Goal: Information Seeking & Learning: Learn about a topic

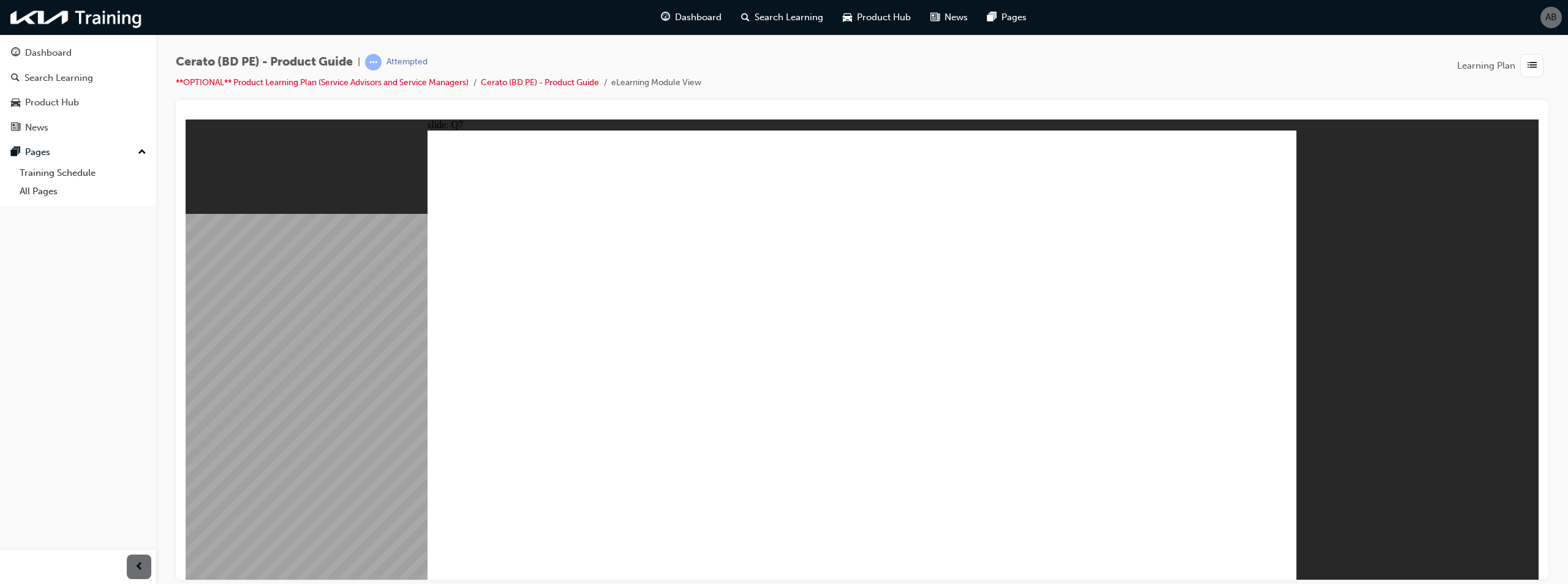
radio input "true"
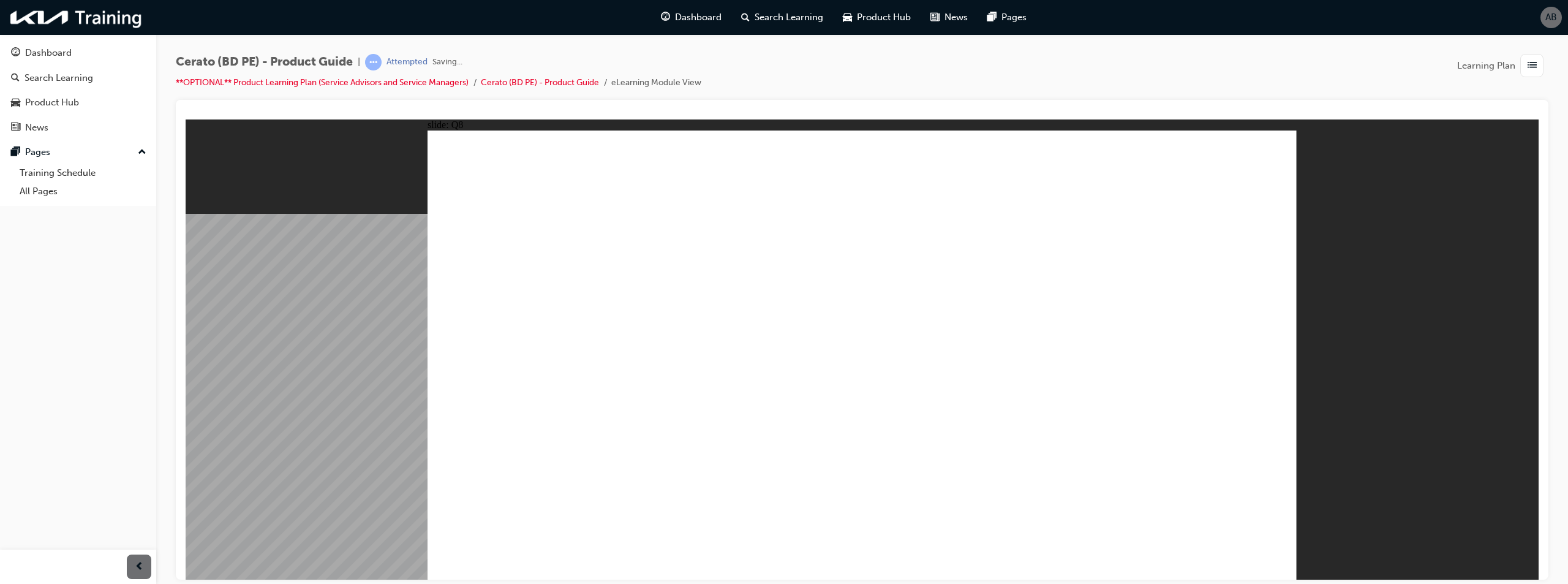
radio input "true"
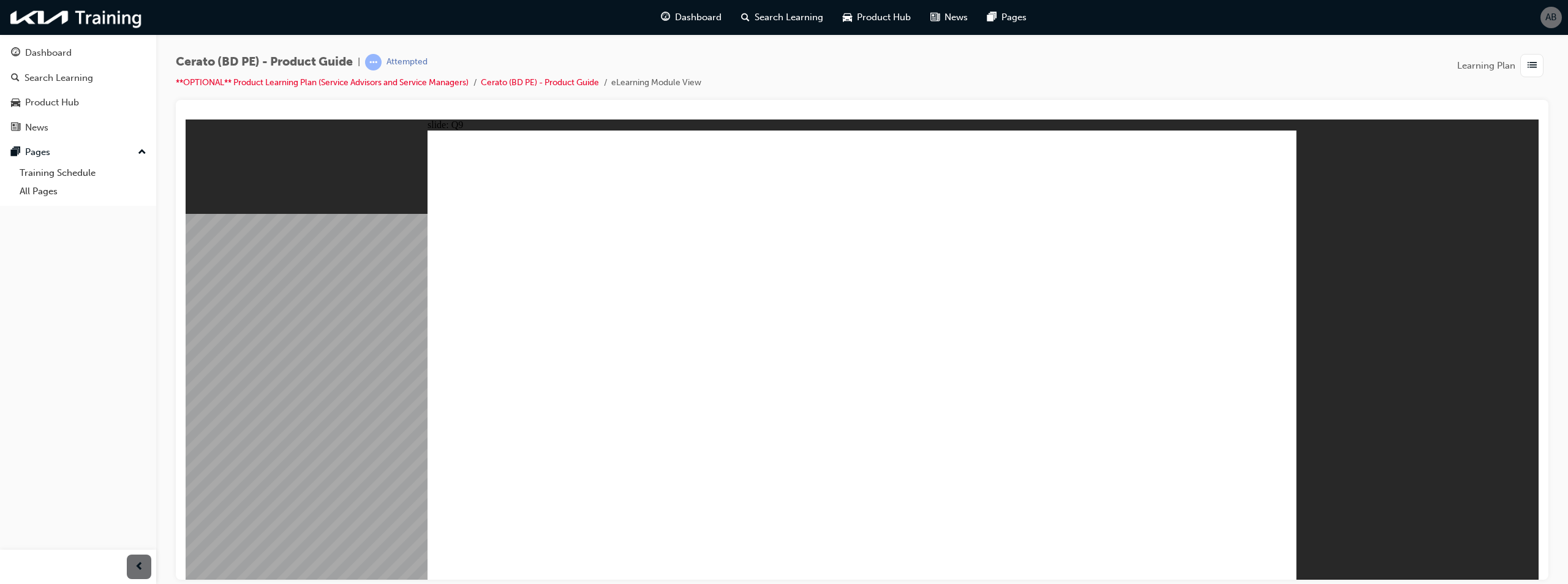
radio input "true"
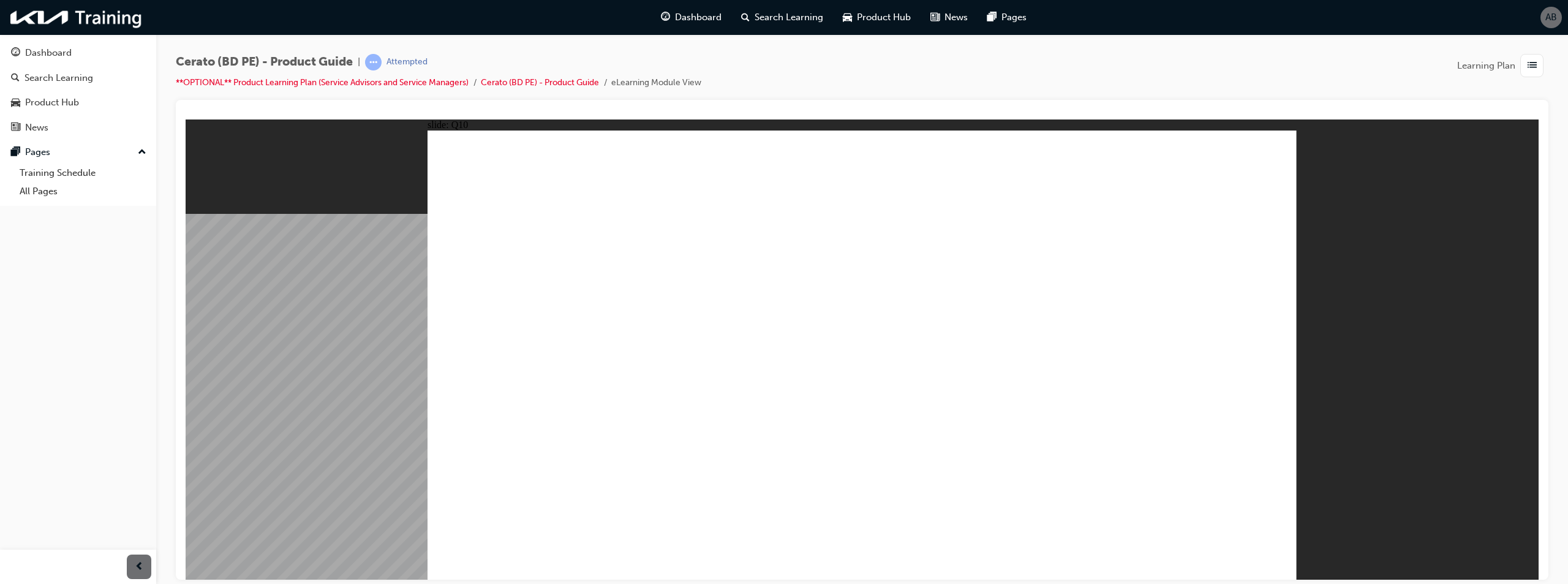
radio input "true"
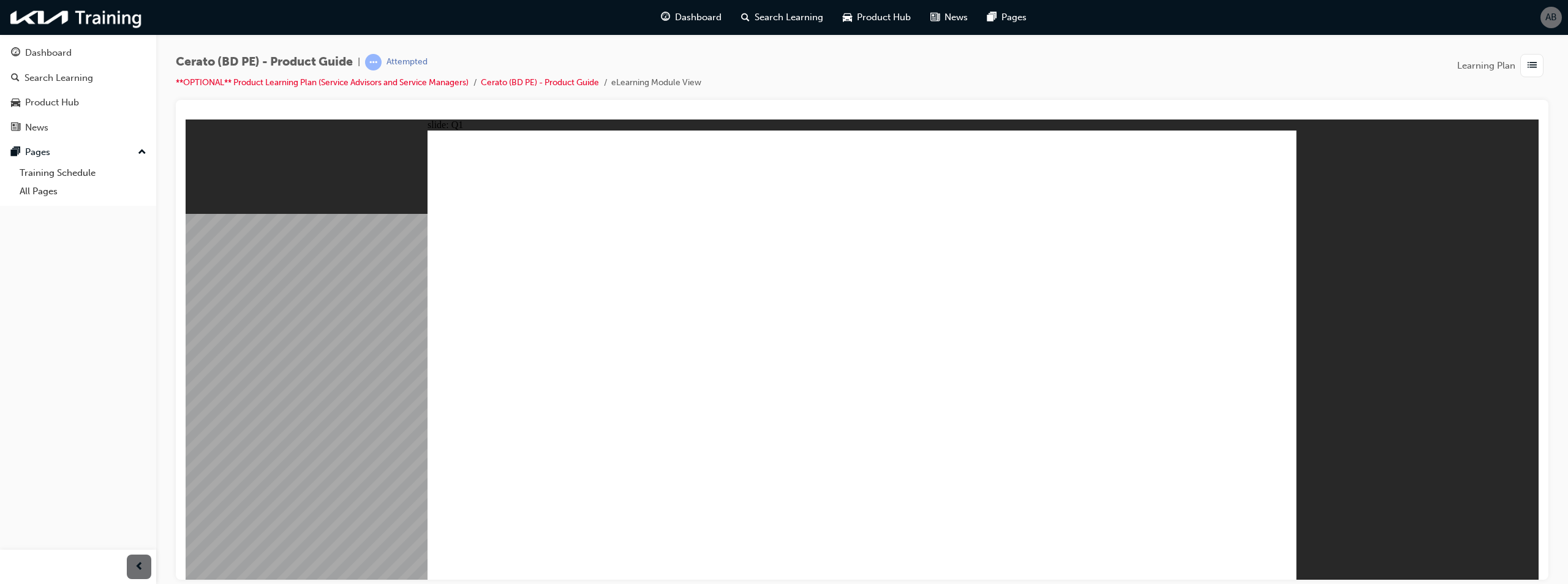
radio input "true"
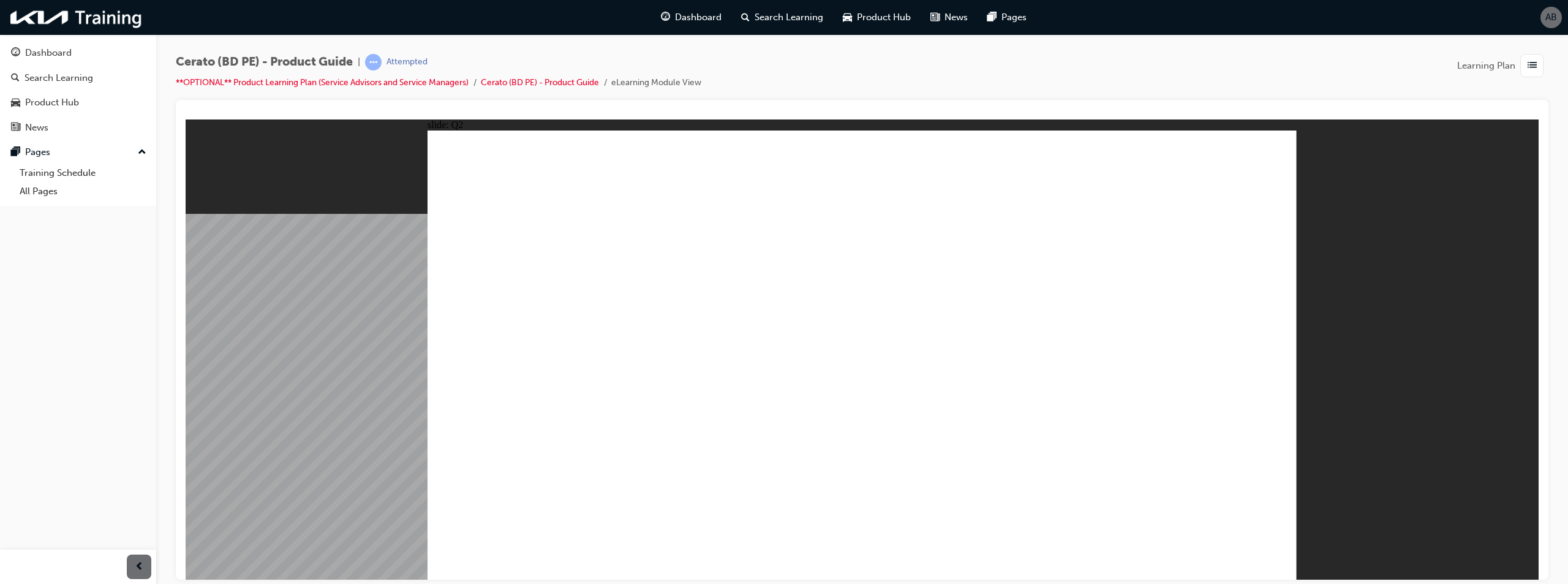
radio input "true"
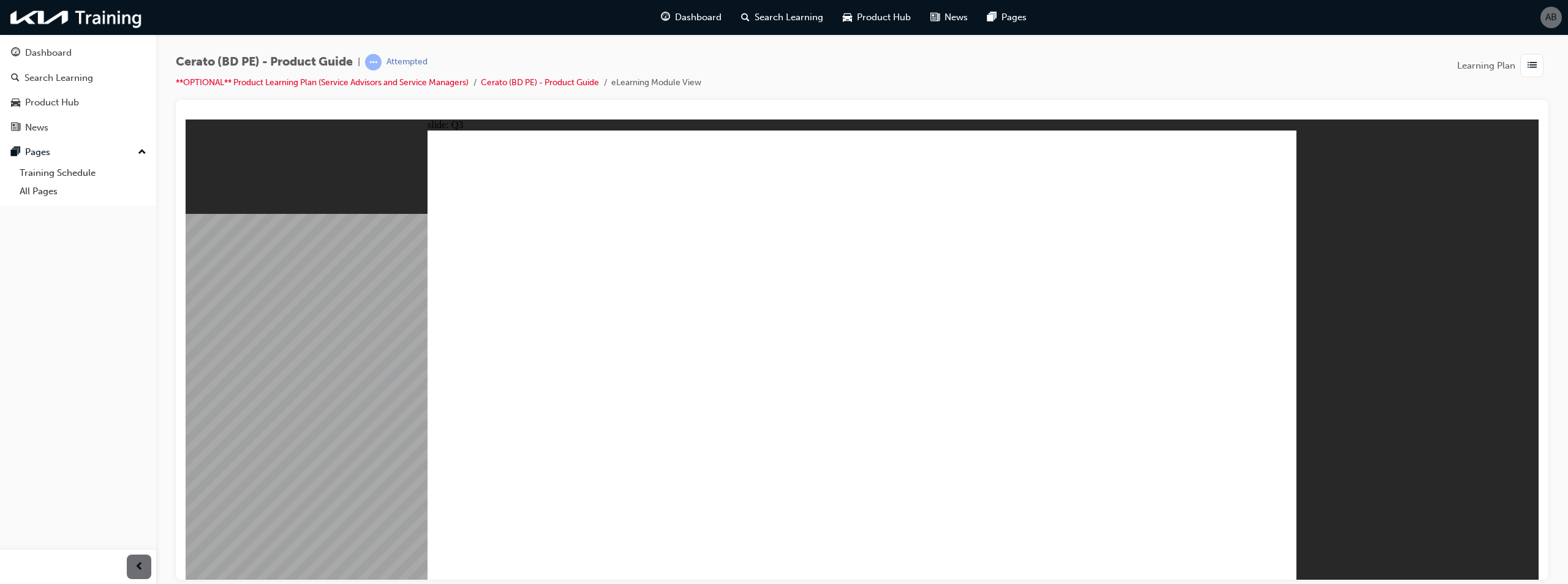
radio input "true"
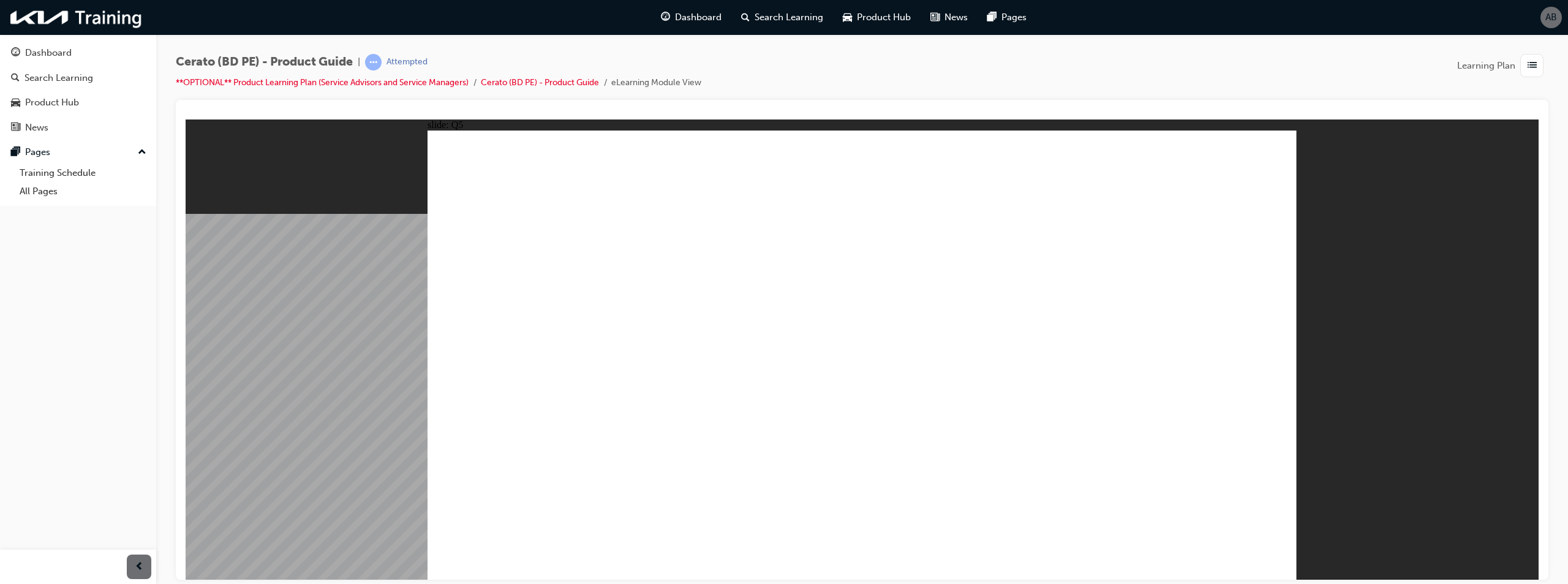
radio input "true"
radio input "false"
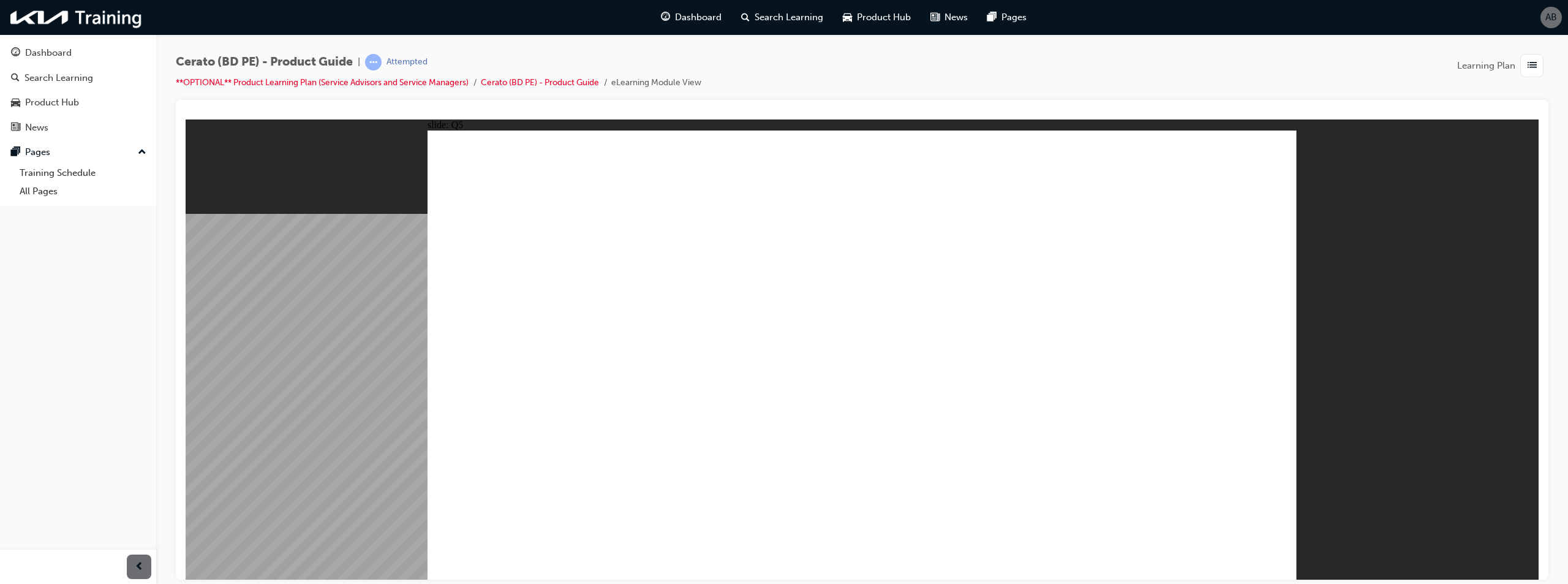
radio input "true"
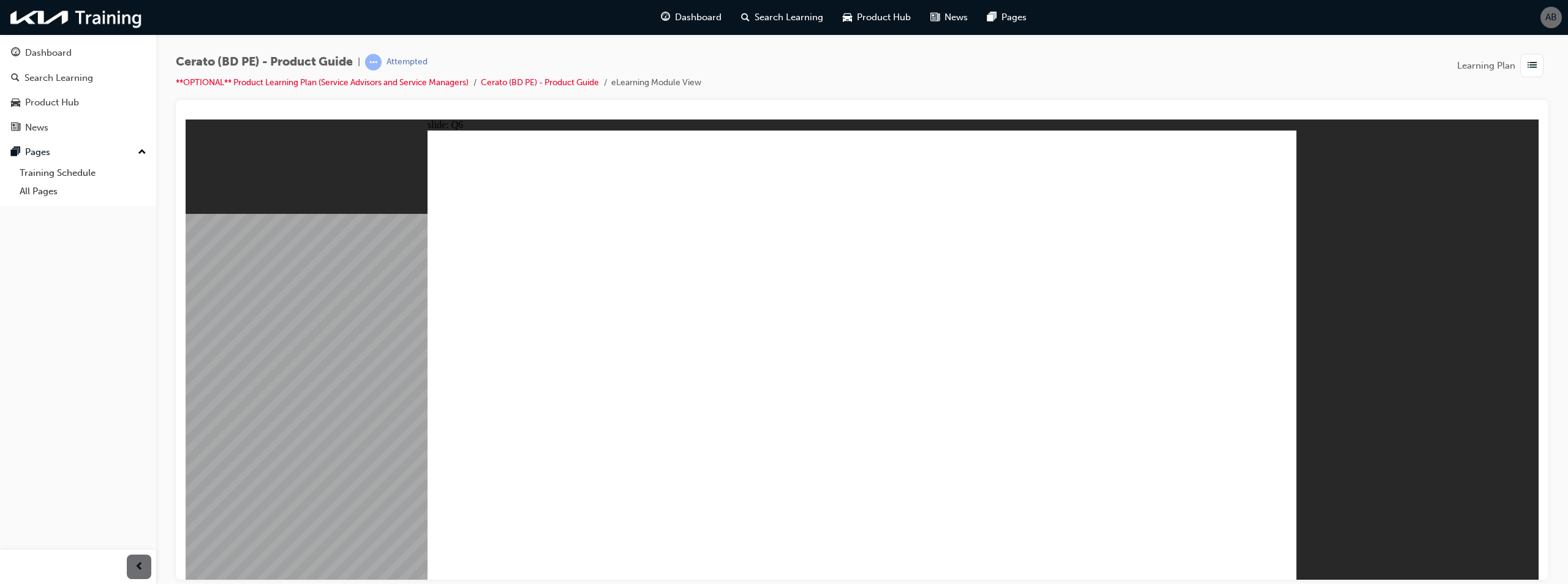
radio input "true"
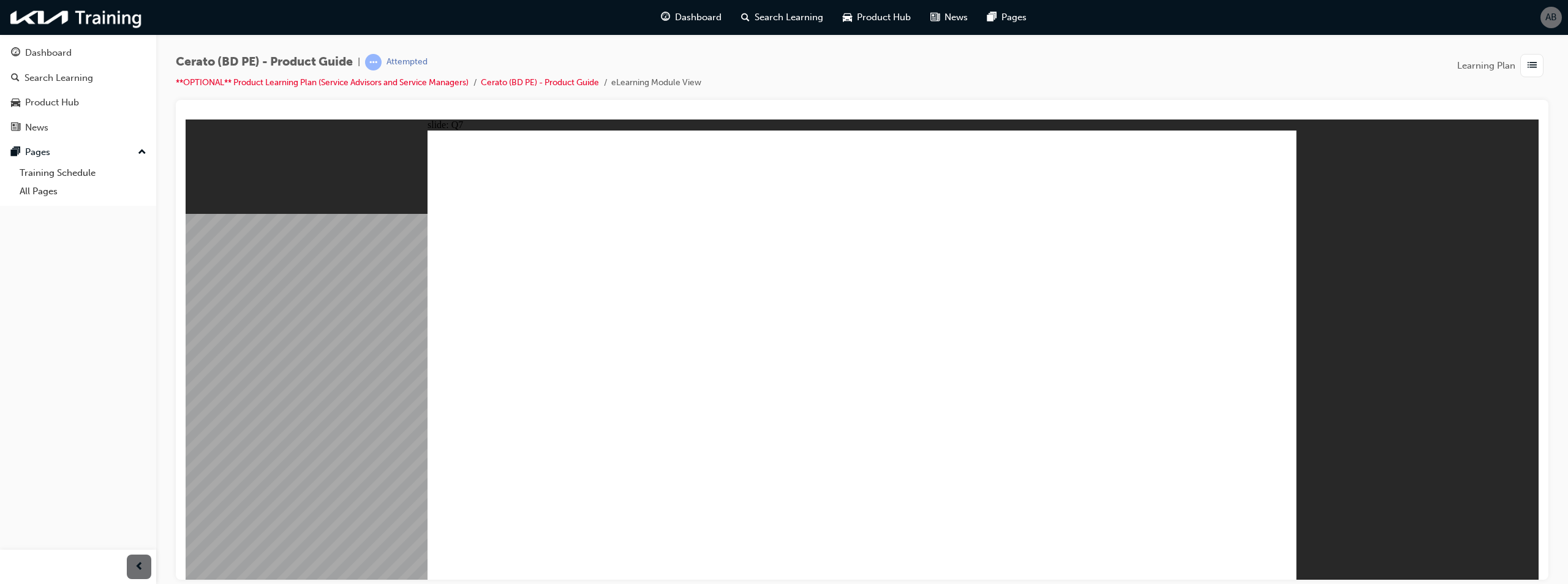
radio input "true"
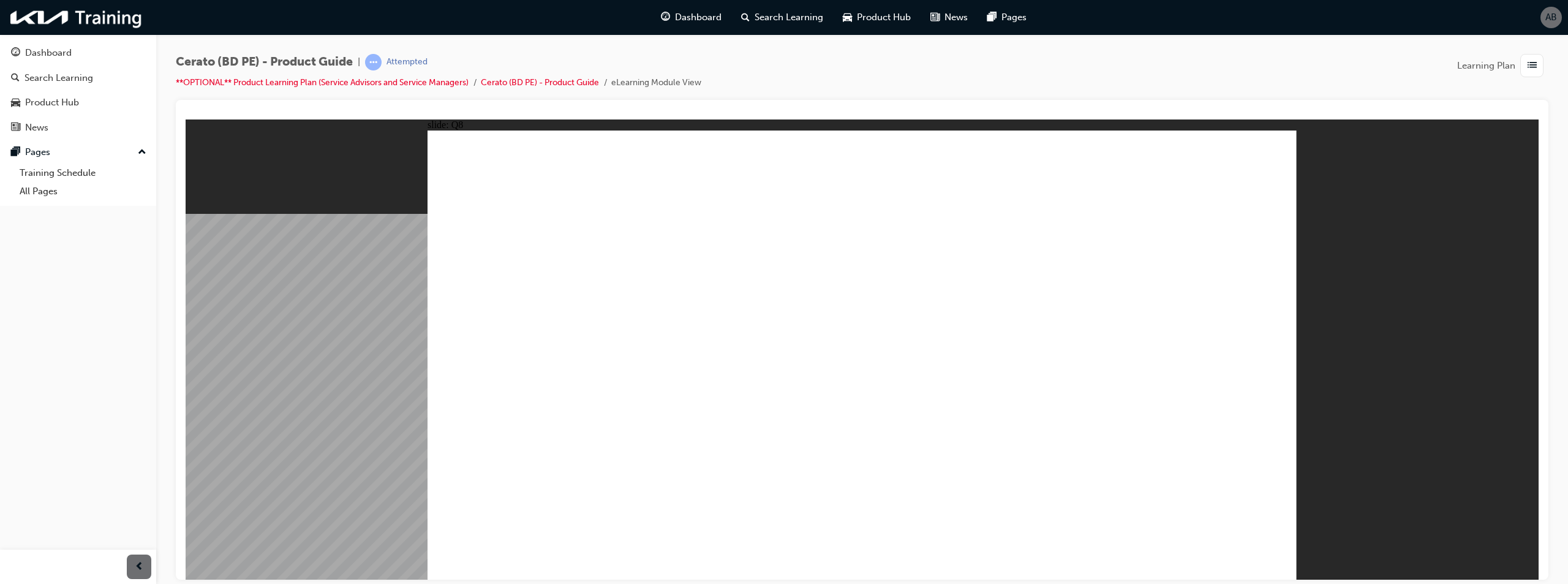
drag, startPoint x: 1230, startPoint y: 562, endPoint x: 1229, endPoint y: 551, distance: 11.0
radio input "true"
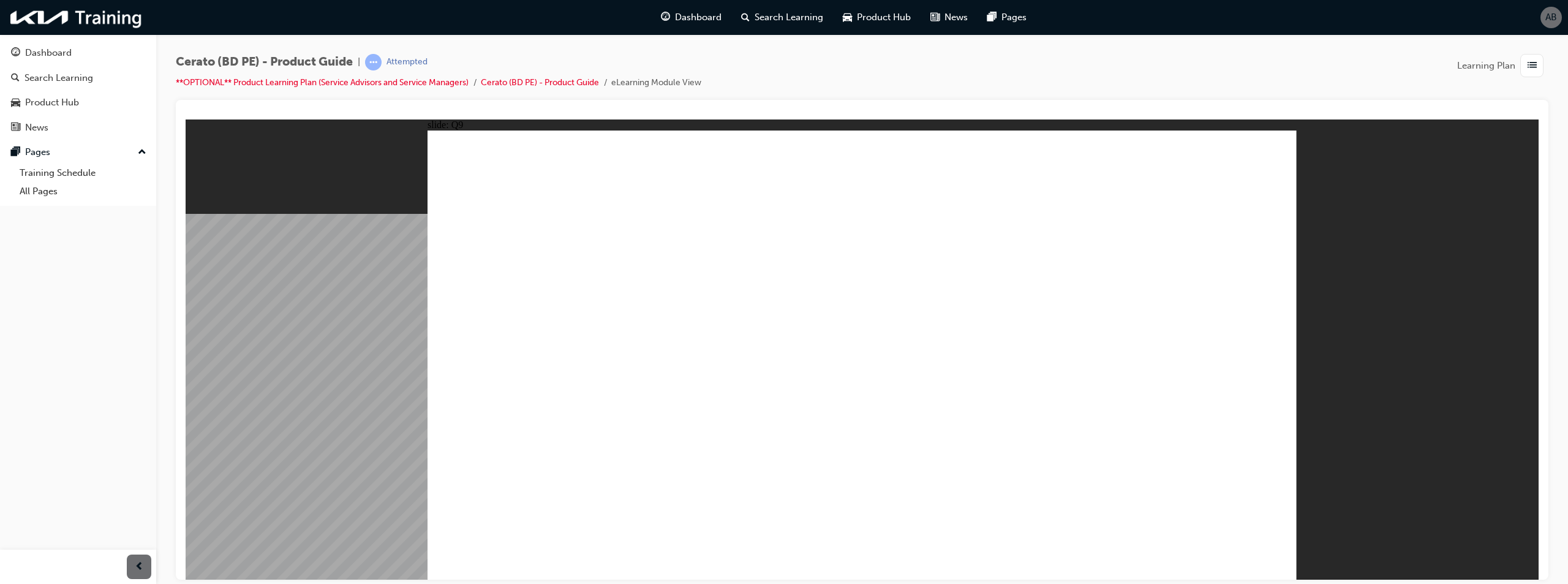
radio input "true"
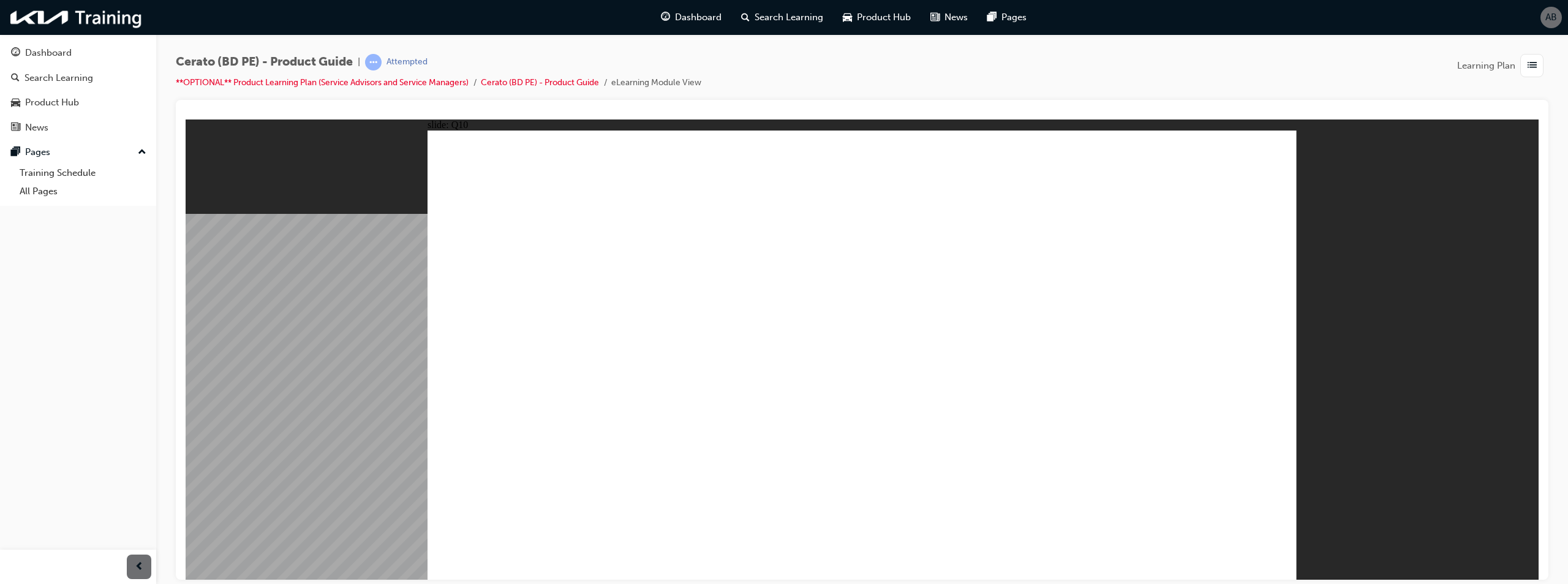
radio input "true"
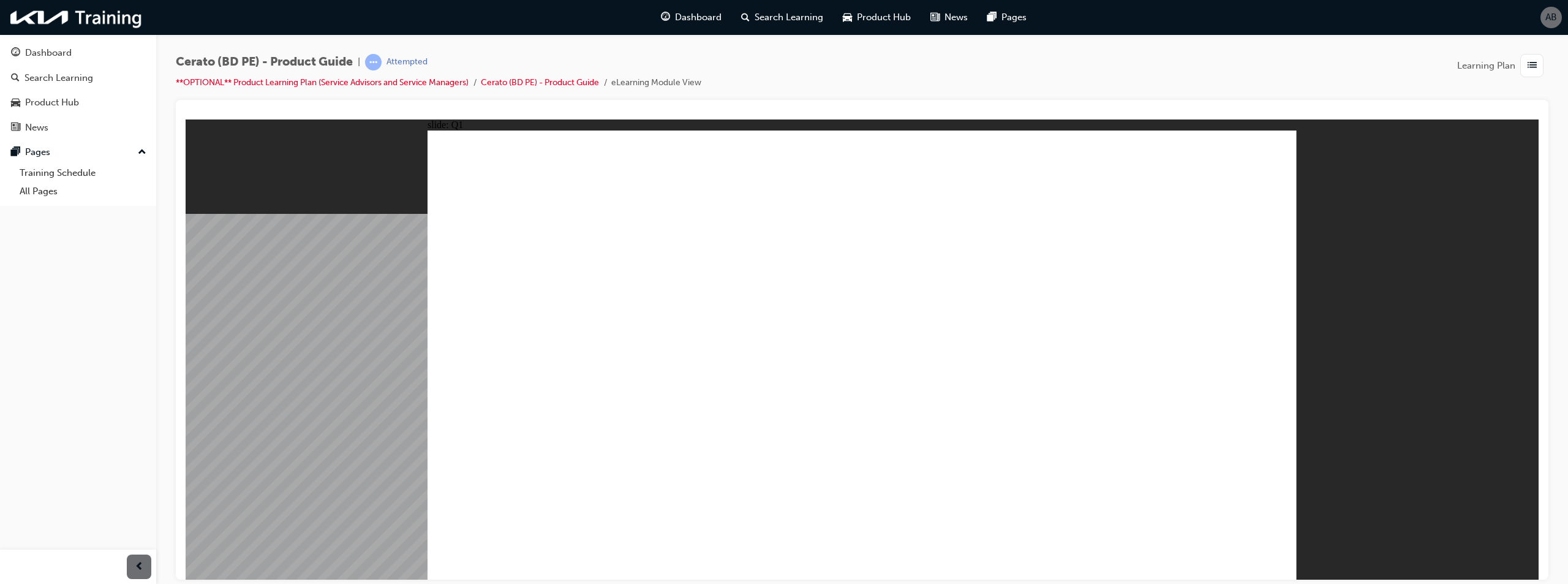
radio input "true"
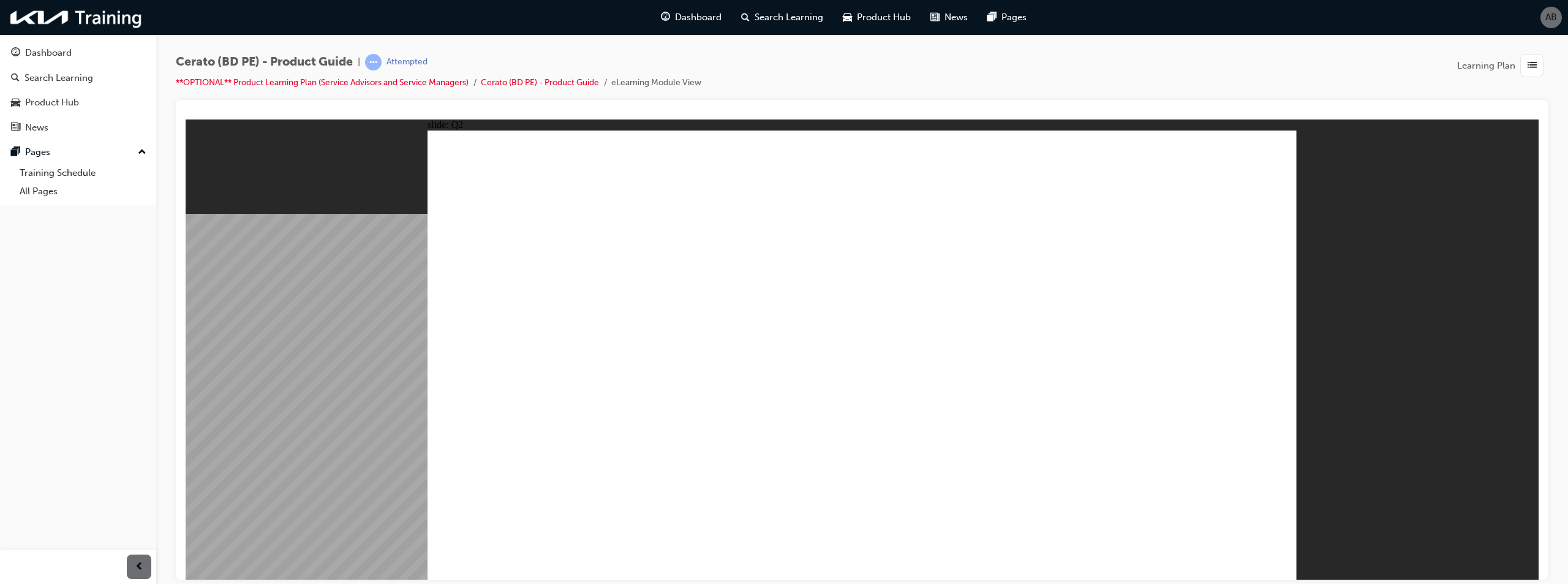
radio input "true"
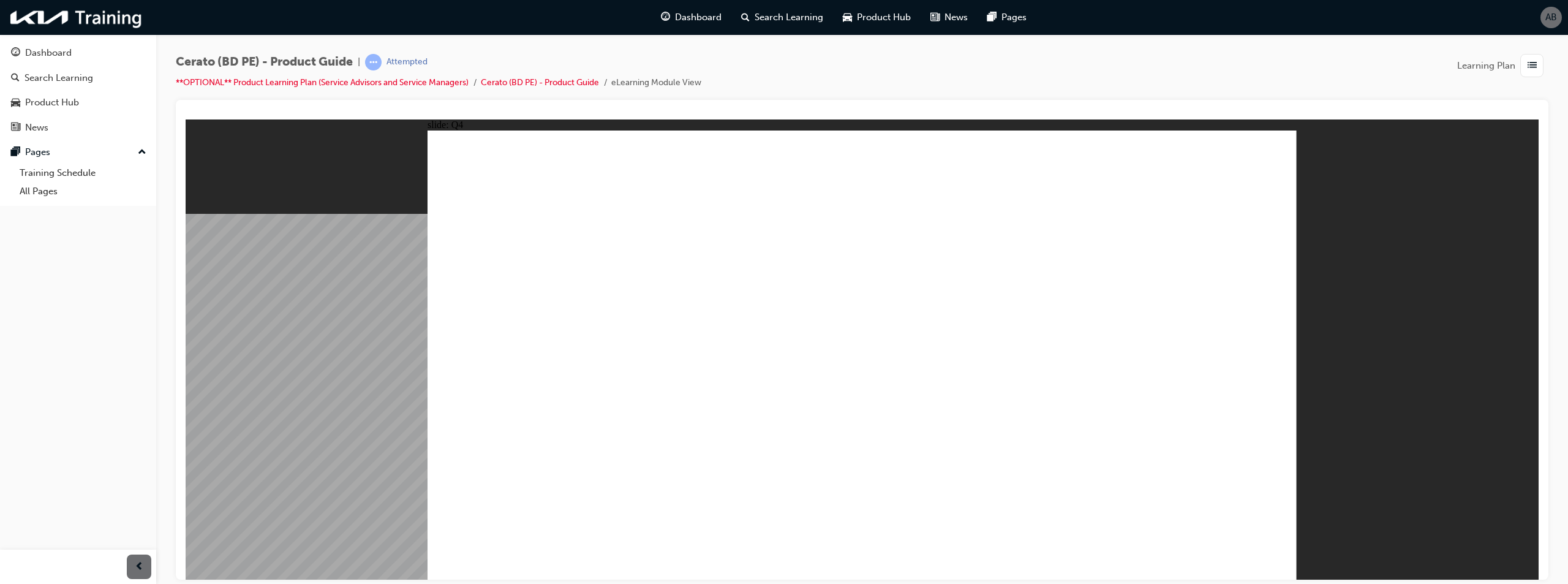
radio input "true"
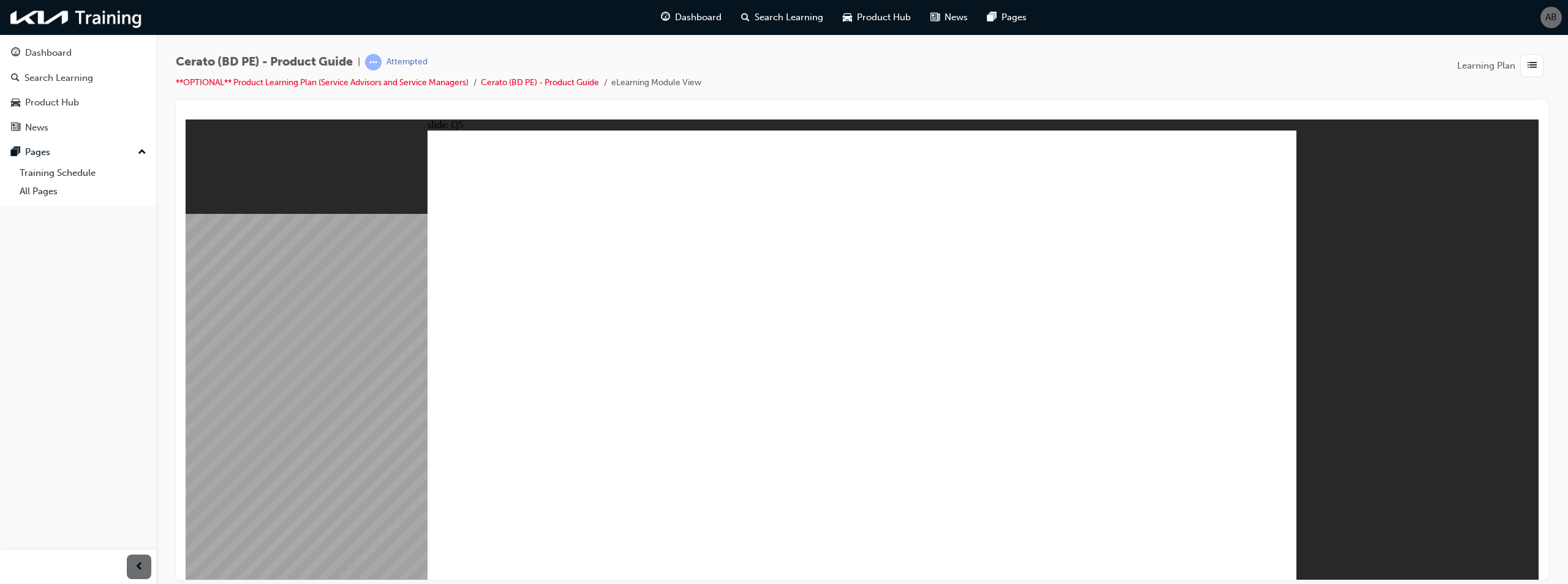
radio input "true"
radio input "false"
radio input "true"
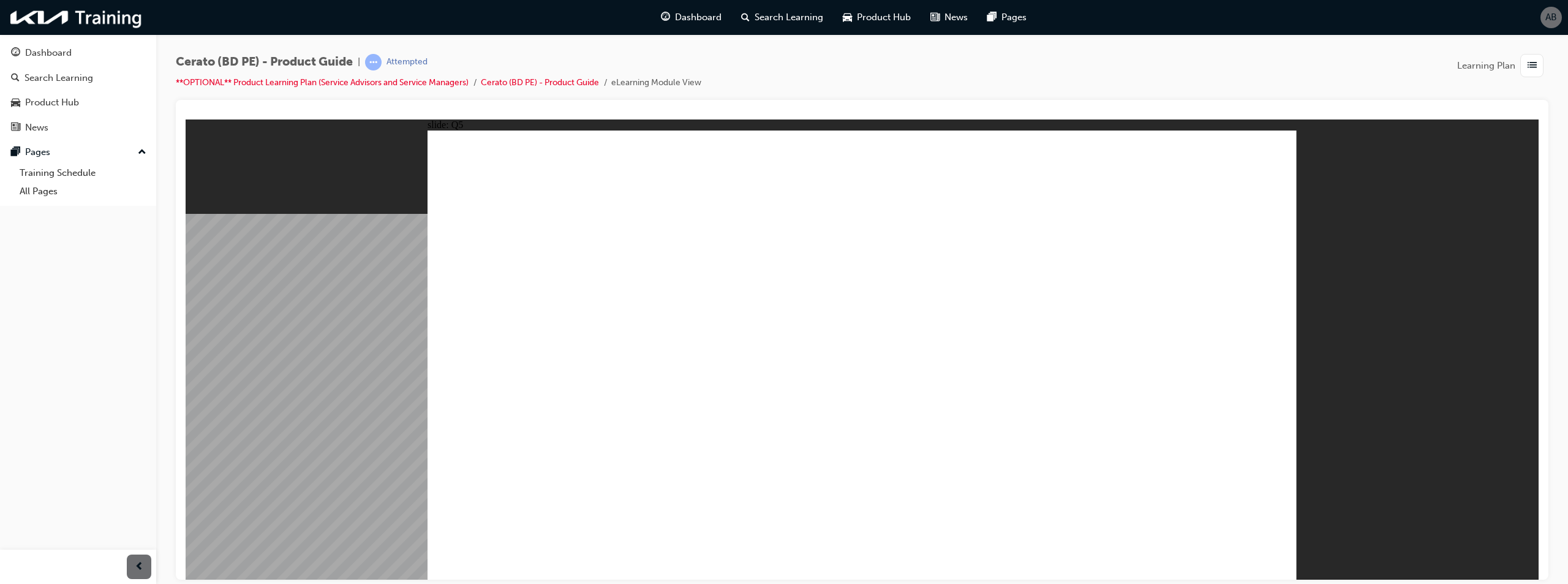
radio input "true"
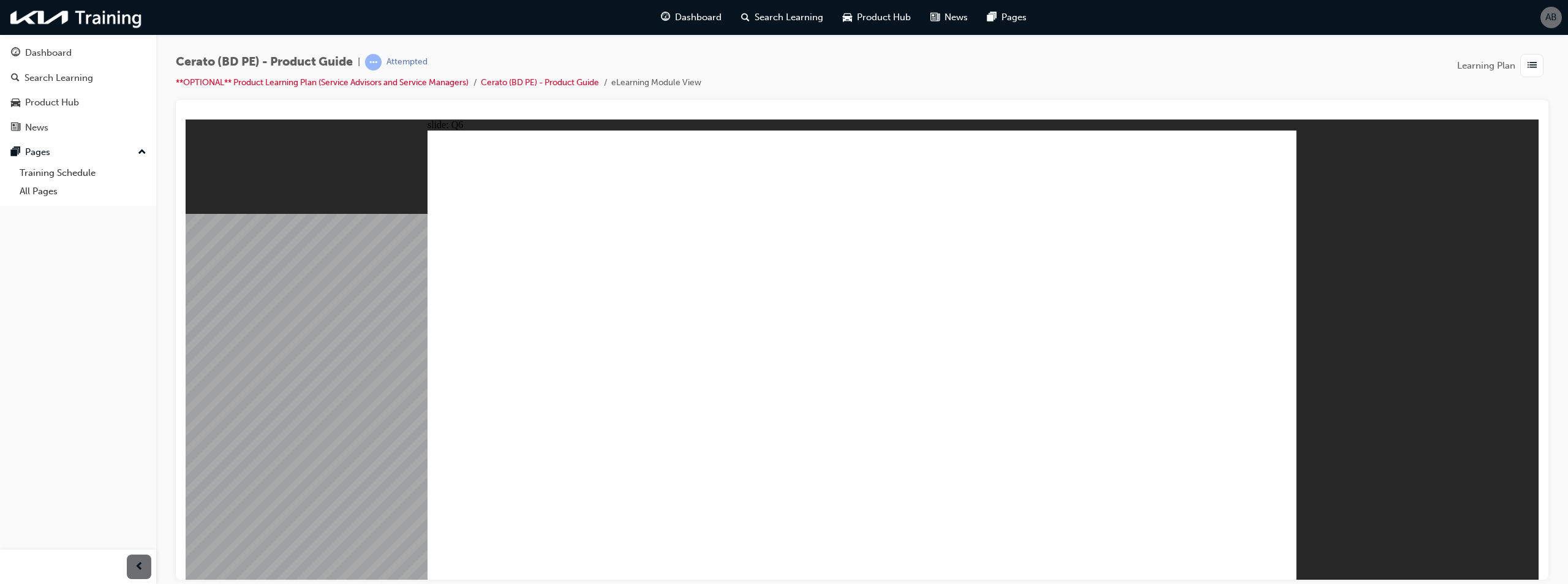
radio input "true"
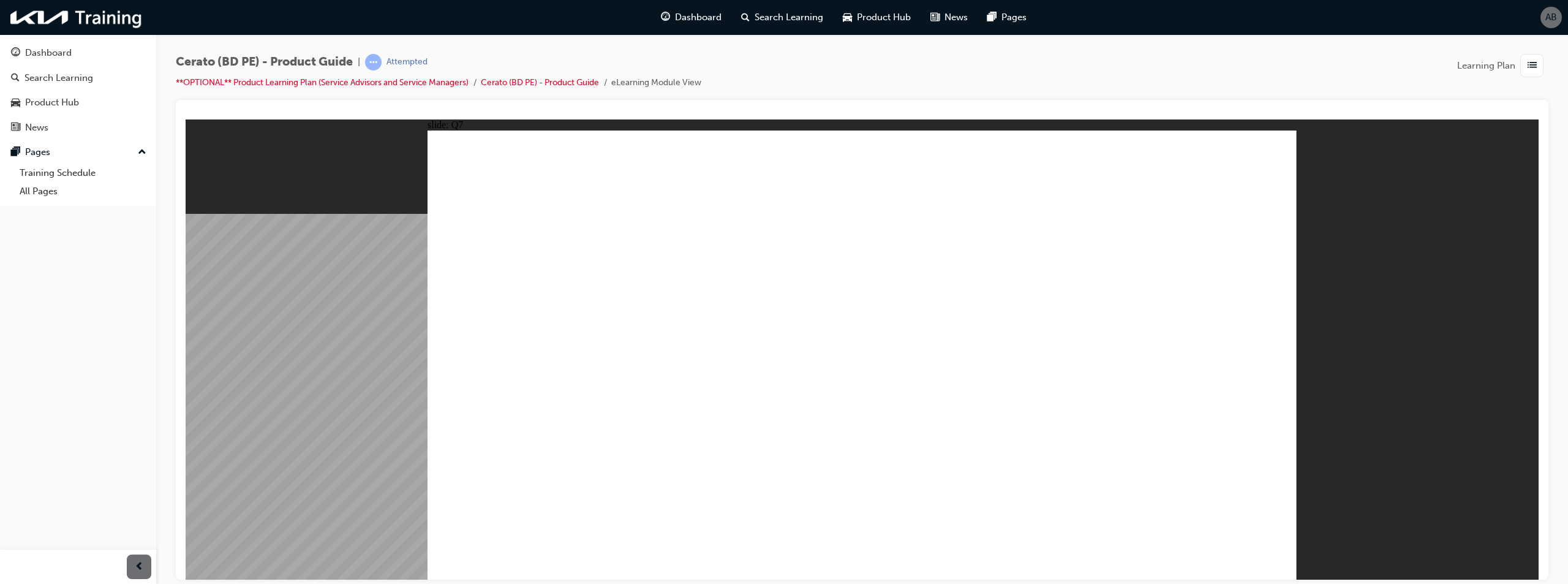
radio input "true"
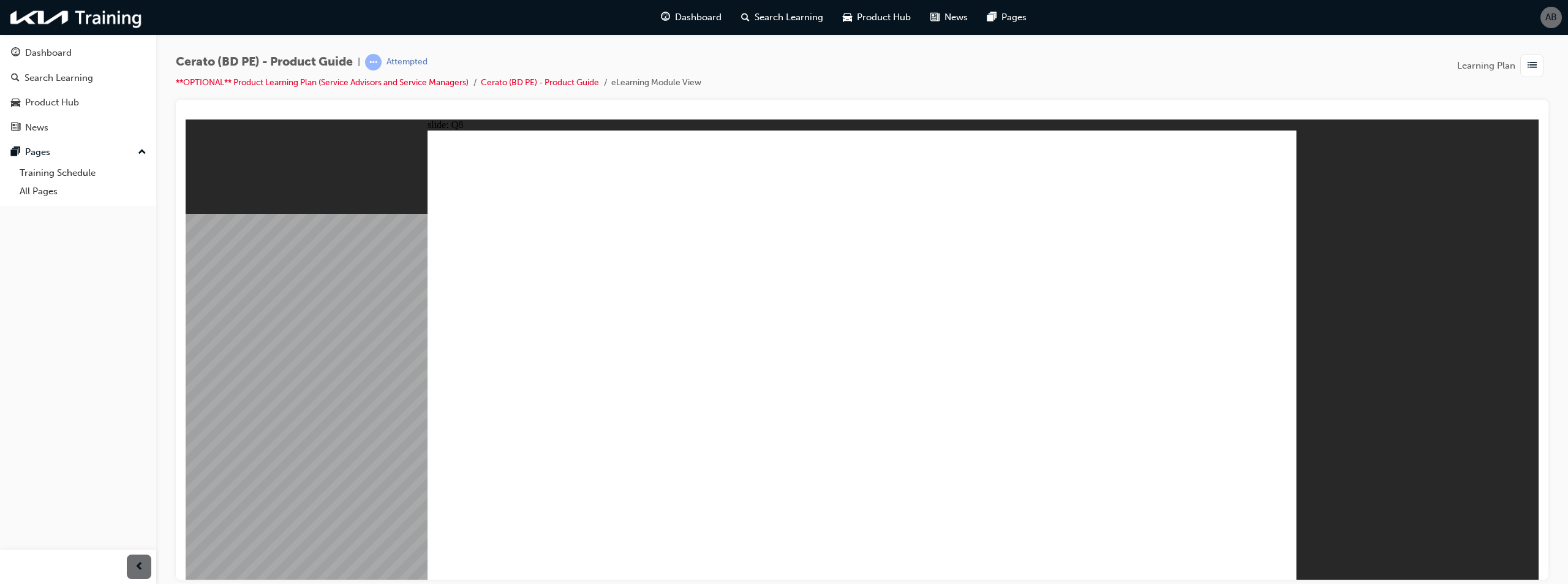
drag, startPoint x: 891, startPoint y: 396, endPoint x: 883, endPoint y: 407, distance: 13.6
radio input "true"
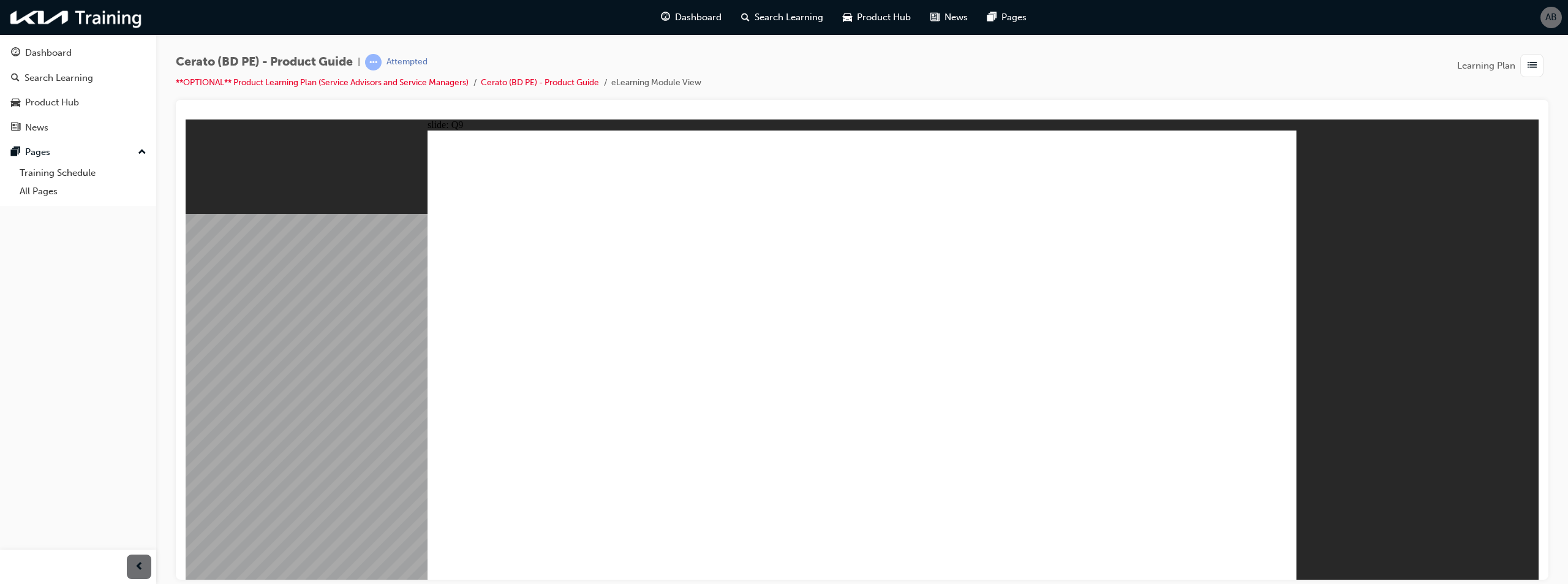
radio input "true"
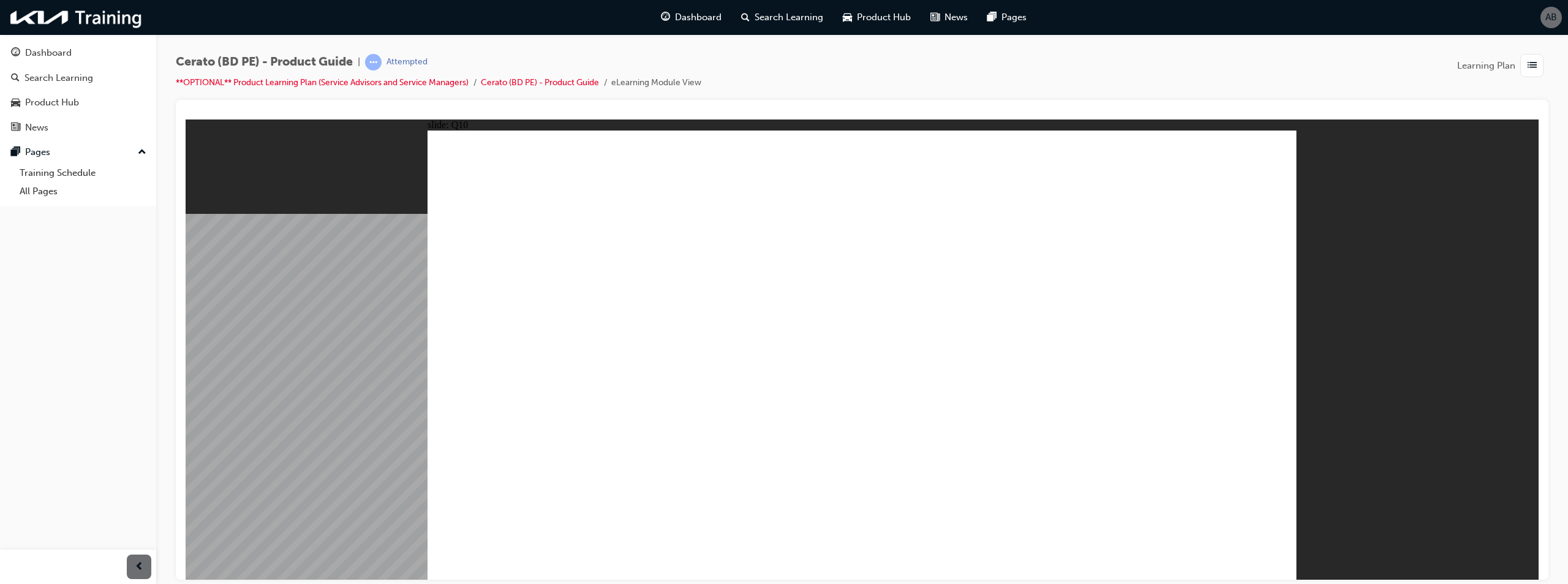
radio input "true"
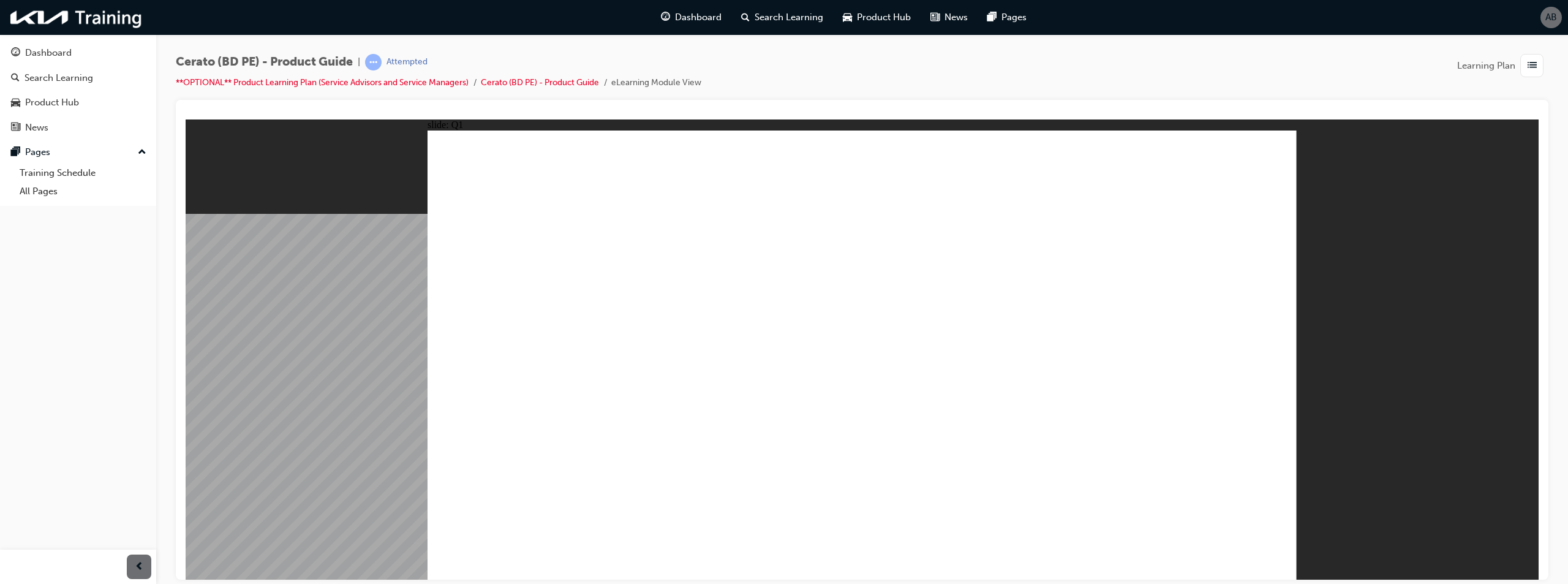
radio input "true"
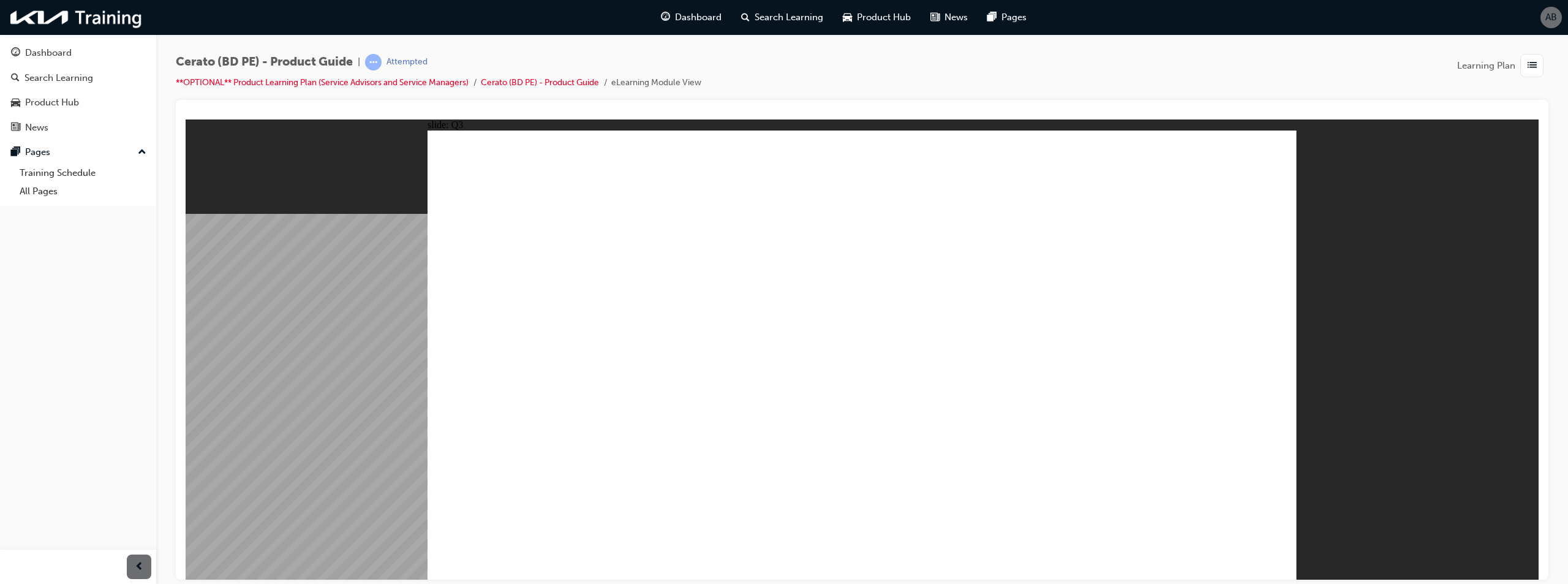
radio input "true"
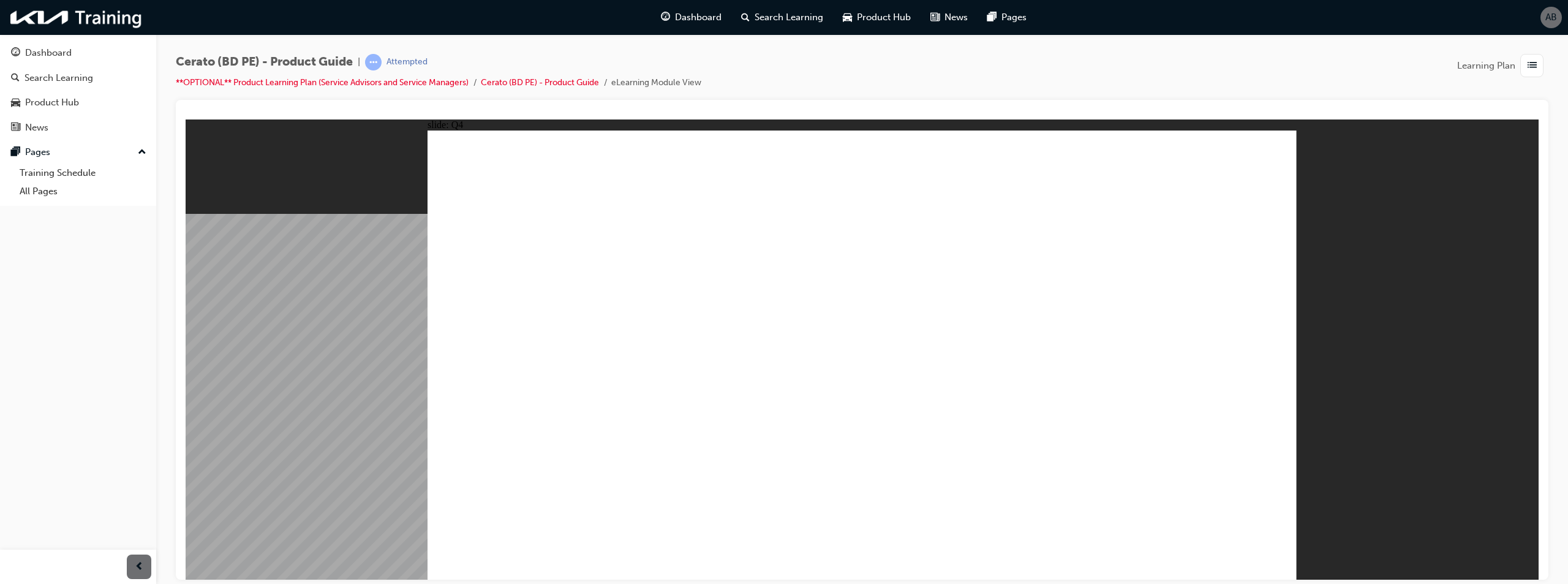
radio input "true"
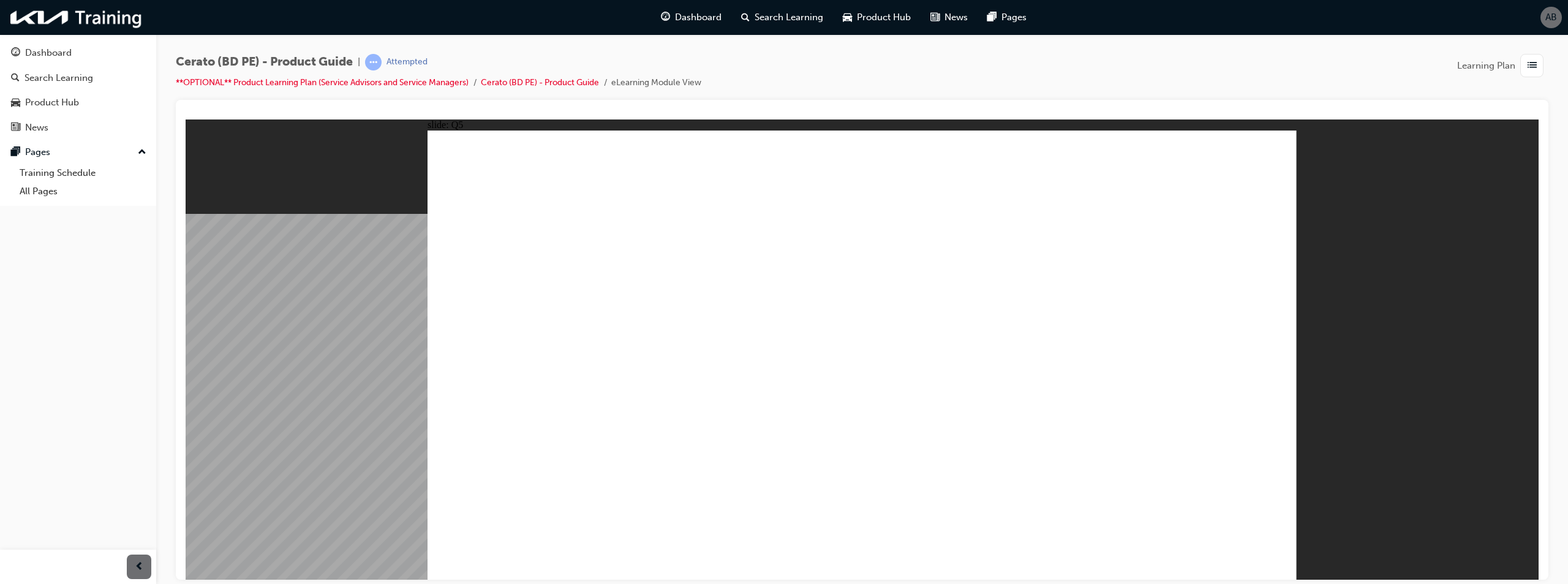
radio input "true"
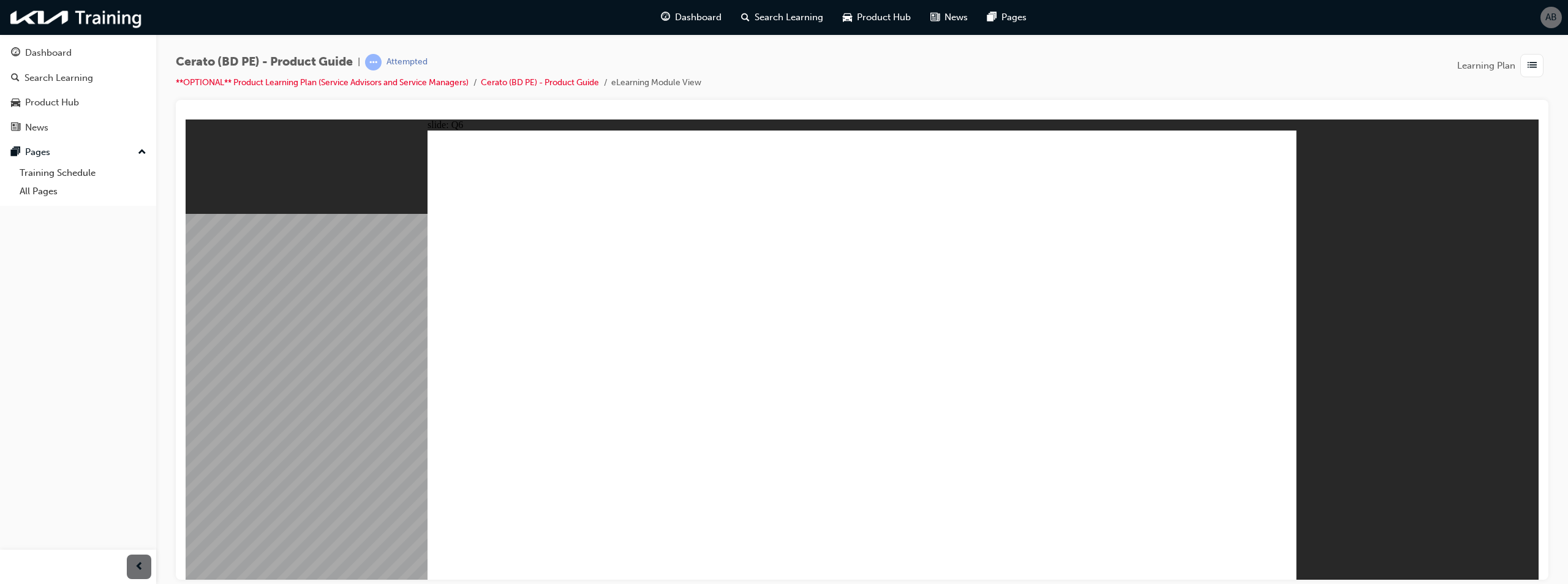
radio input "true"
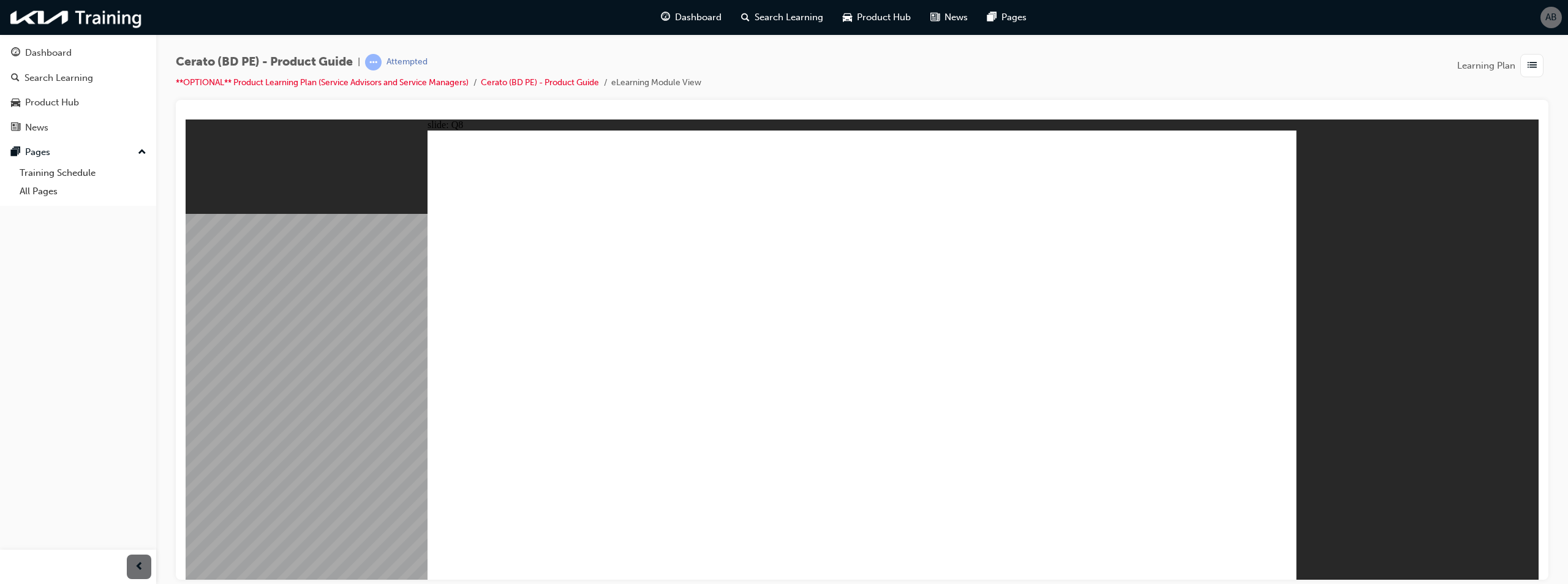
radio input "true"
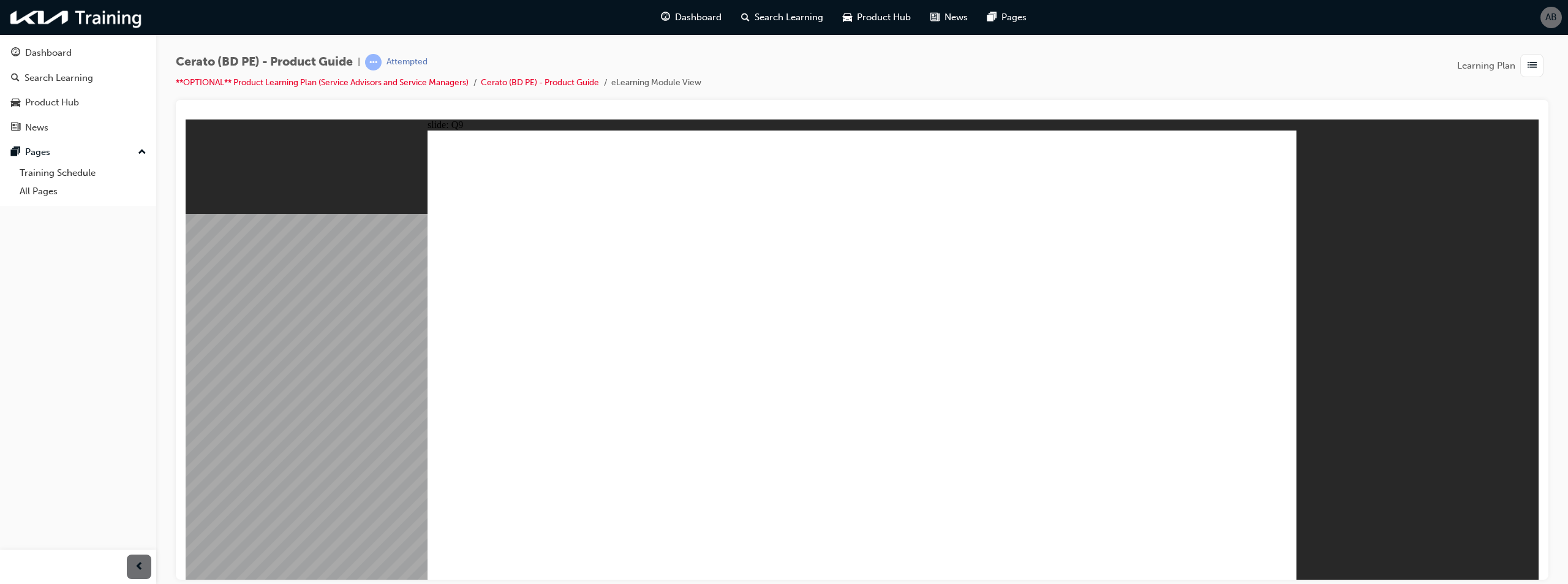
radio input "true"
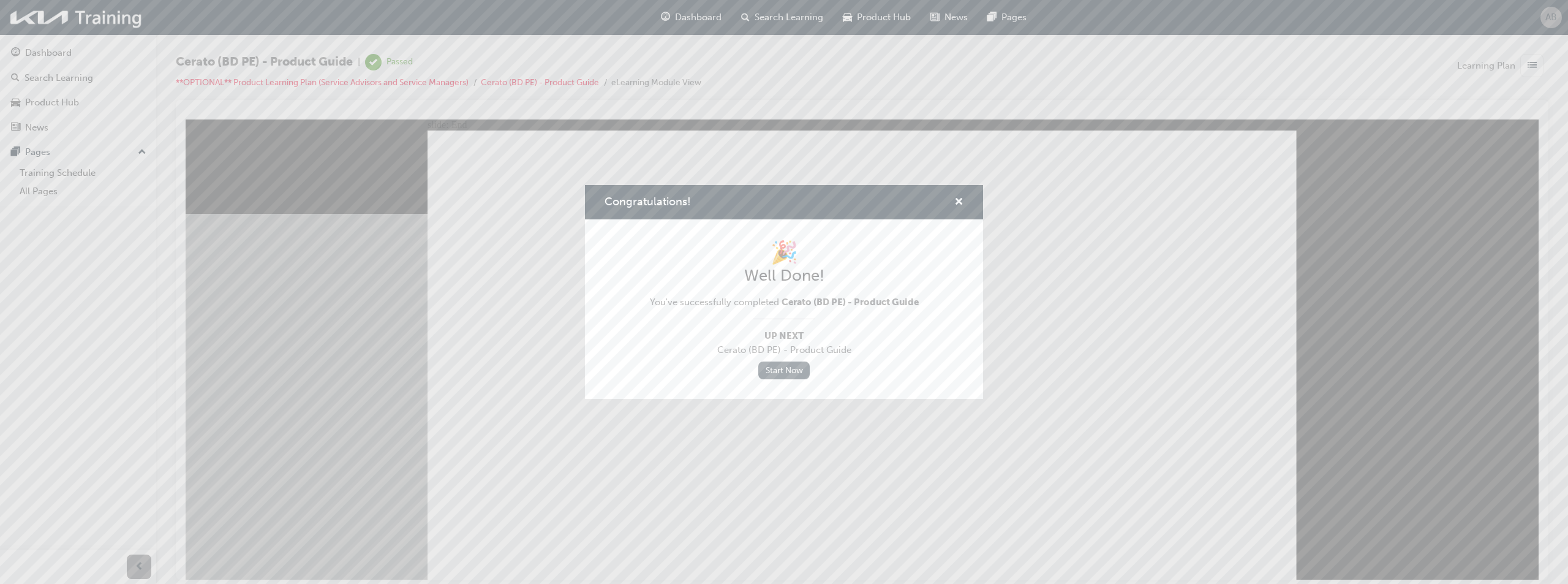
click at [777, 372] on link "Start Now" at bounding box center [784, 370] width 52 height 18
click at [787, 371] on link "Start Now" at bounding box center [784, 370] width 52 height 18
click at [785, 371] on link "Start Now" at bounding box center [784, 370] width 52 height 18
click at [795, 361] on div "🎉 Well Done! You've successfully completed Cerato (BD PE) - Product Guide Up Ne…" at bounding box center [784, 309] width 269 height 140
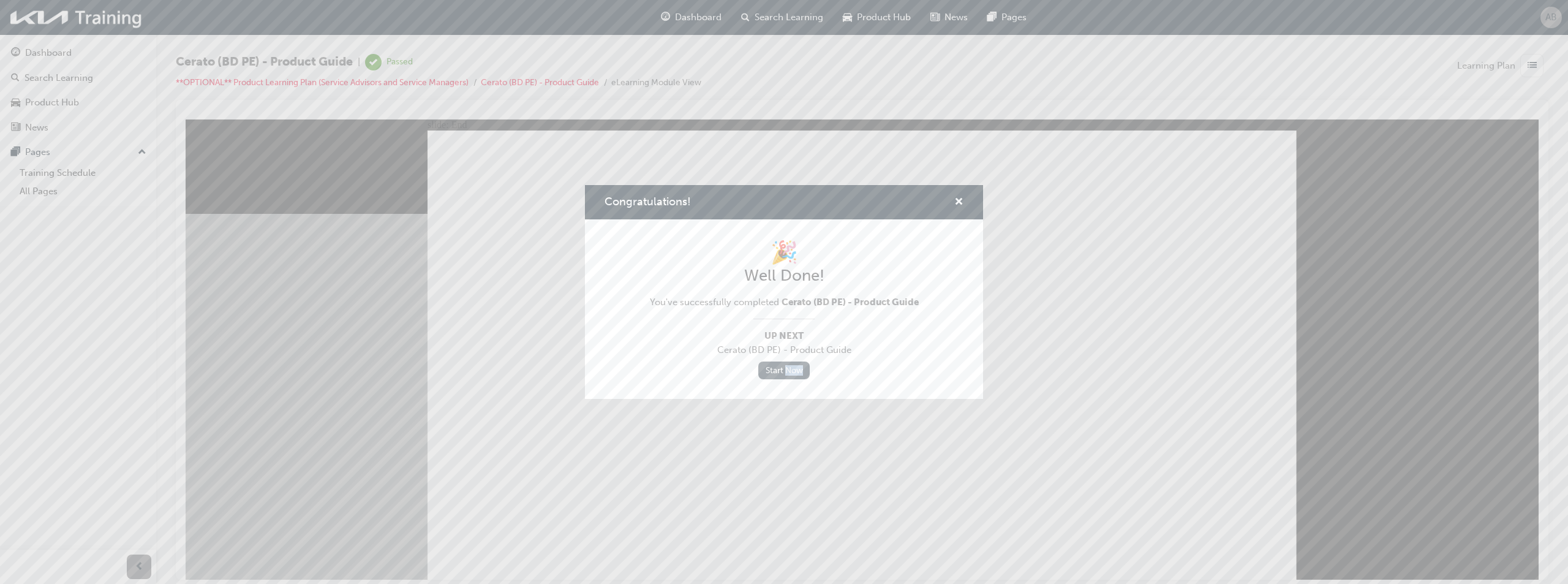
click at [789, 373] on link "Start Now" at bounding box center [784, 370] width 52 height 18
click at [553, 381] on div "Congratulations! 🎉 Well Done! You've successfully completed Cerato (BD PE) - Pr…" at bounding box center [784, 292] width 1568 height 584
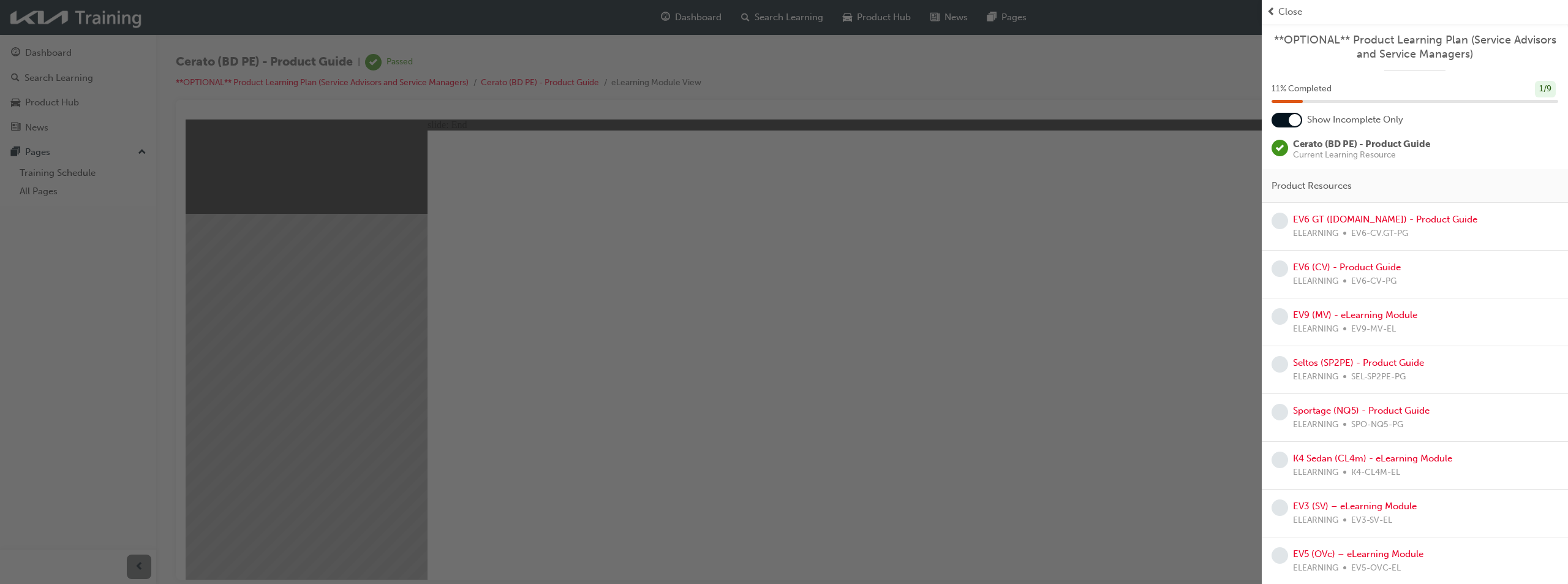
scroll to position [1, 0]
click at [1330, 220] on link "EV6 GT ([DOMAIN_NAME]) - Product Guide" at bounding box center [1385, 218] width 184 height 11
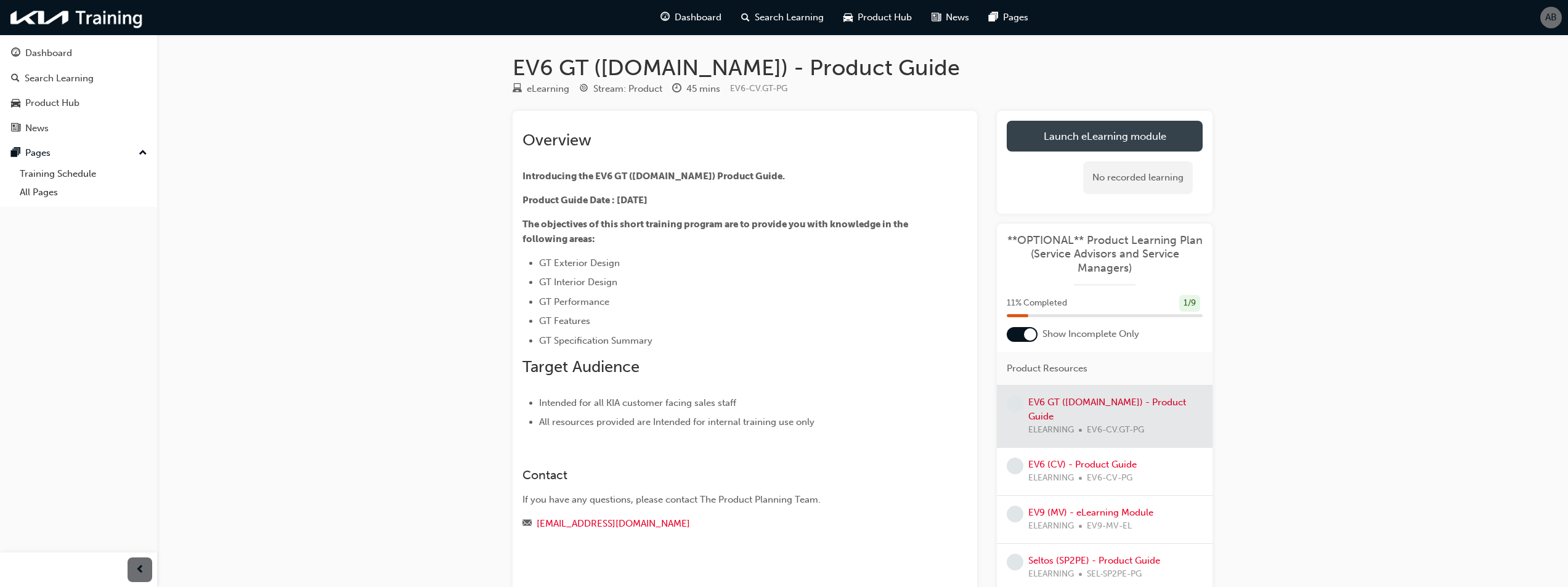
click at [1141, 138] on link "Launch eLearning module" at bounding box center [1104, 136] width 196 height 30
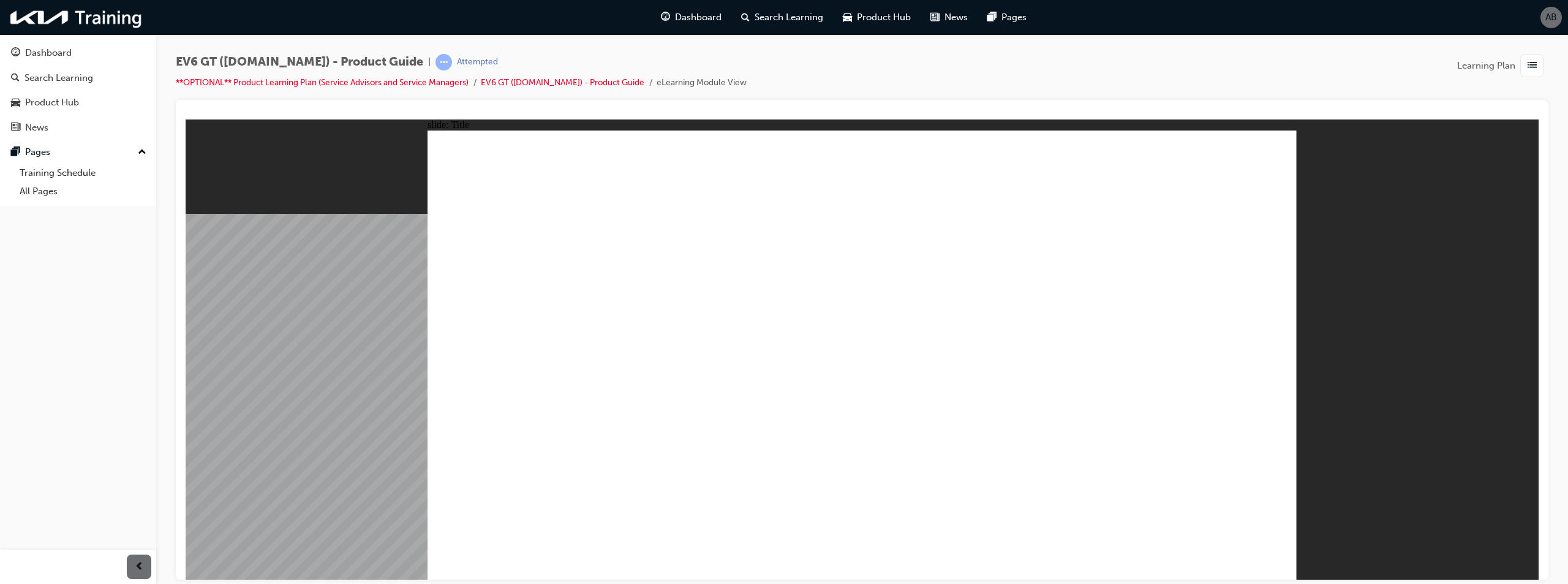
drag, startPoint x: 1753, startPoint y: 191, endPoint x: 807, endPoint y: 259, distance: 948.4
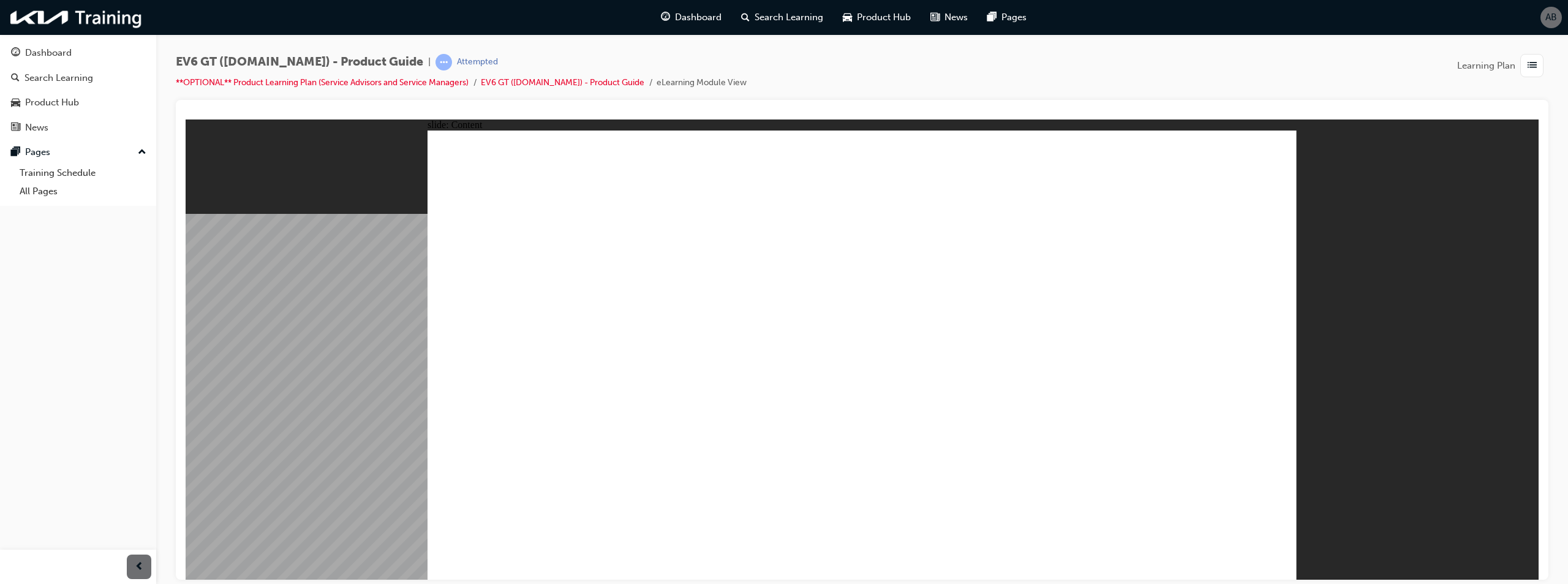
drag, startPoint x: 1281, startPoint y: 550, endPoint x: 1266, endPoint y: 554, distance: 15.5
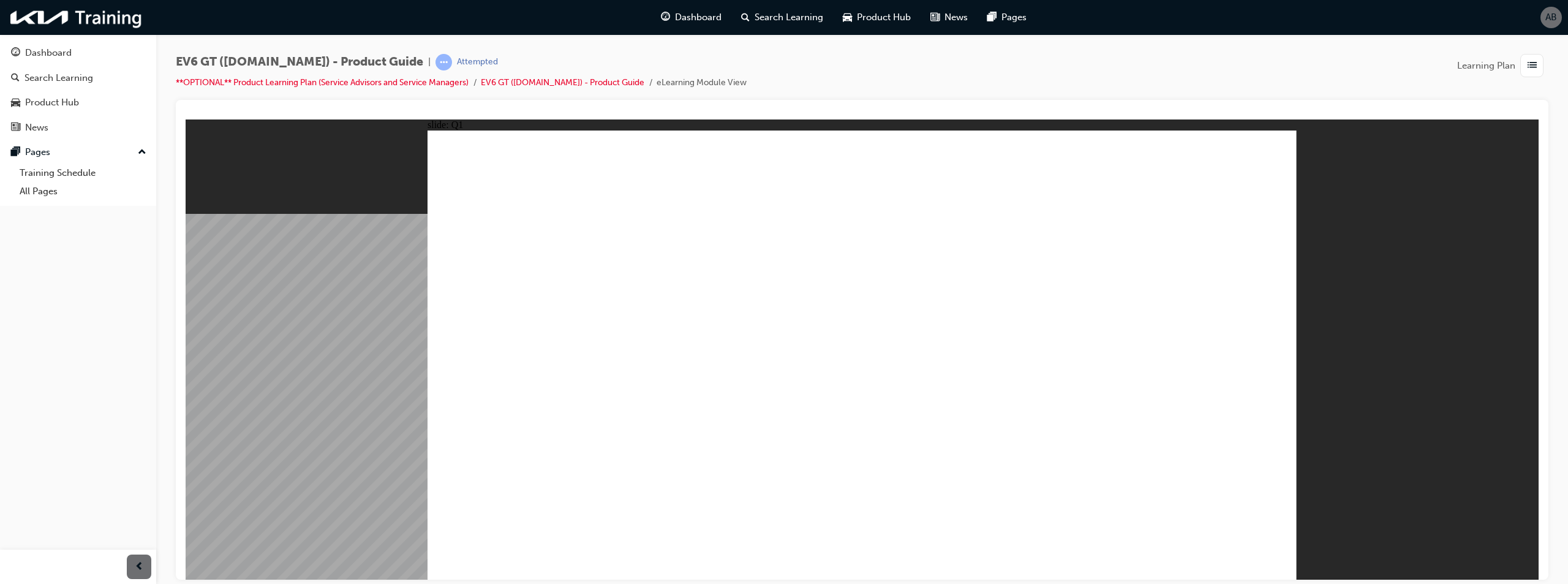
radio input "true"
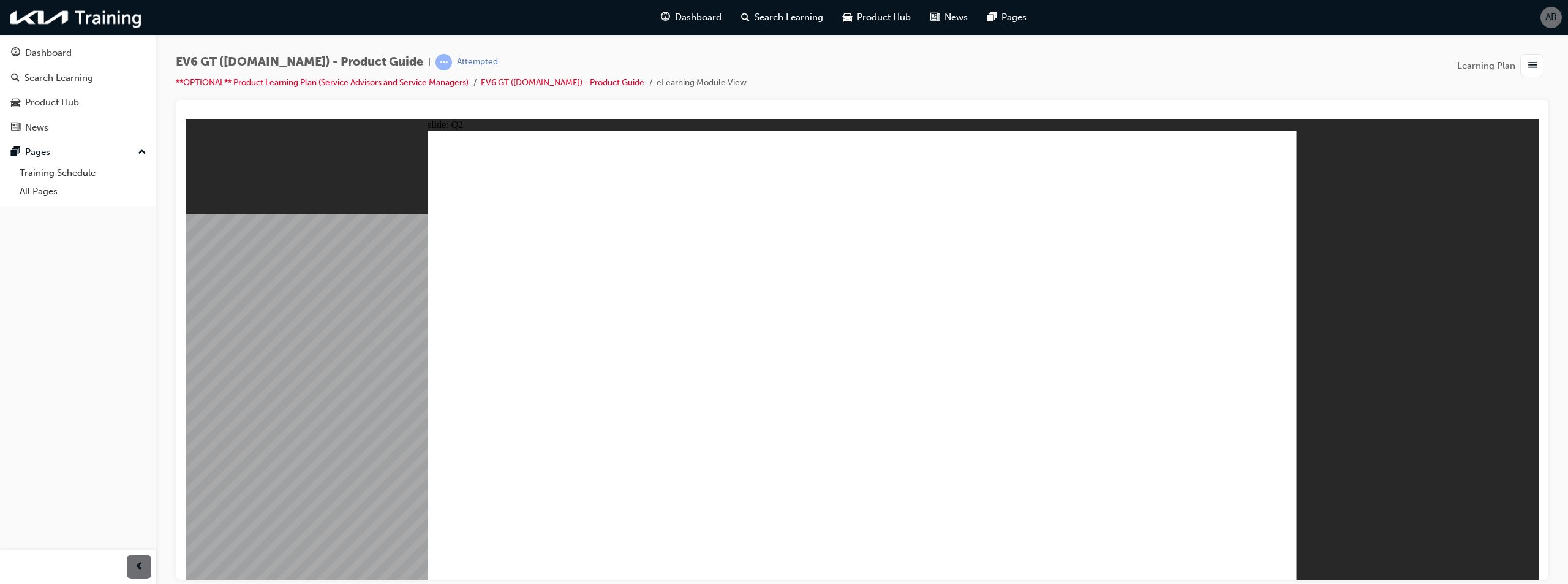
drag, startPoint x: 1200, startPoint y: 563, endPoint x: 1206, endPoint y: 554, distance: 10.8
radio input "true"
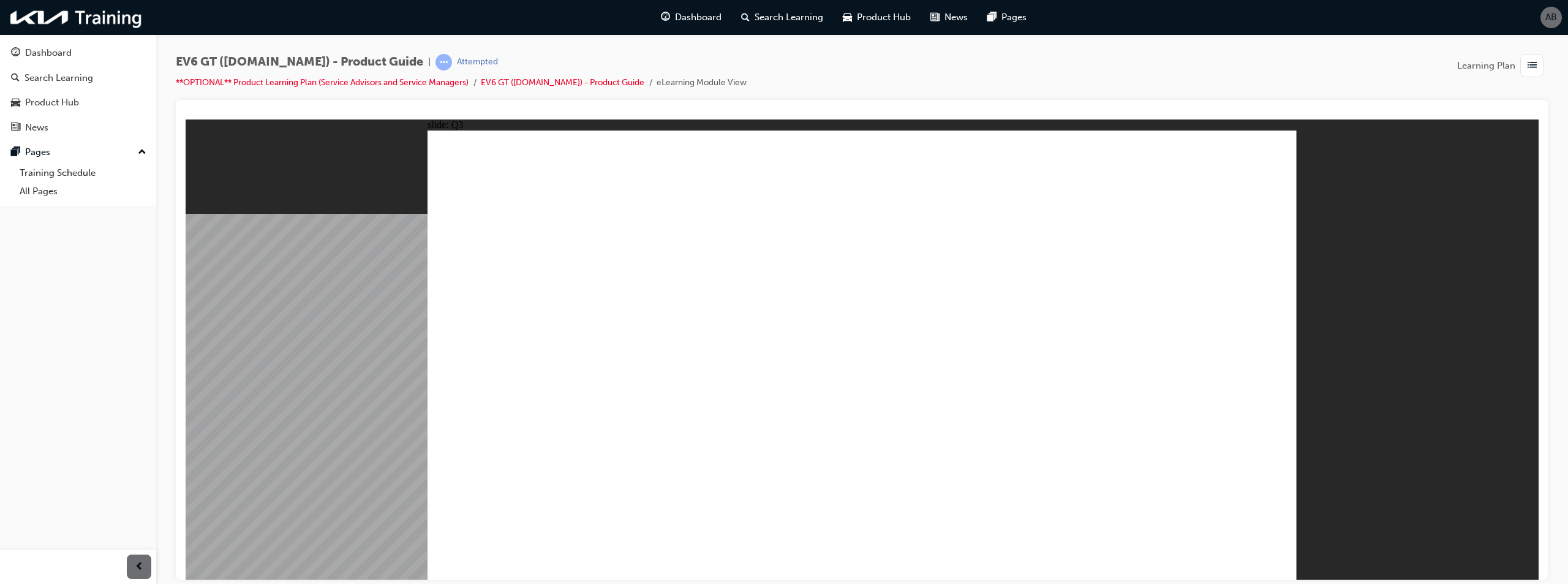
radio input "true"
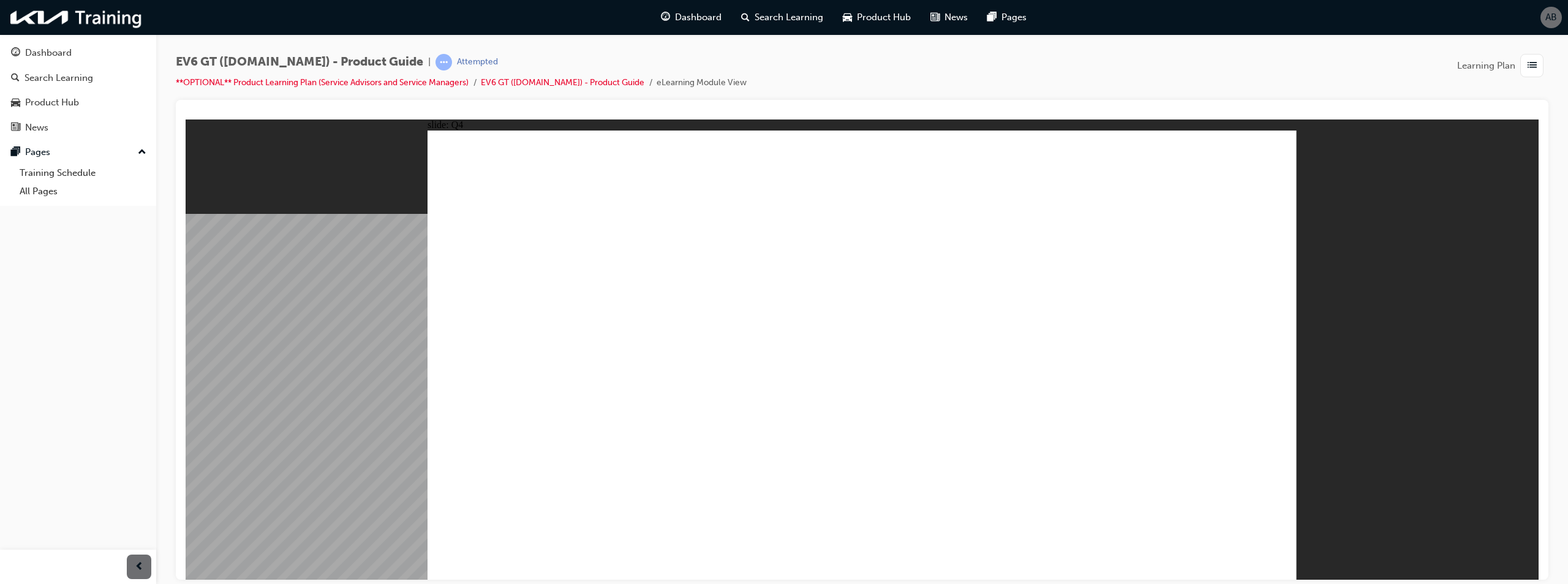
drag, startPoint x: 906, startPoint y: 486, endPoint x: 906, endPoint y: 459, distance: 27.0
radio input "true"
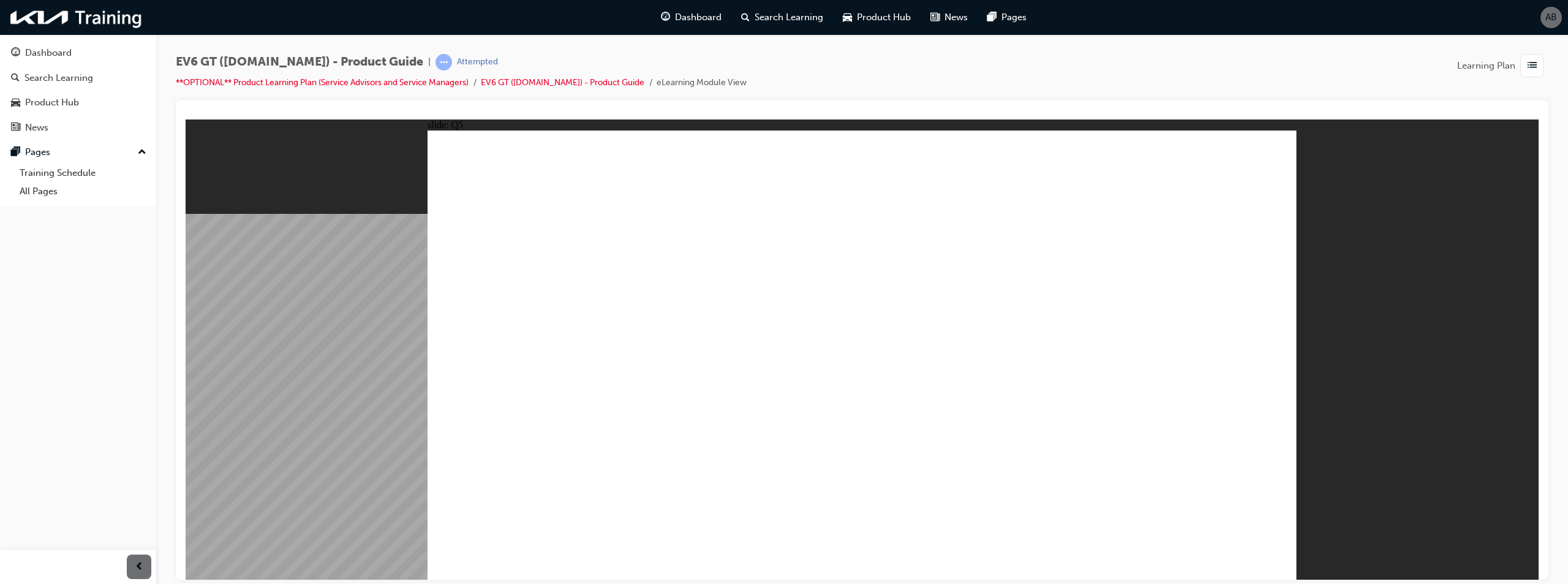
radio input "true"
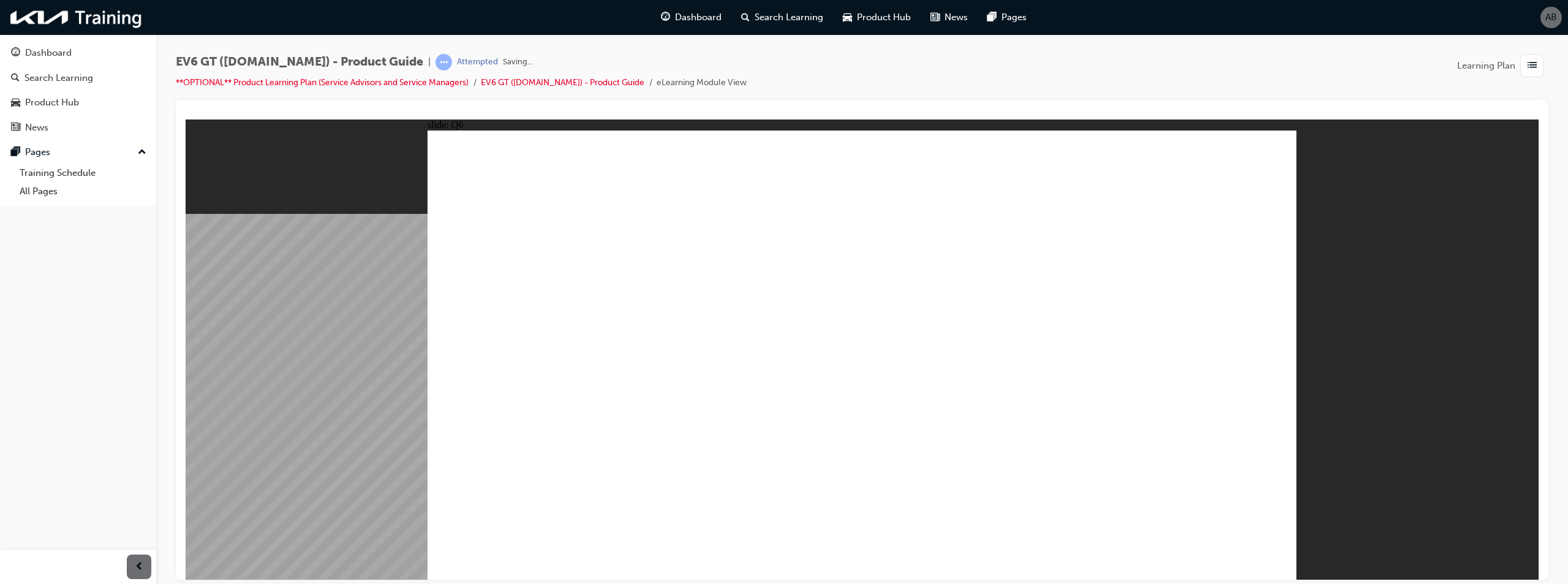
radio input "true"
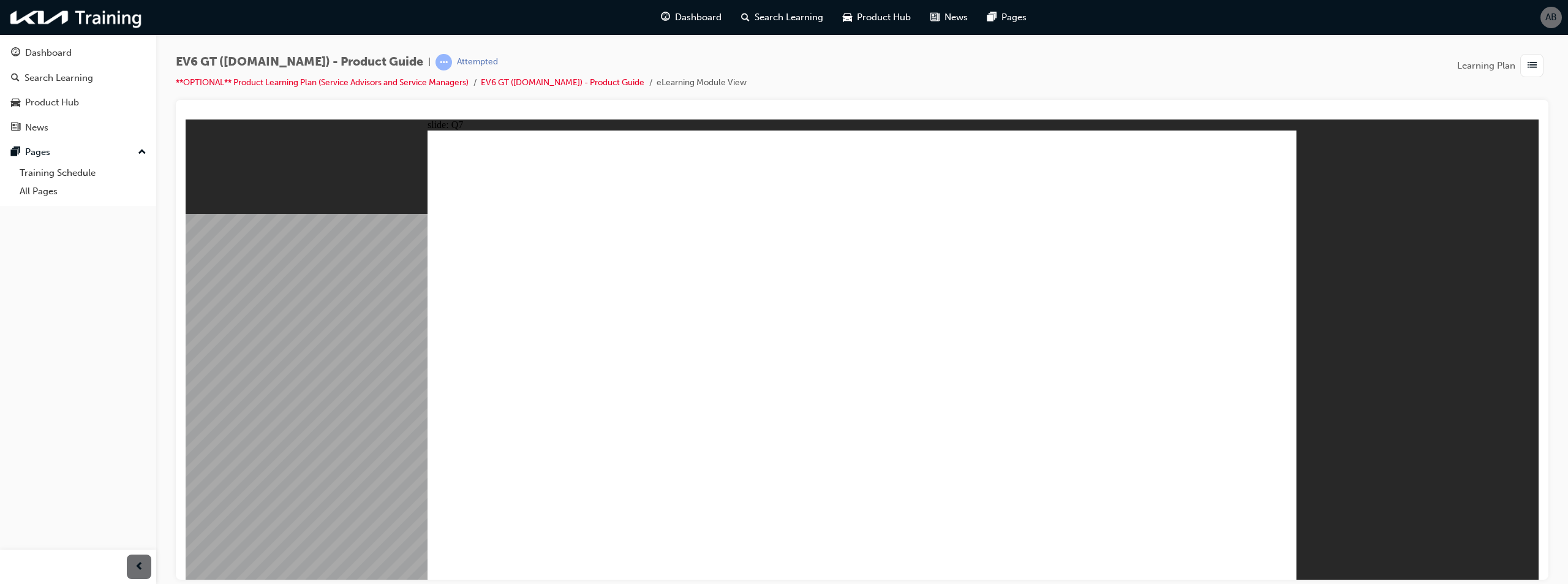
radio input "true"
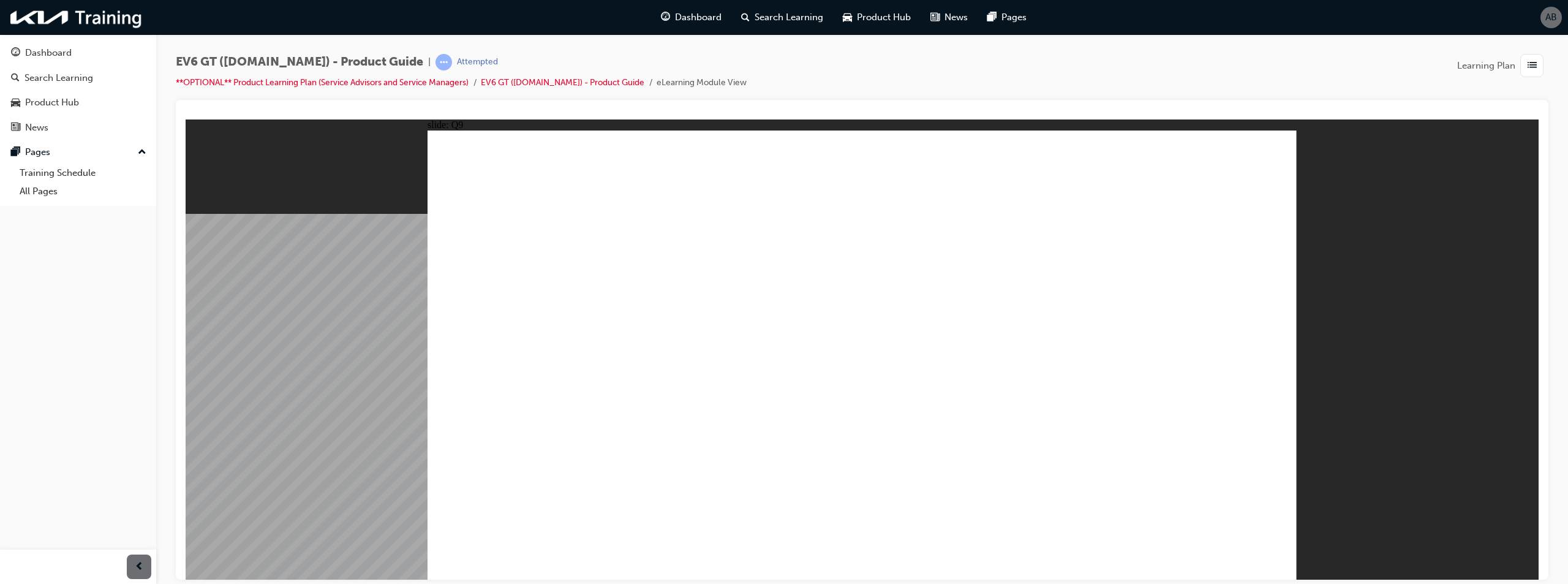
radio input "true"
drag, startPoint x: 524, startPoint y: 265, endPoint x: 813, endPoint y: 283, distance: 289.6
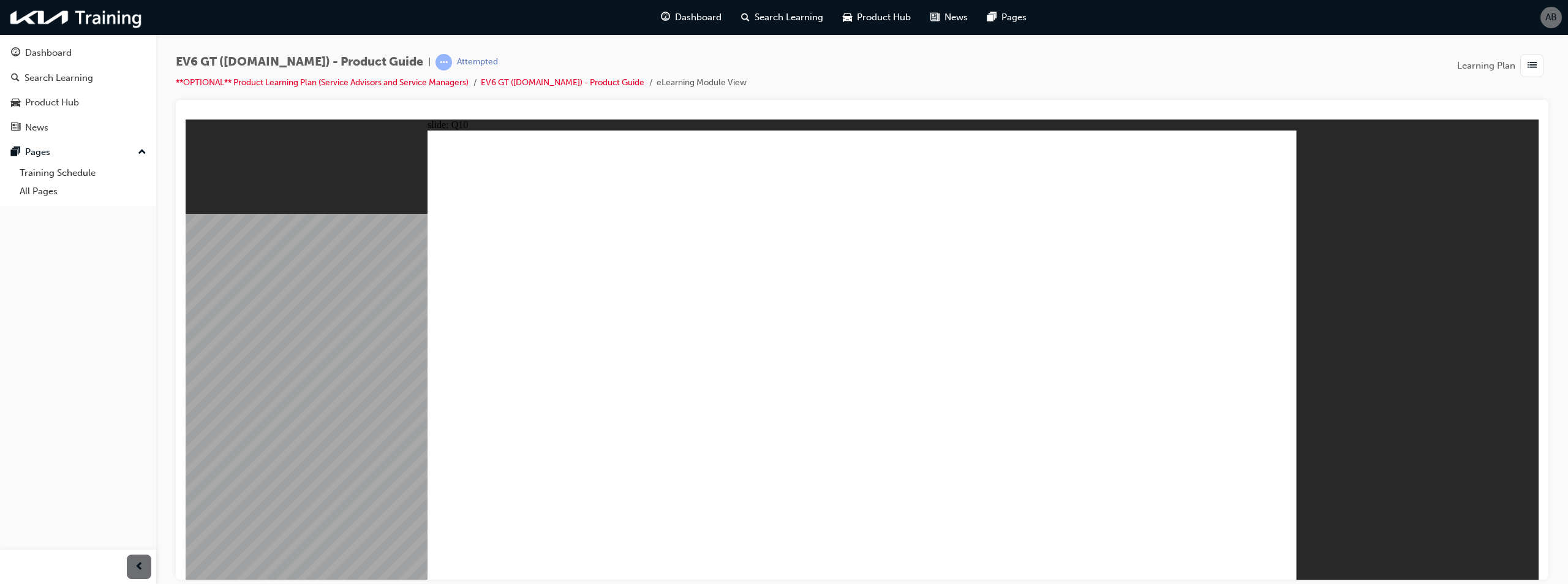
drag, startPoint x: 639, startPoint y: 265, endPoint x: 748, endPoint y: 274, distance: 109.4
radio input "true"
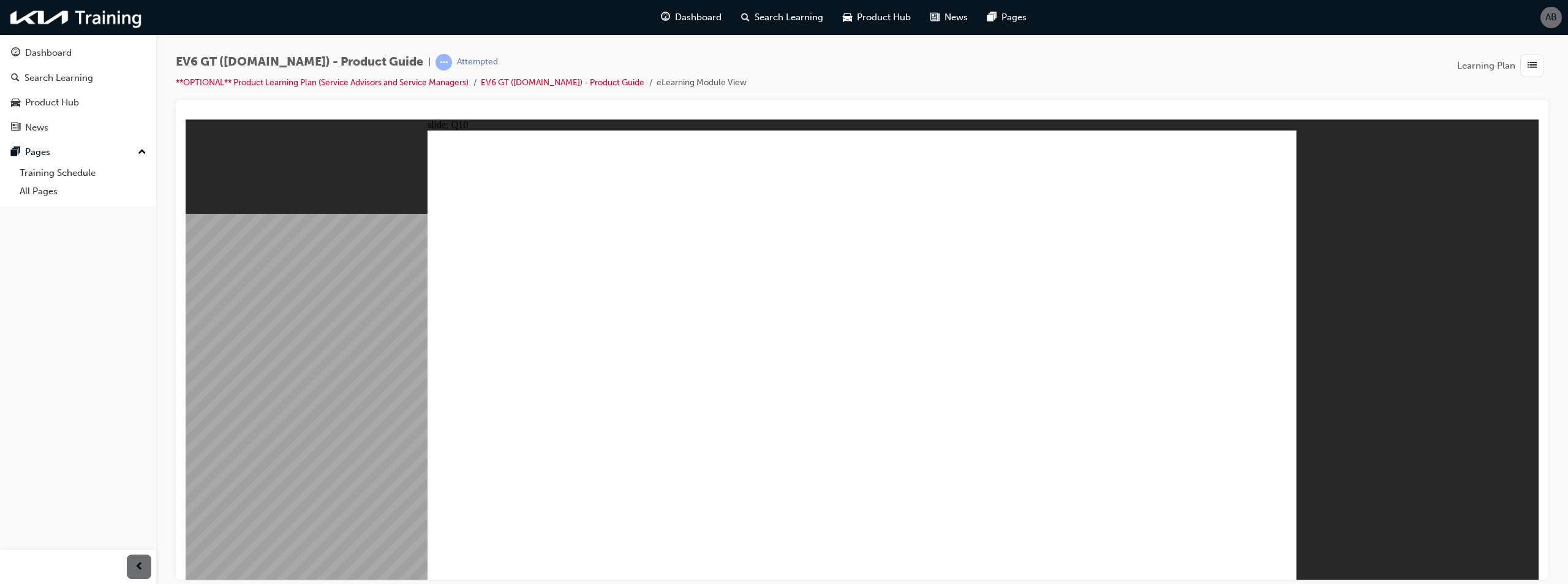
radio input "true"
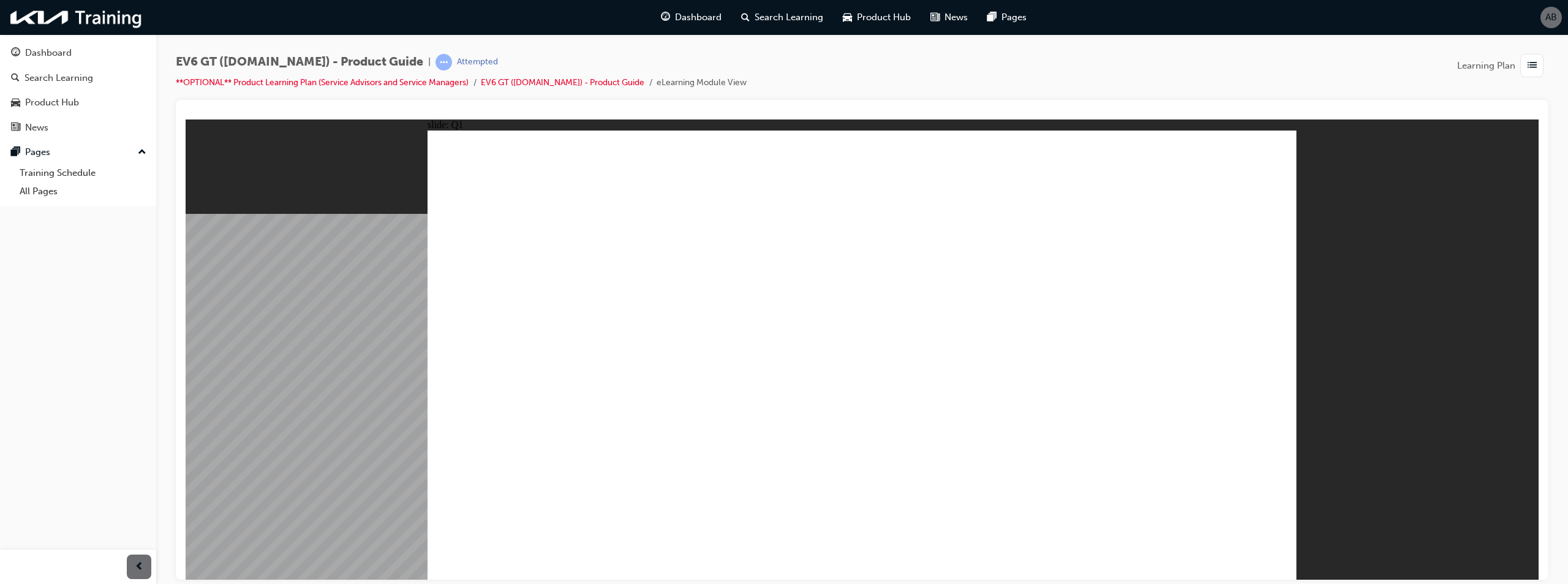
radio input "true"
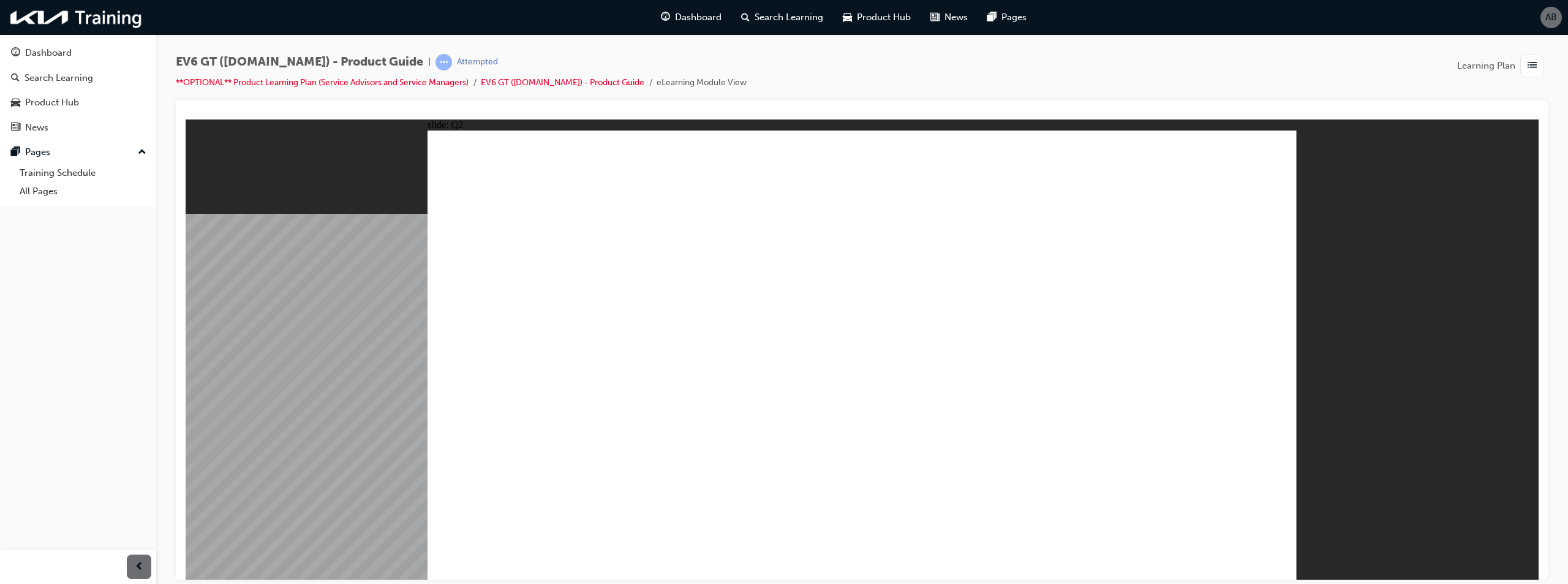
radio input "true"
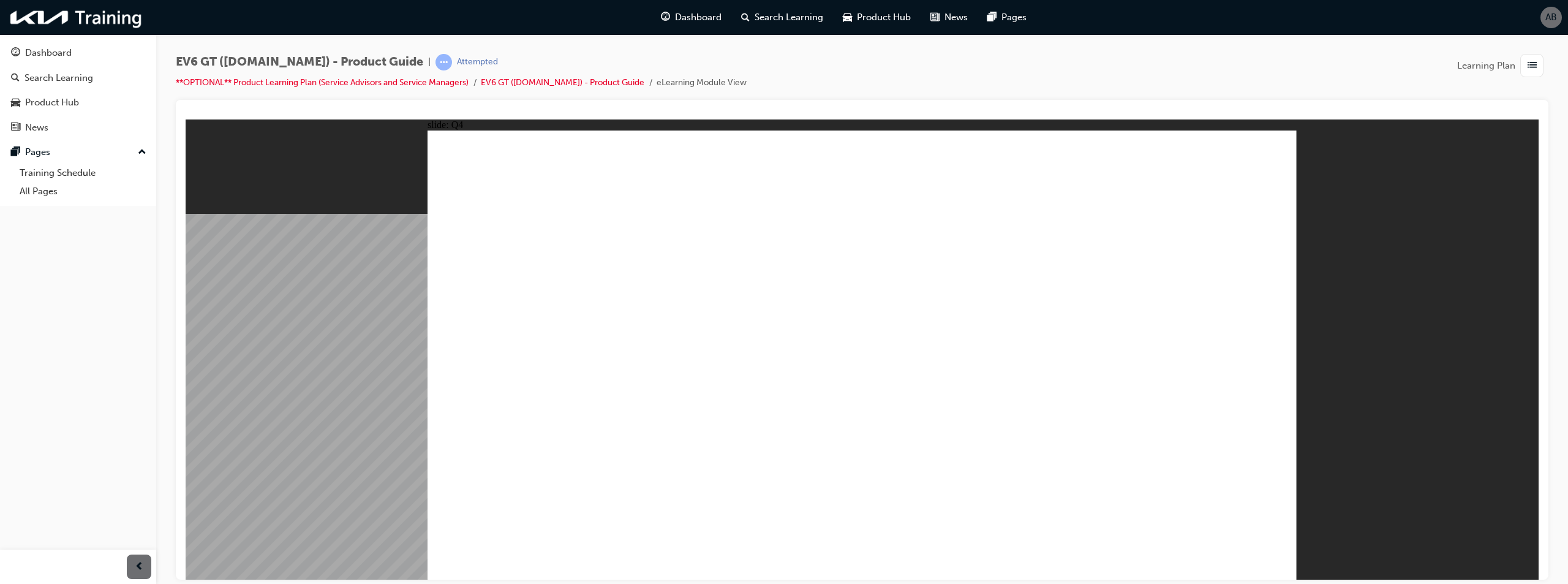
radio input "true"
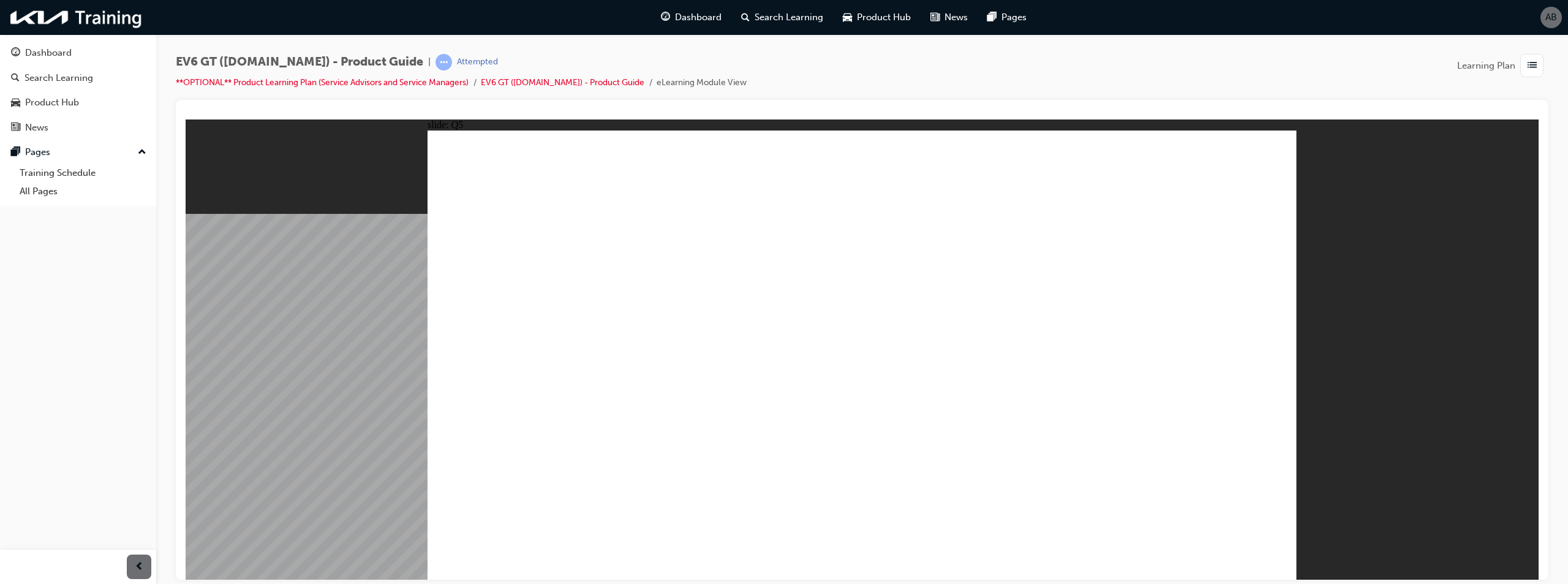
radio input "false"
radio input "true"
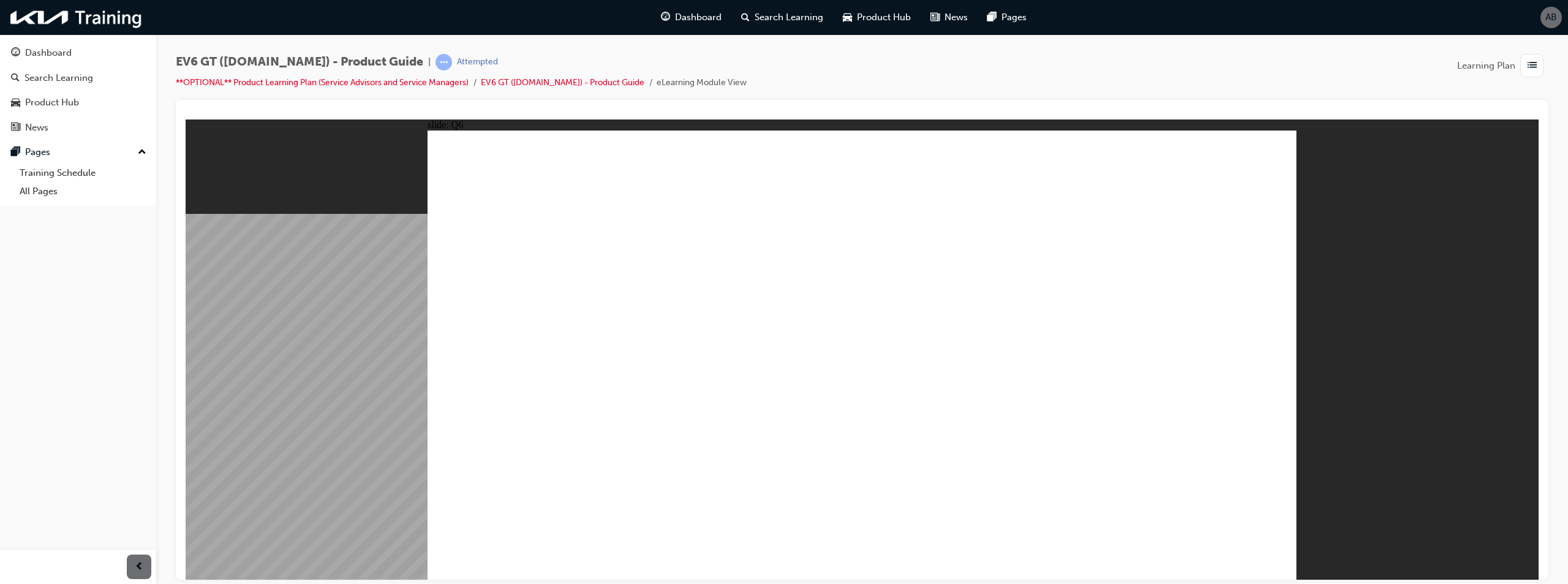
radio input "true"
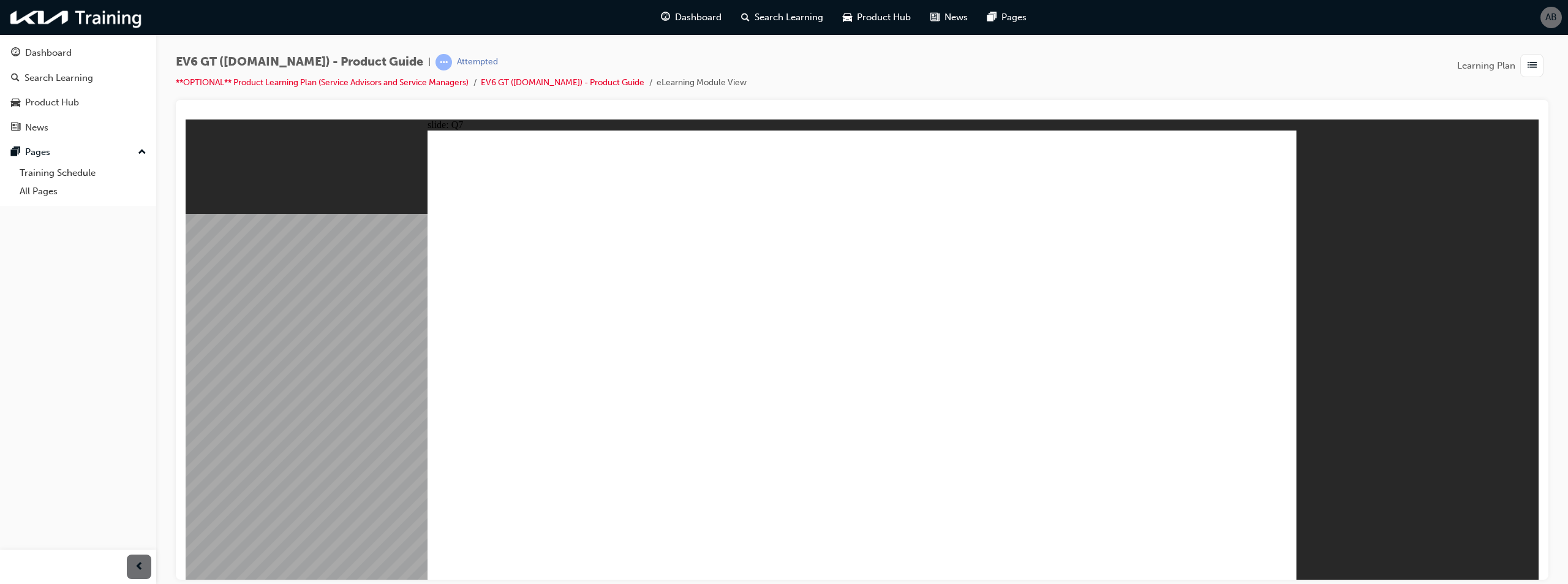
radio input "true"
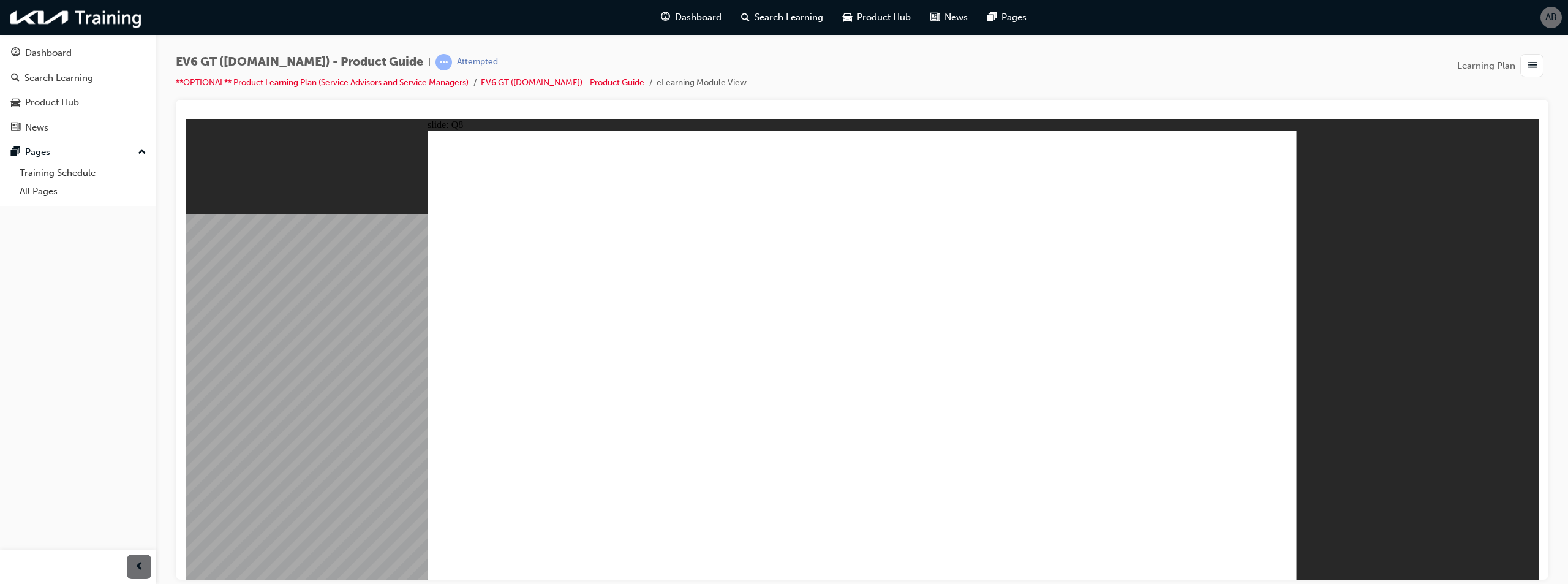
radio input "false"
radio input "true"
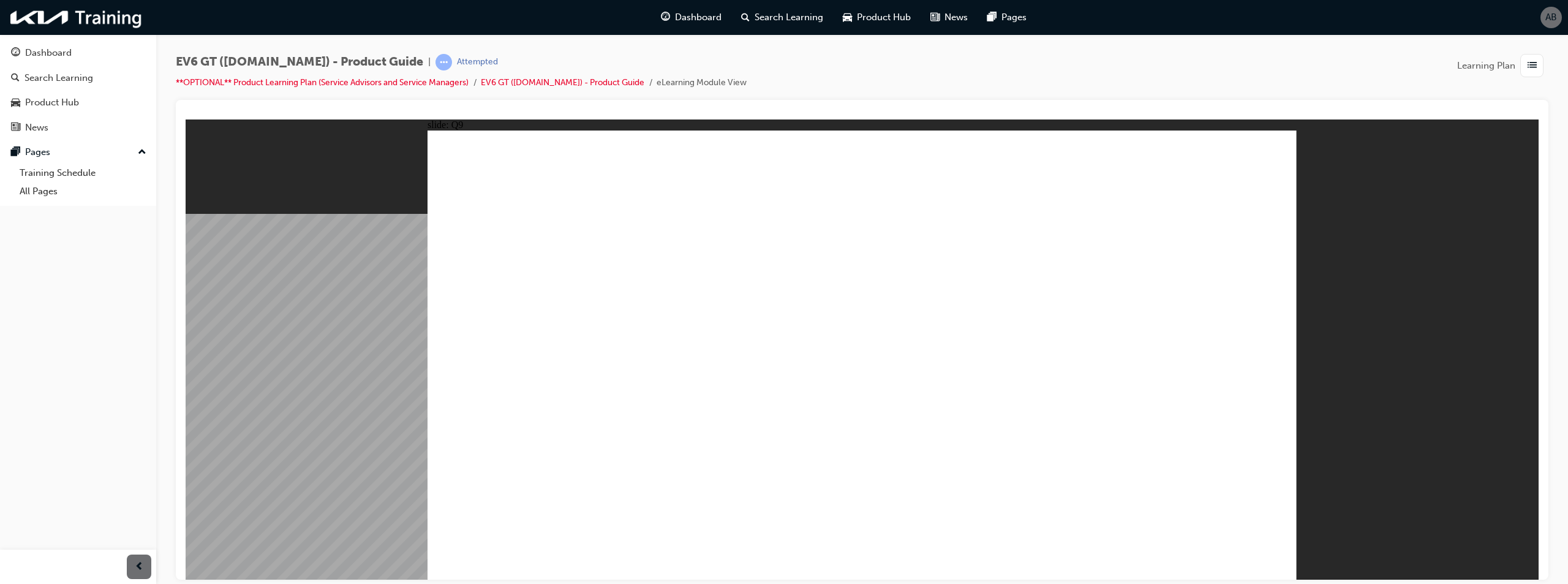
radio input "true"
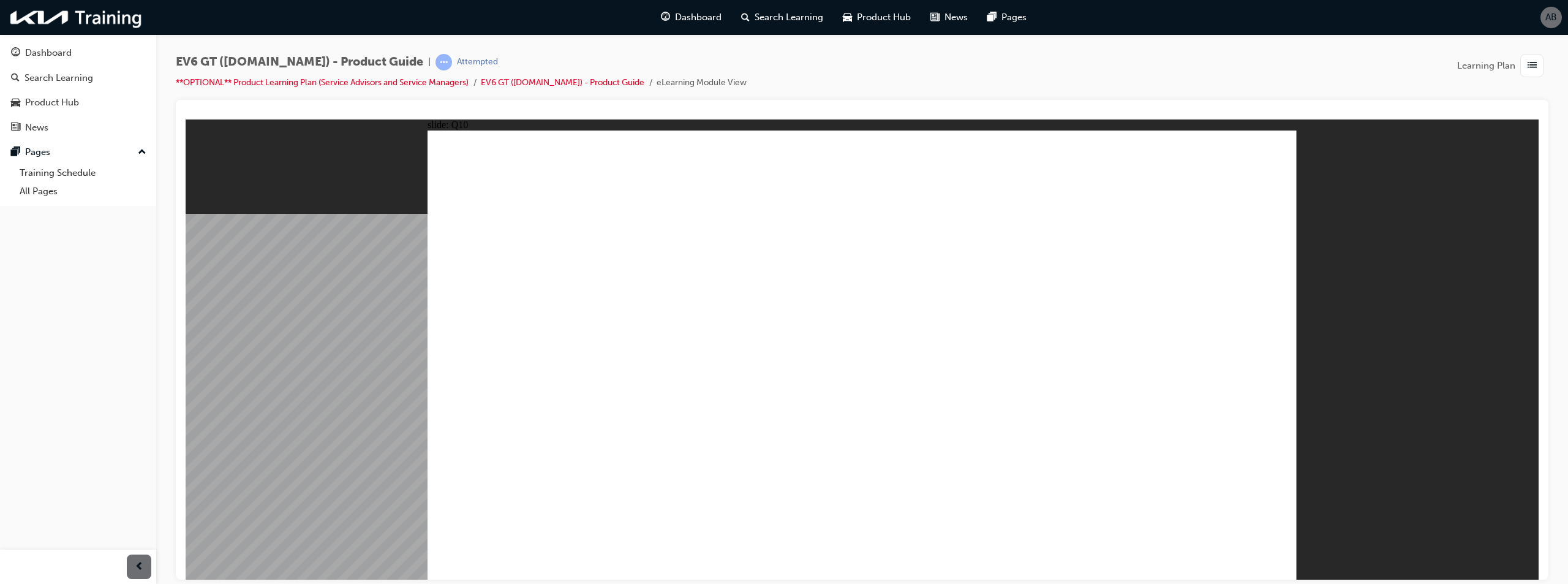
drag, startPoint x: 751, startPoint y: 427, endPoint x: 770, endPoint y: 414, distance: 23.0
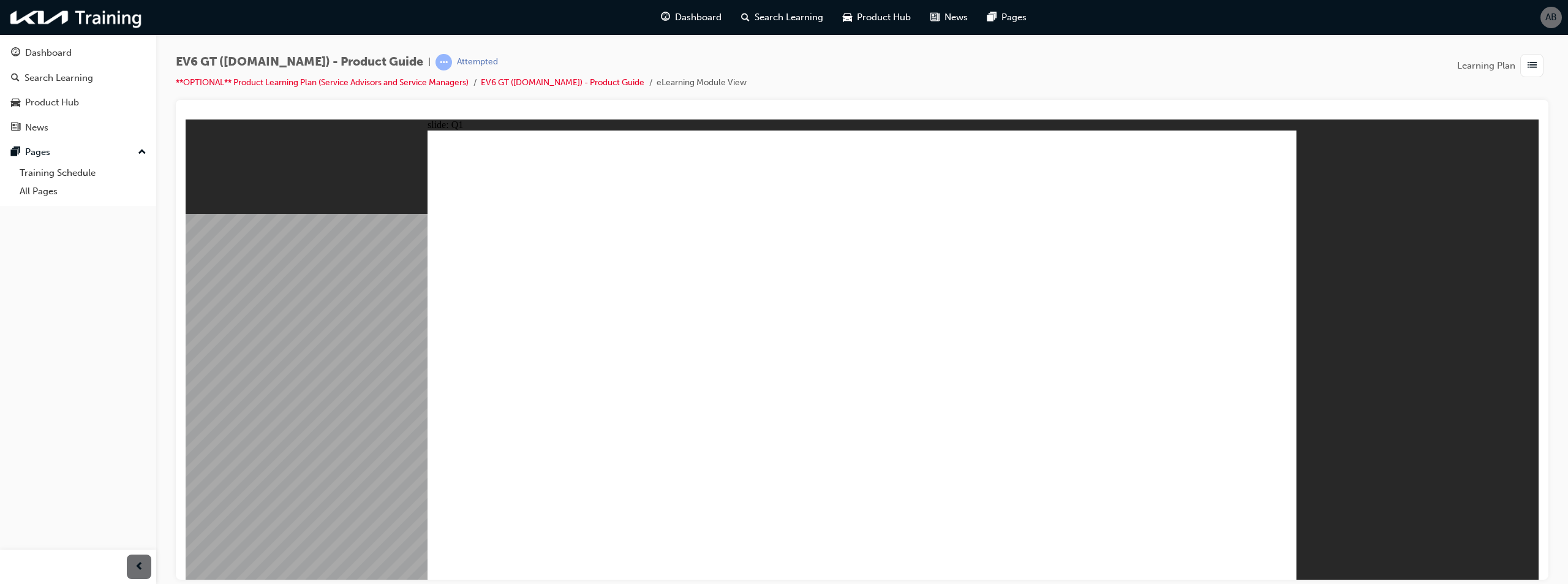
radio input "true"
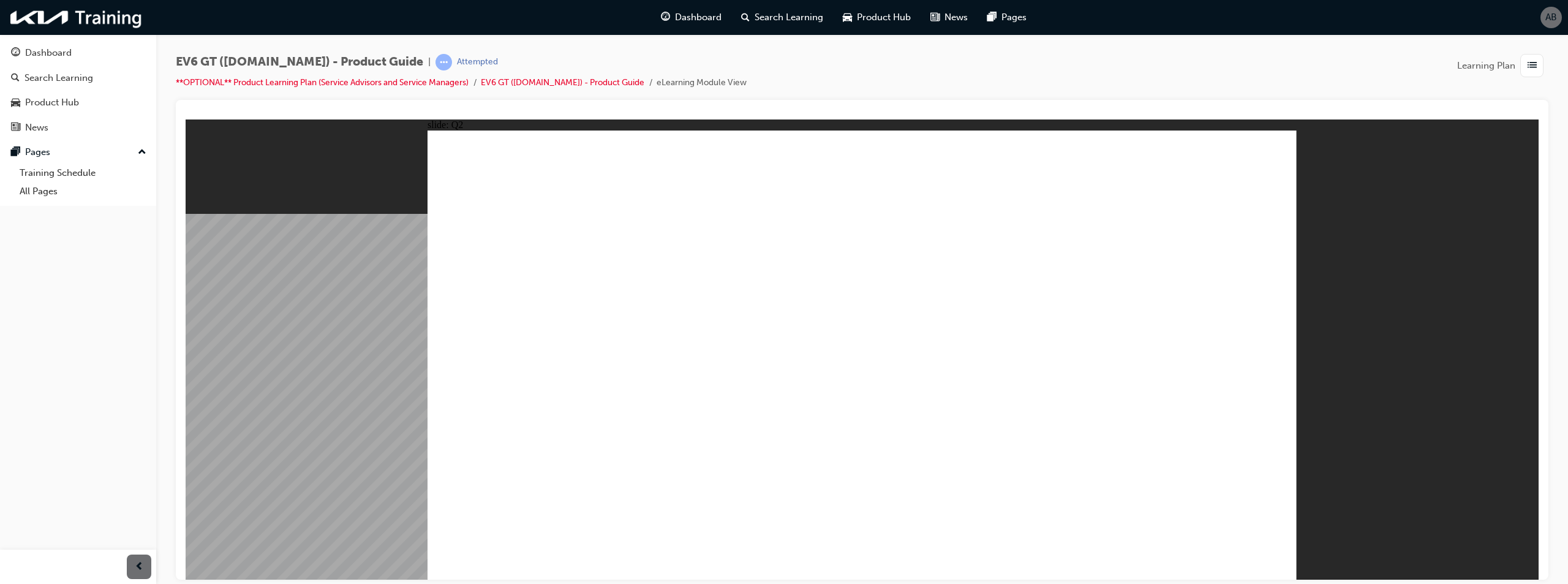
drag, startPoint x: 921, startPoint y: 286, endPoint x: 921, endPoint y: 276, distance: 10.0
radio input "true"
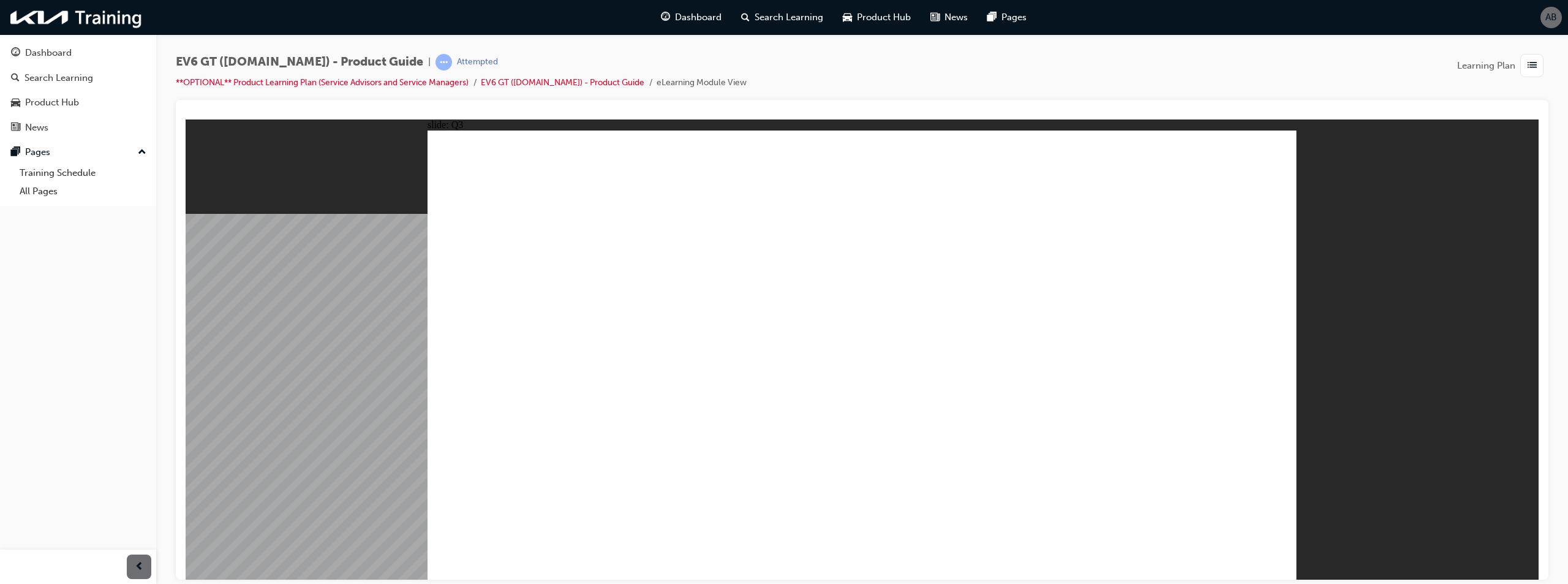
radio input "true"
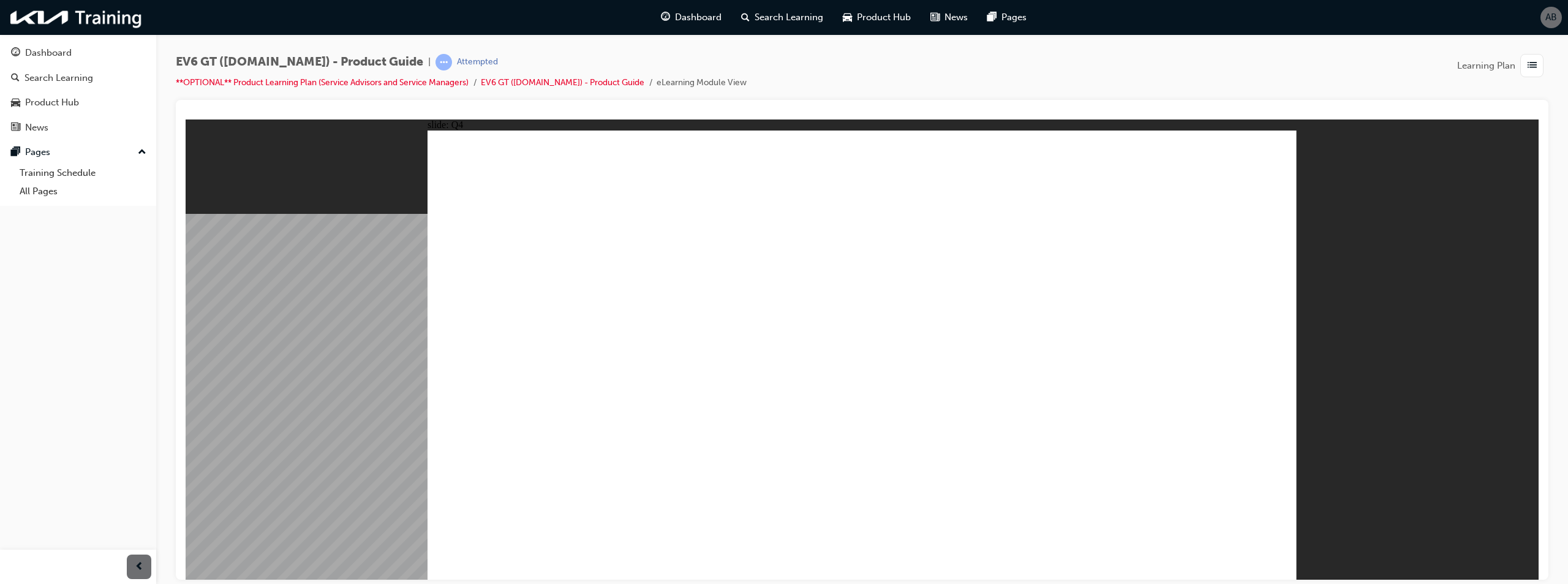
radio input "true"
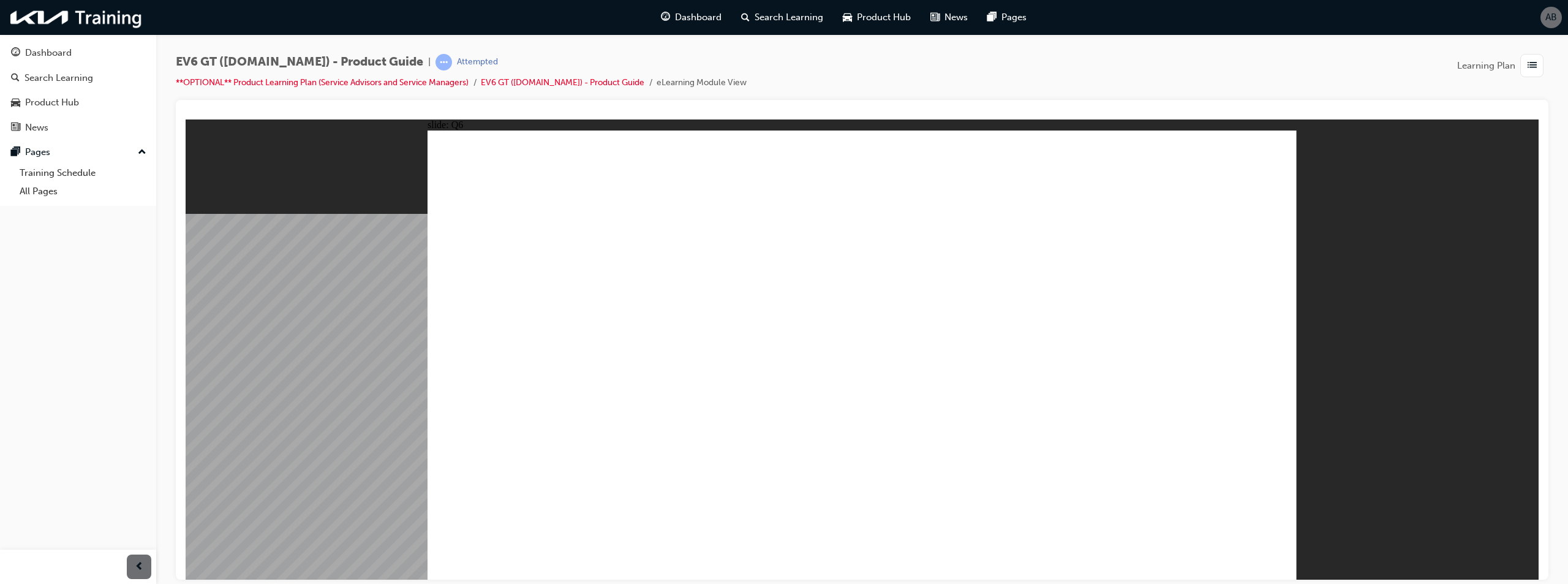
radio input "true"
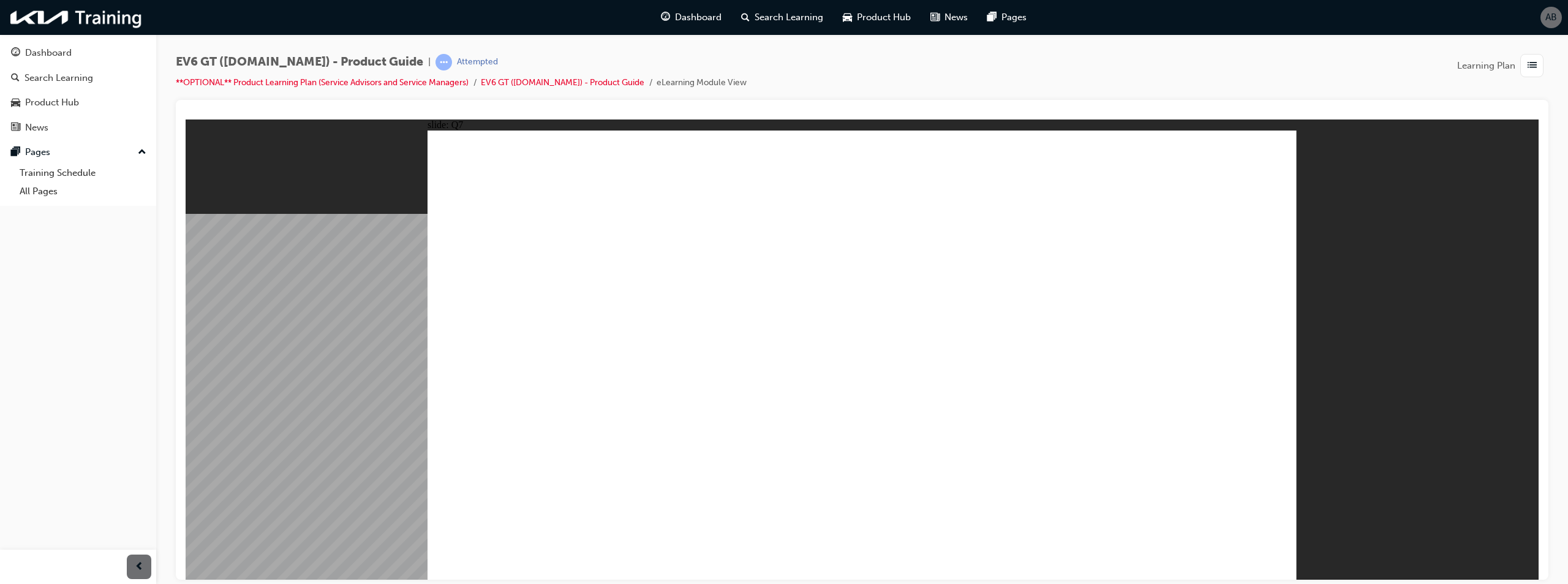
radio input "true"
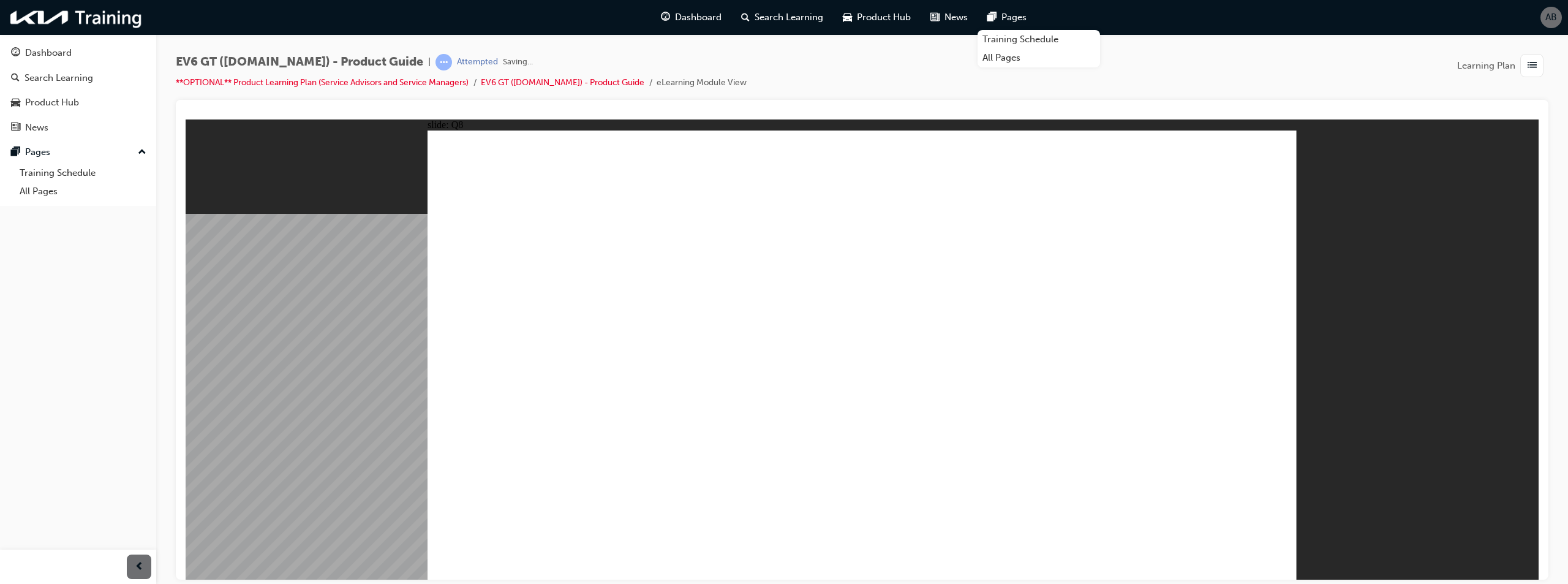
radio input "true"
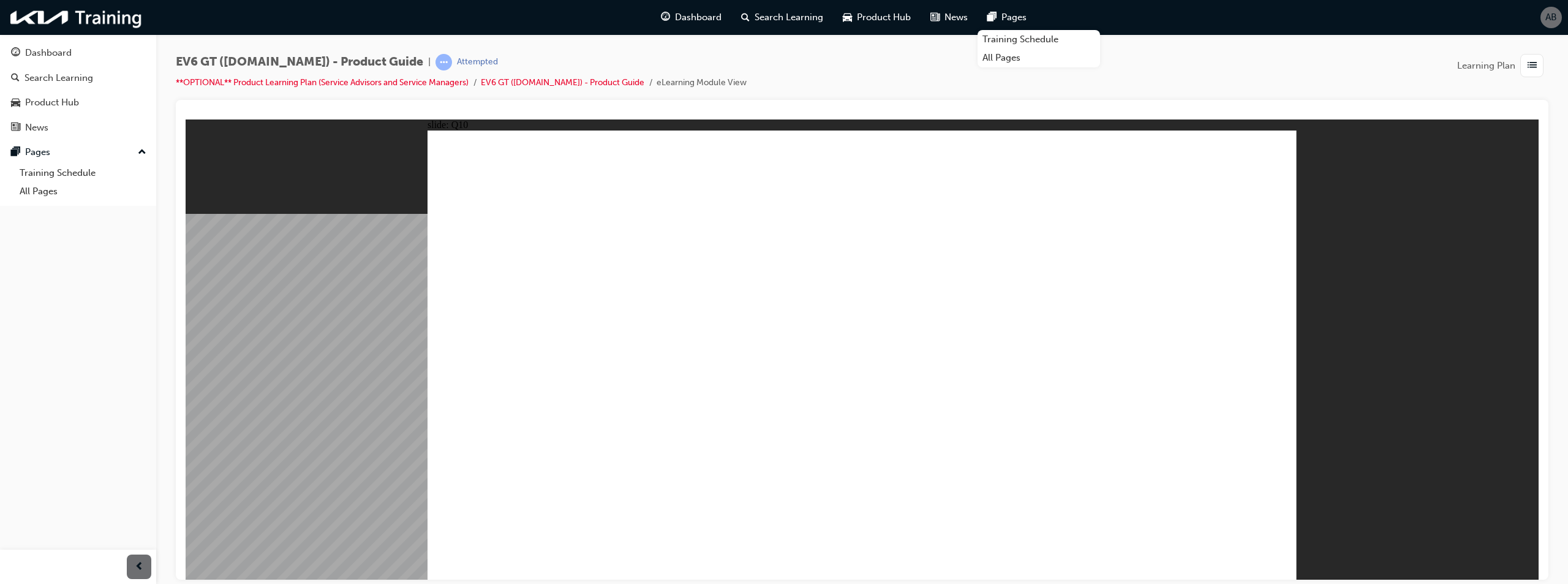
radio input "true"
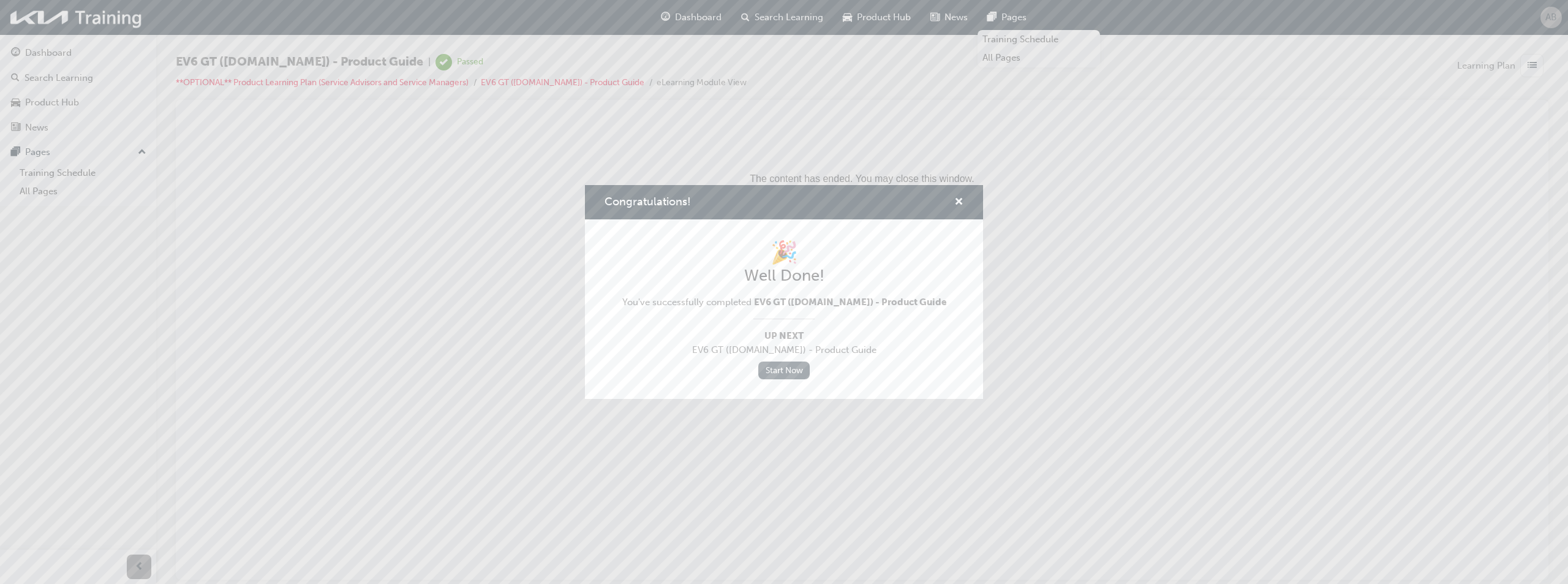
click at [797, 373] on link "Start Now" at bounding box center [784, 370] width 52 height 18
click at [773, 373] on link "Start Now" at bounding box center [784, 370] width 52 height 18
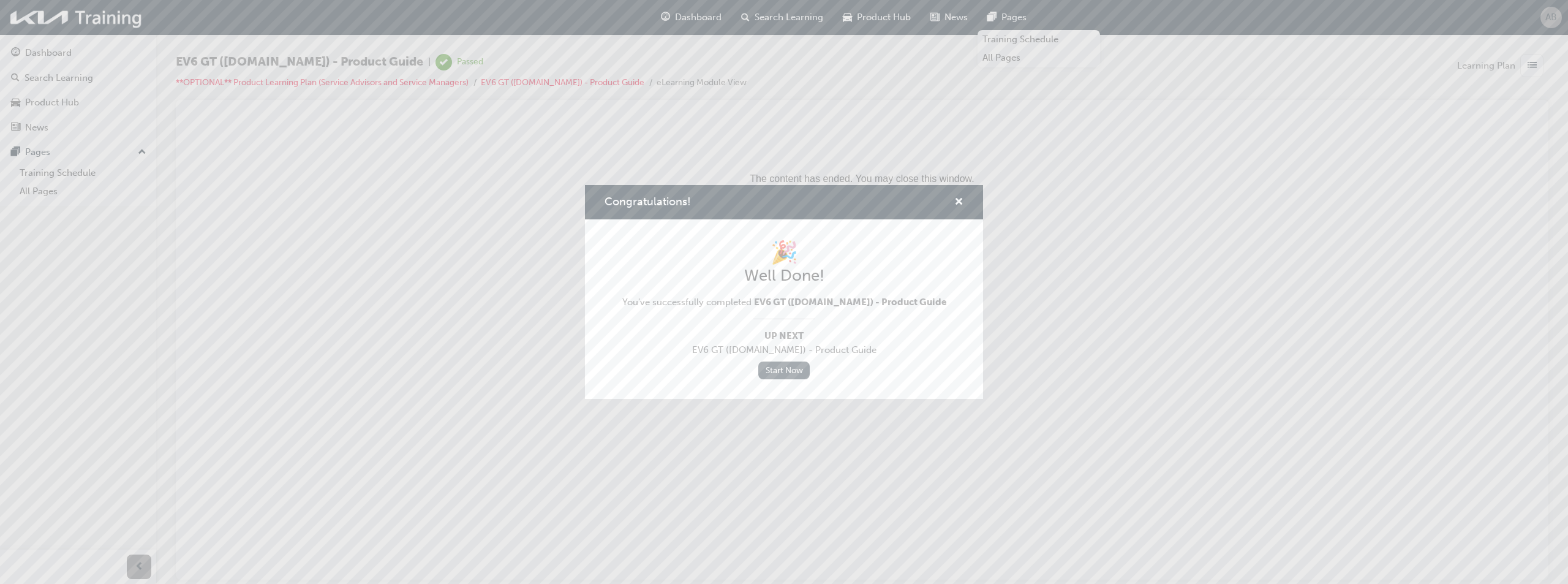
click at [773, 373] on link "Start Now" at bounding box center [784, 370] width 52 height 18
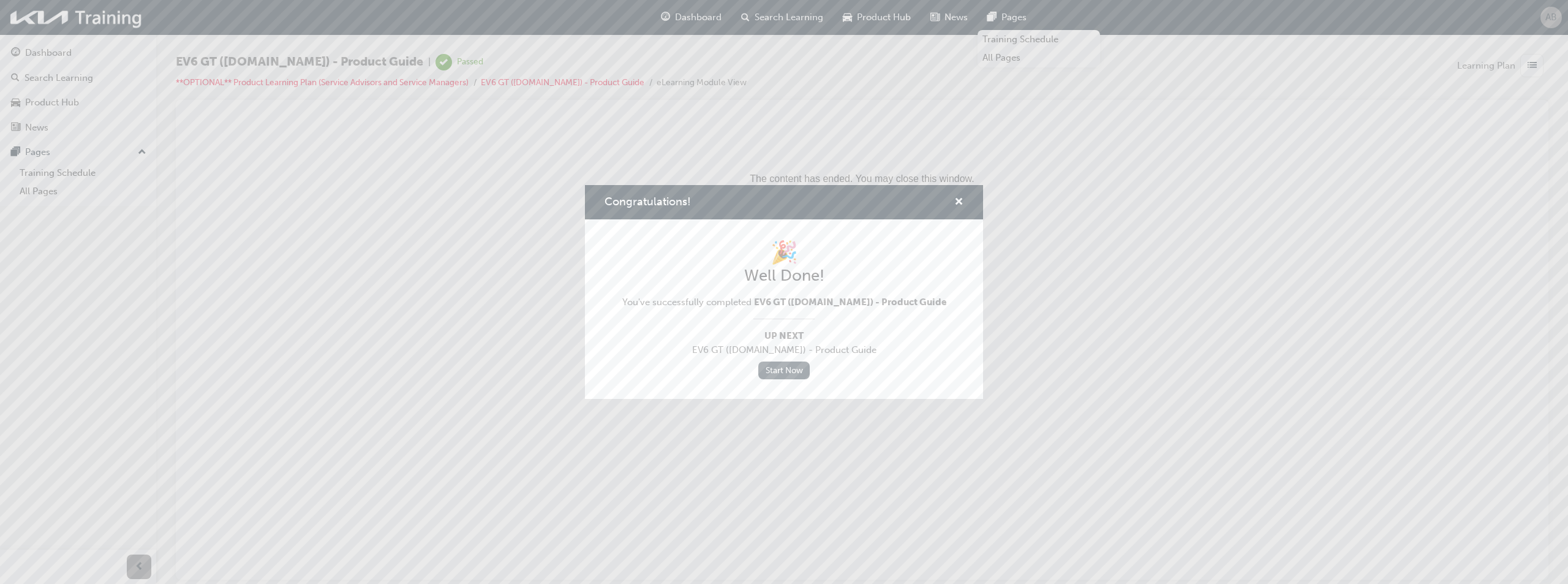
click at [773, 373] on link "Start Now" at bounding box center [784, 370] width 52 height 18
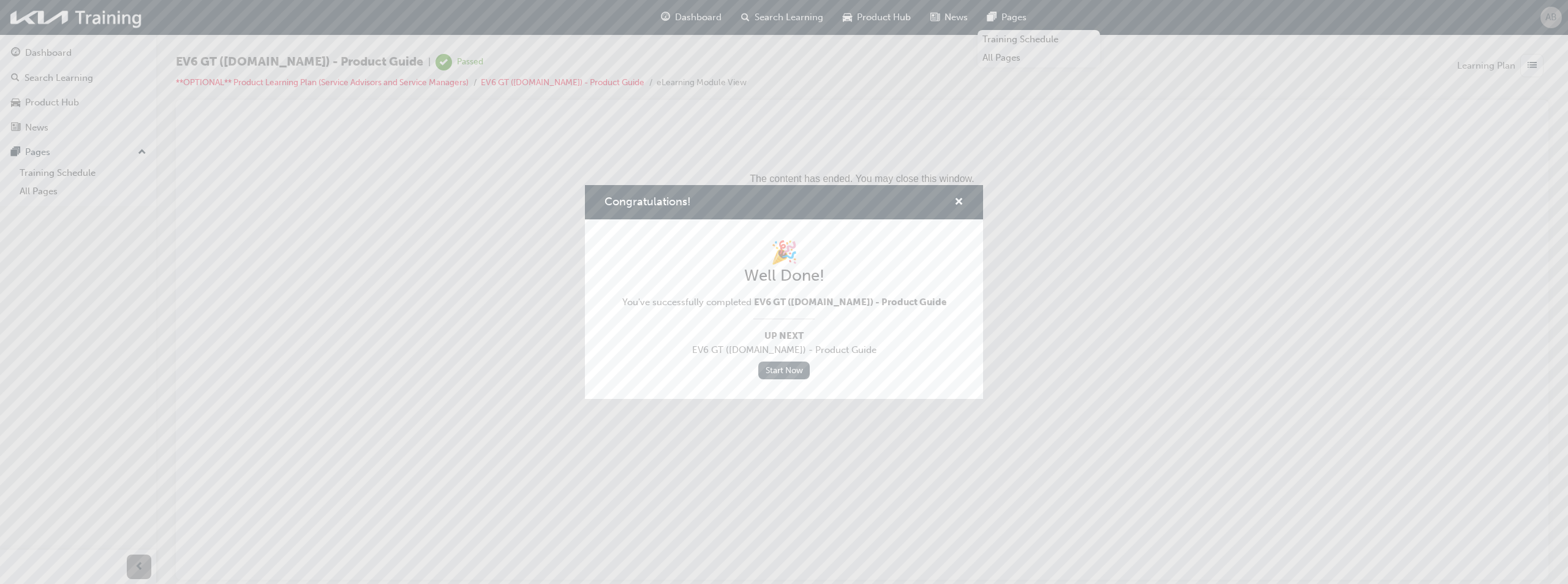
click at [773, 373] on link "Start Now" at bounding box center [784, 370] width 52 height 18
click at [792, 366] on link "Start Now" at bounding box center [784, 370] width 52 height 18
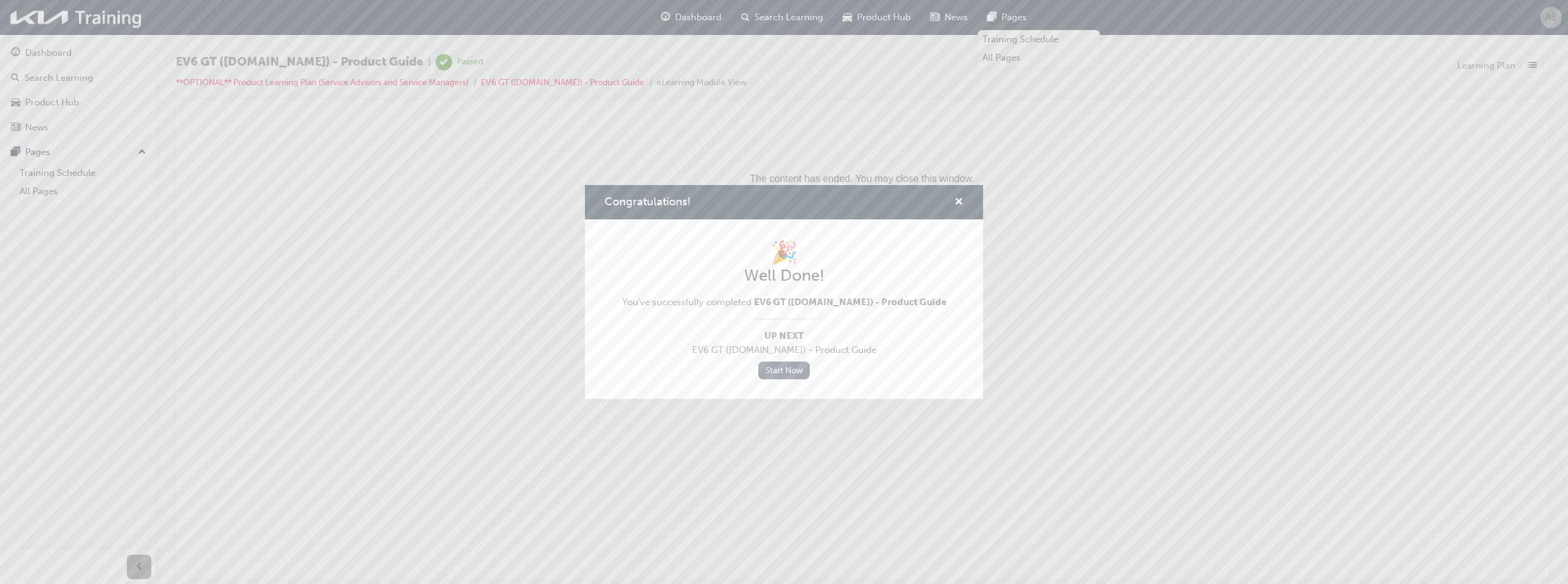
click at [792, 366] on link "Start Now" at bounding box center [784, 370] width 52 height 18
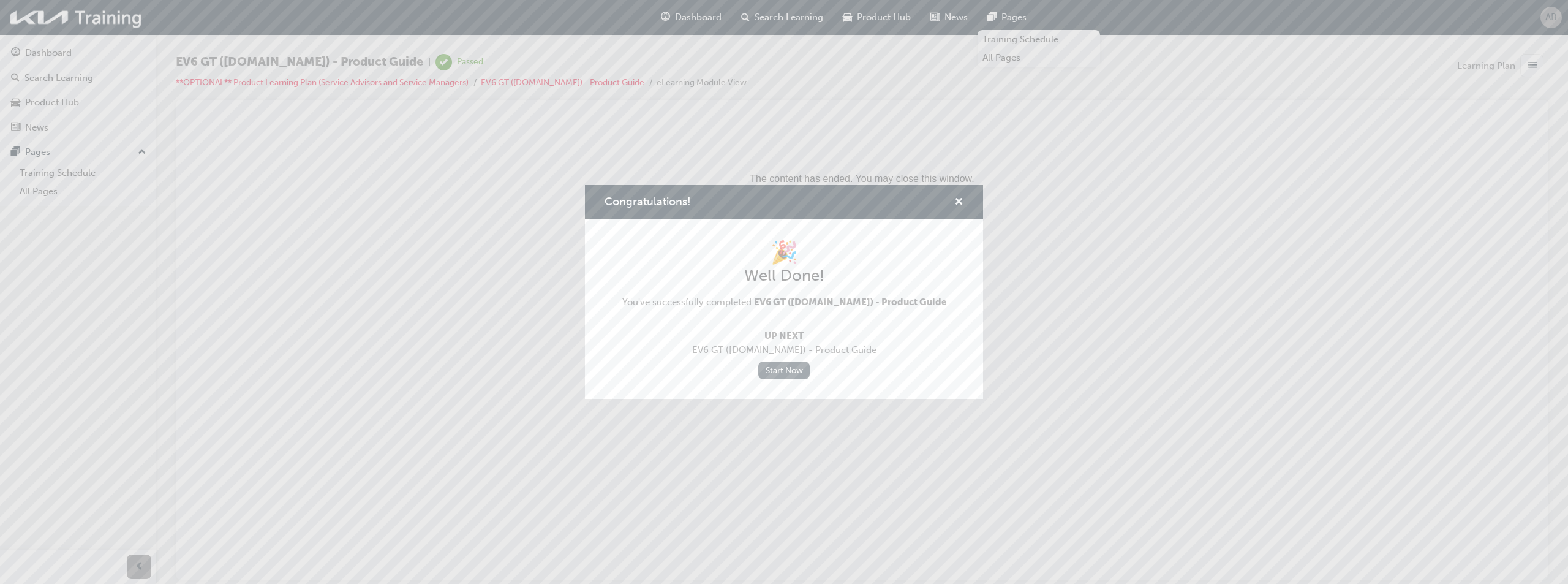
click at [792, 366] on link "Start Now" at bounding box center [784, 370] width 52 height 18
click at [784, 369] on link "Start Now" at bounding box center [784, 370] width 52 height 18
click at [784, 368] on link "Start Now" at bounding box center [784, 370] width 52 height 18
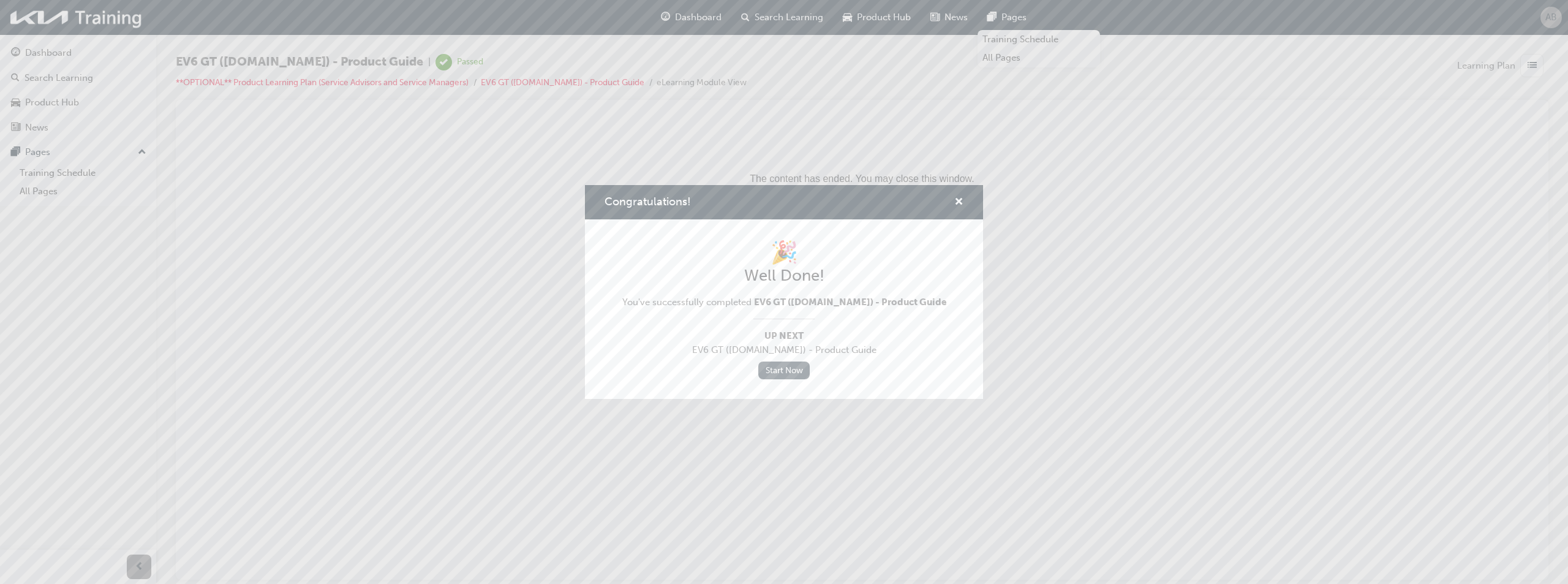
click at [784, 364] on link "Start Now" at bounding box center [784, 370] width 52 height 18
click at [785, 357] on div "🎉 Well Done! You've successfully completed EV6 GT ([DOMAIN_NAME]) - Product Gui…" at bounding box center [784, 309] width 324 height 140
drag, startPoint x: 785, startPoint y: 355, endPoint x: 784, endPoint y: 346, distance: 9.1
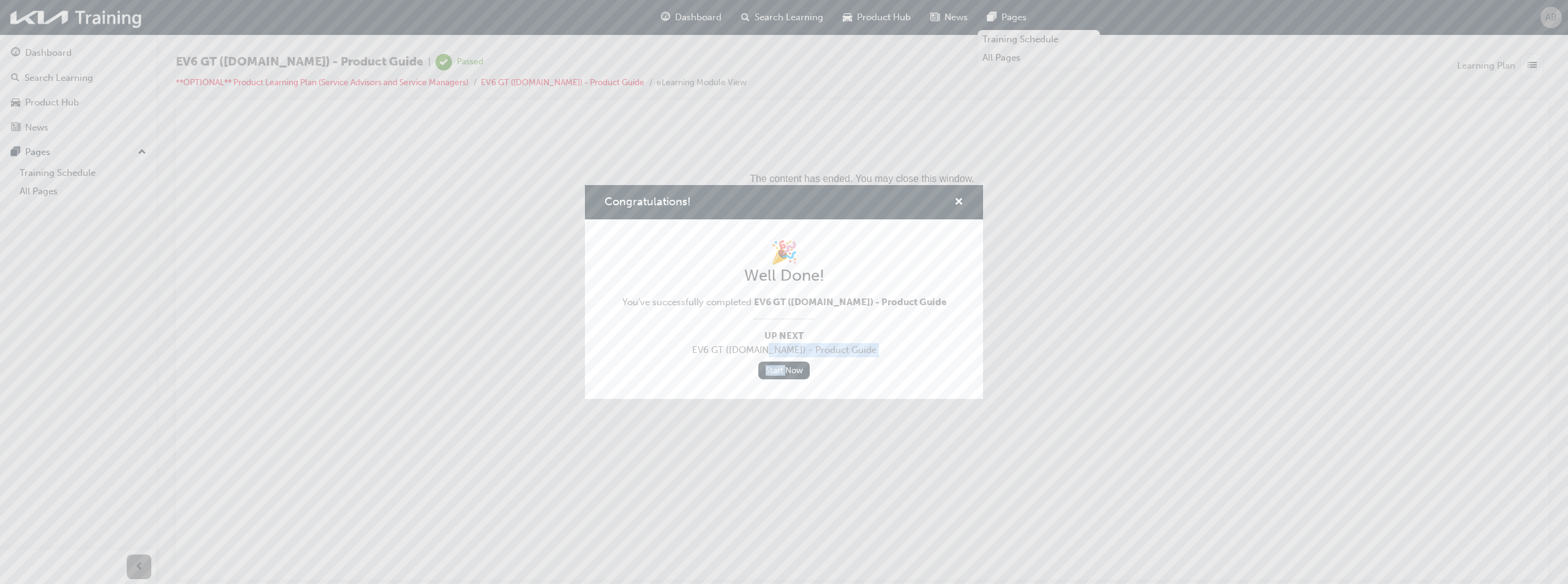
click at [784, 360] on div "🎉 Well Done! You've successfully completed EV6 GT ([DOMAIN_NAME]) - Product Gui…" at bounding box center [784, 309] width 324 height 140
click at [910, 372] on div "Start Now" at bounding box center [784, 370] width 324 height 18
click at [785, 378] on link "Start Now" at bounding box center [784, 370] width 52 height 18
click at [792, 371] on link "Start Now" at bounding box center [784, 370] width 52 height 18
click at [957, 201] on span "cross-icon" at bounding box center [959, 202] width 9 height 11
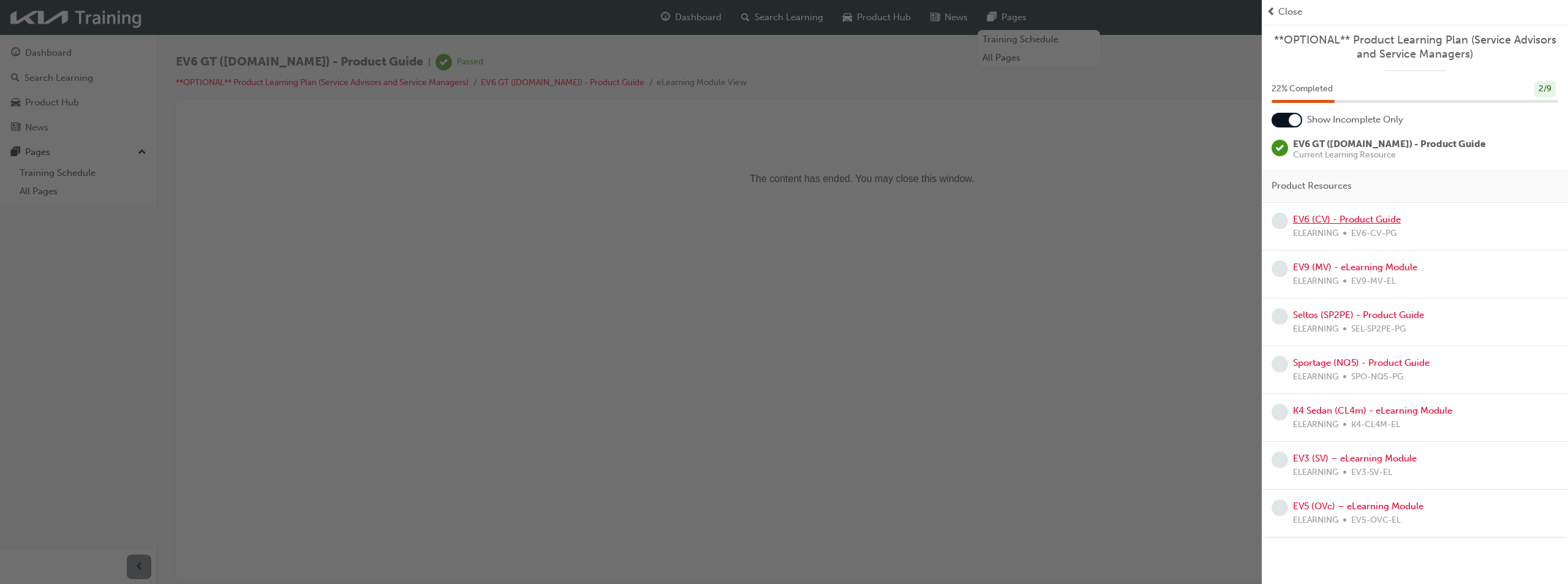
click at [1376, 224] on link "EV6 (CV) - Product Guide" at bounding box center [1347, 219] width 108 height 11
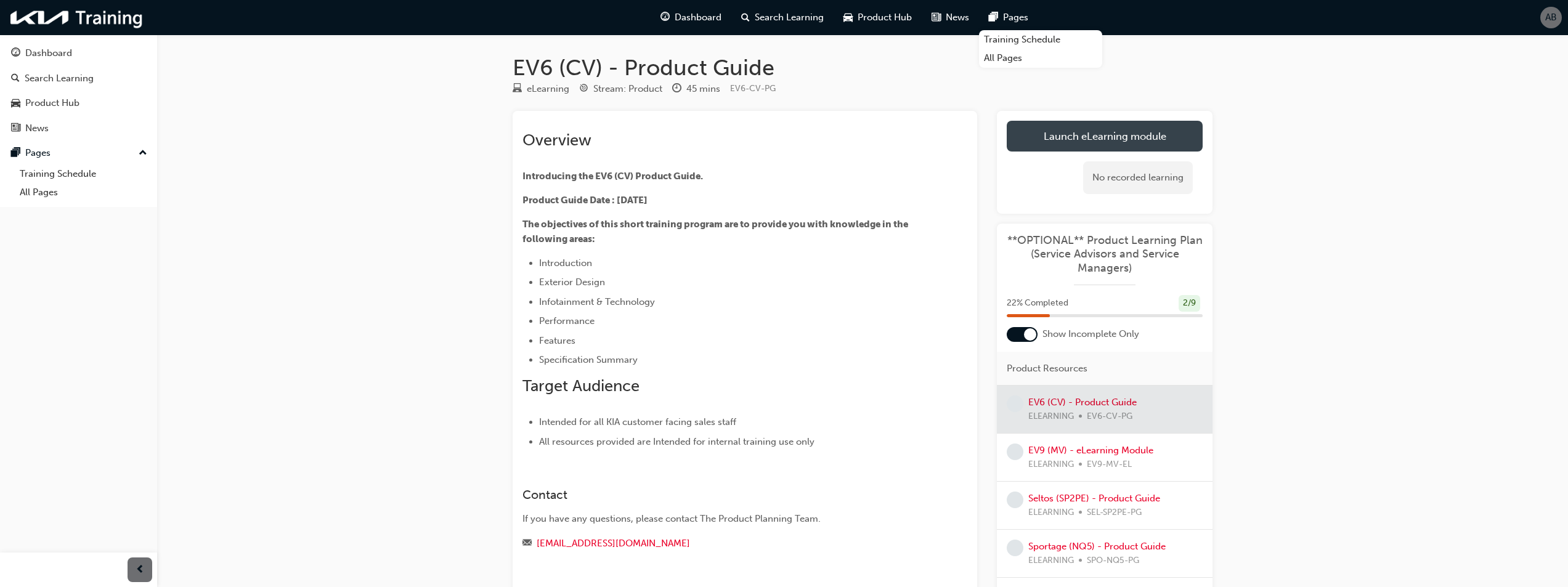
click at [1045, 146] on link "Launch eLearning module" at bounding box center [1104, 136] width 196 height 30
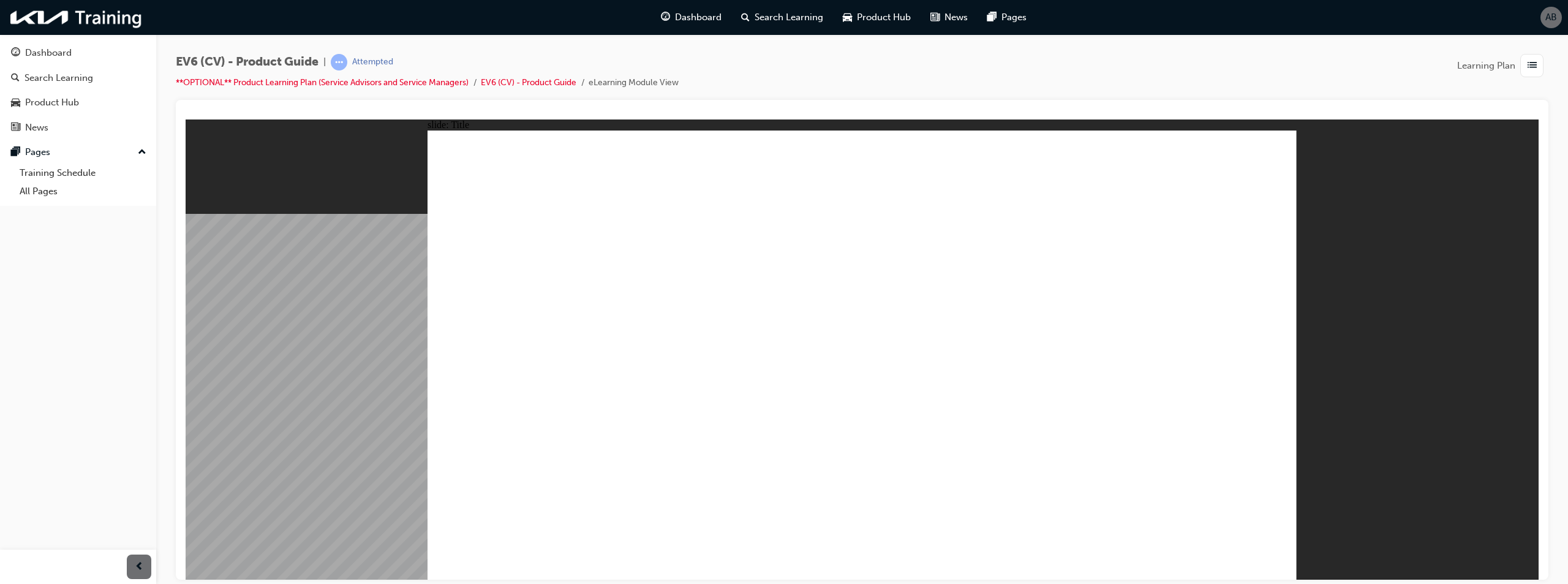
click at [186, 119] on image at bounding box center [186, 119] width 0 height 0
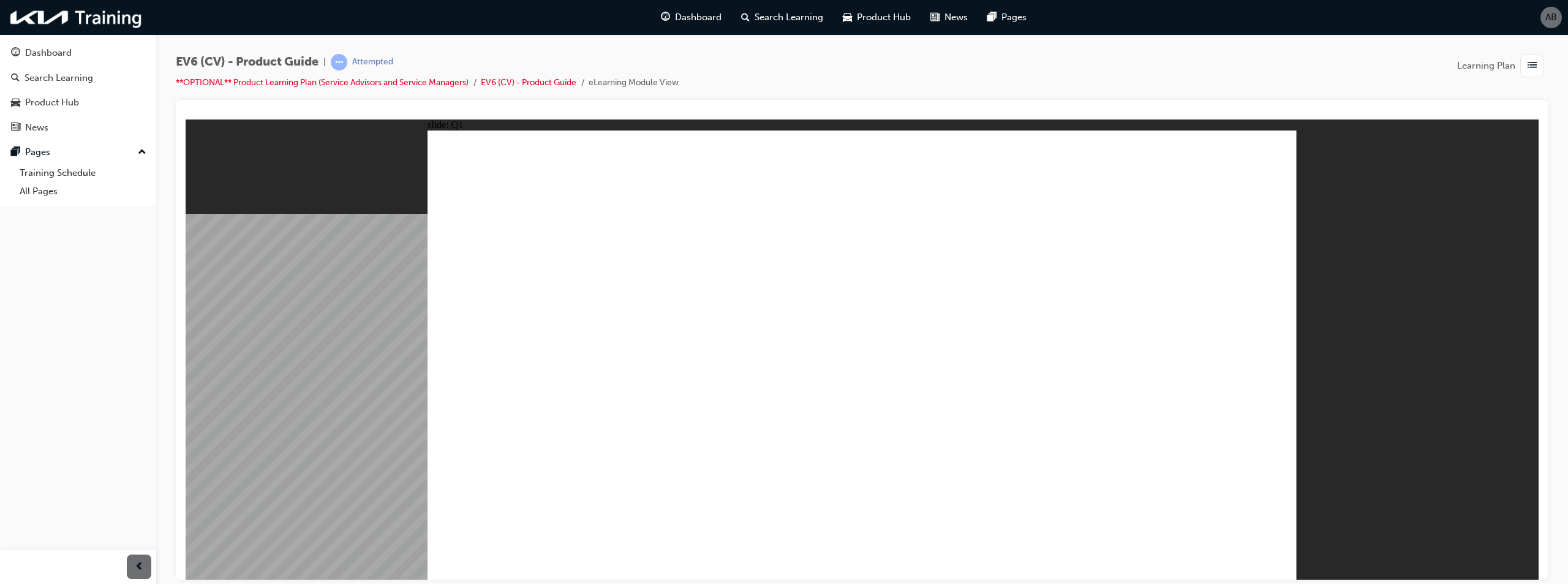
drag, startPoint x: 688, startPoint y: 276, endPoint x: 647, endPoint y: 279, distance: 41.1
drag, startPoint x: 689, startPoint y: 273, endPoint x: 598, endPoint y: 283, distance: 91.5
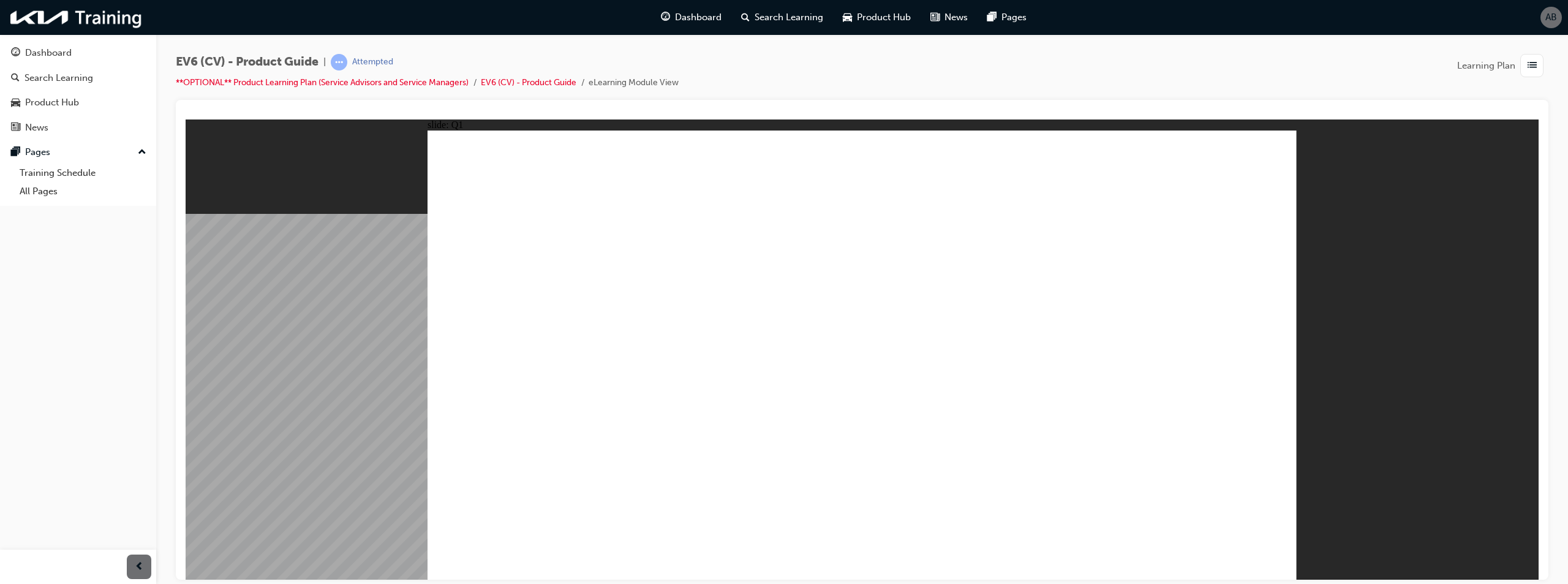
radio input "true"
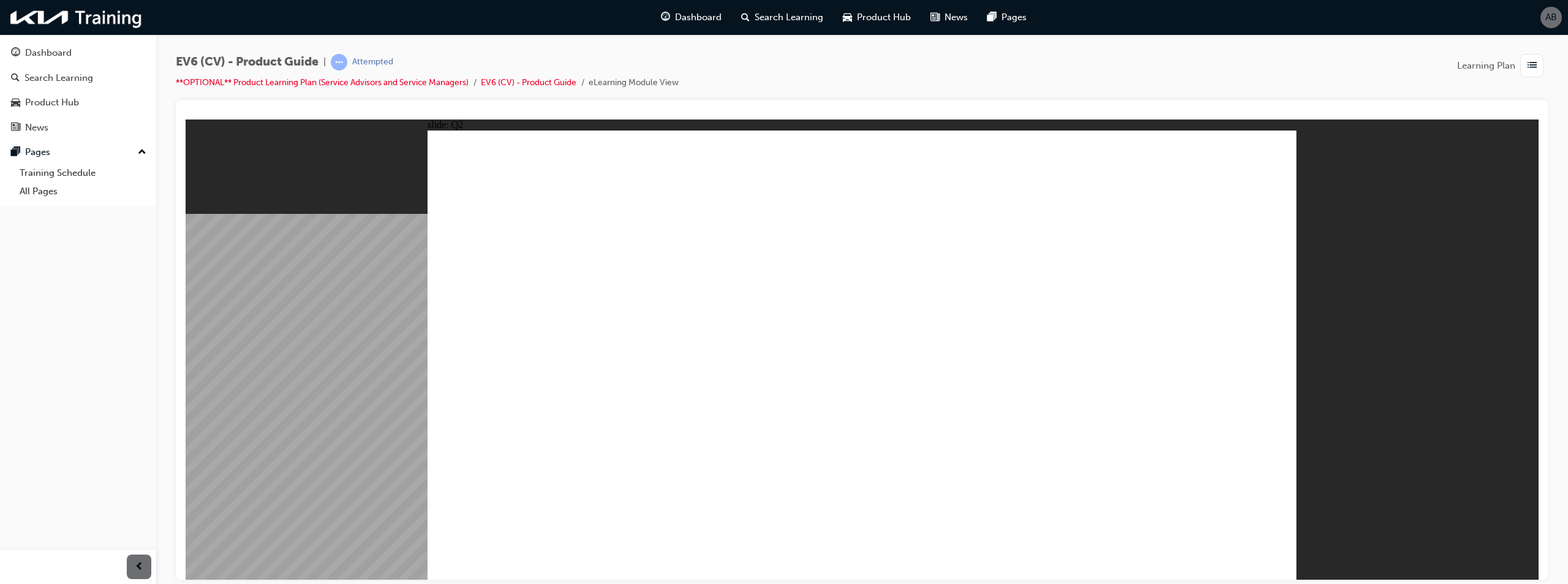
radio input "true"
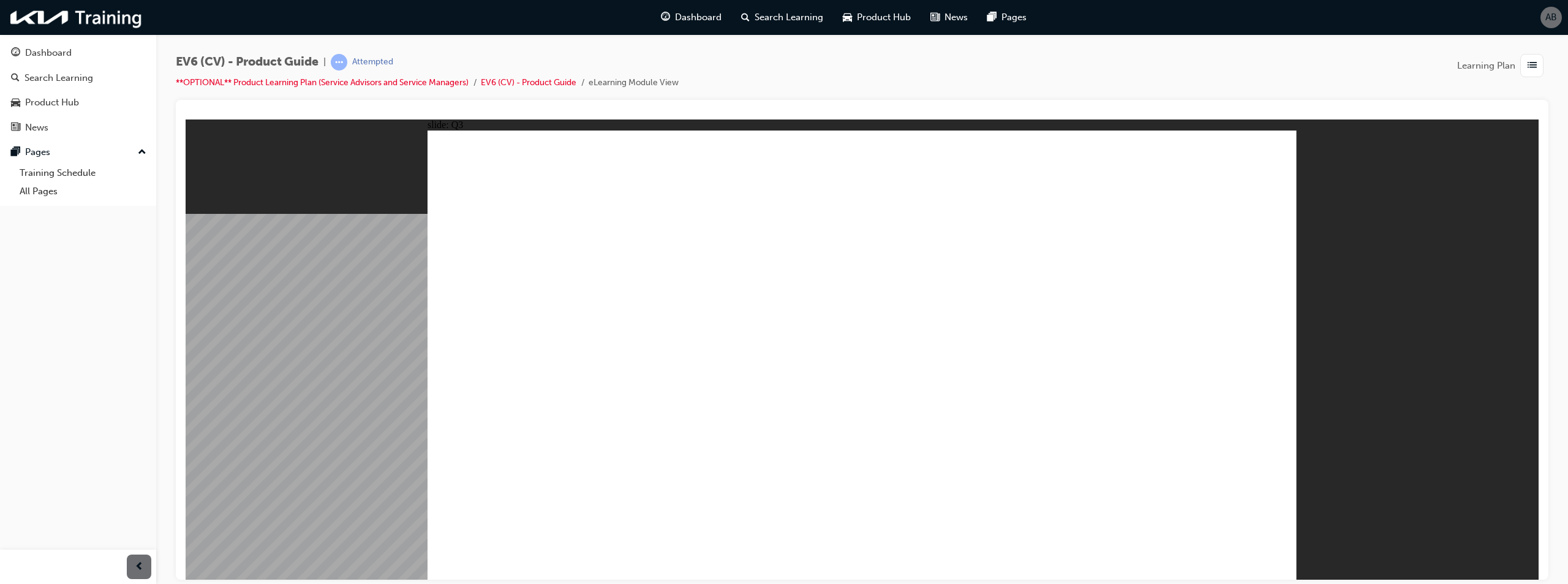
radio input "true"
drag, startPoint x: 484, startPoint y: 272, endPoint x: 686, endPoint y: 271, distance: 202.0
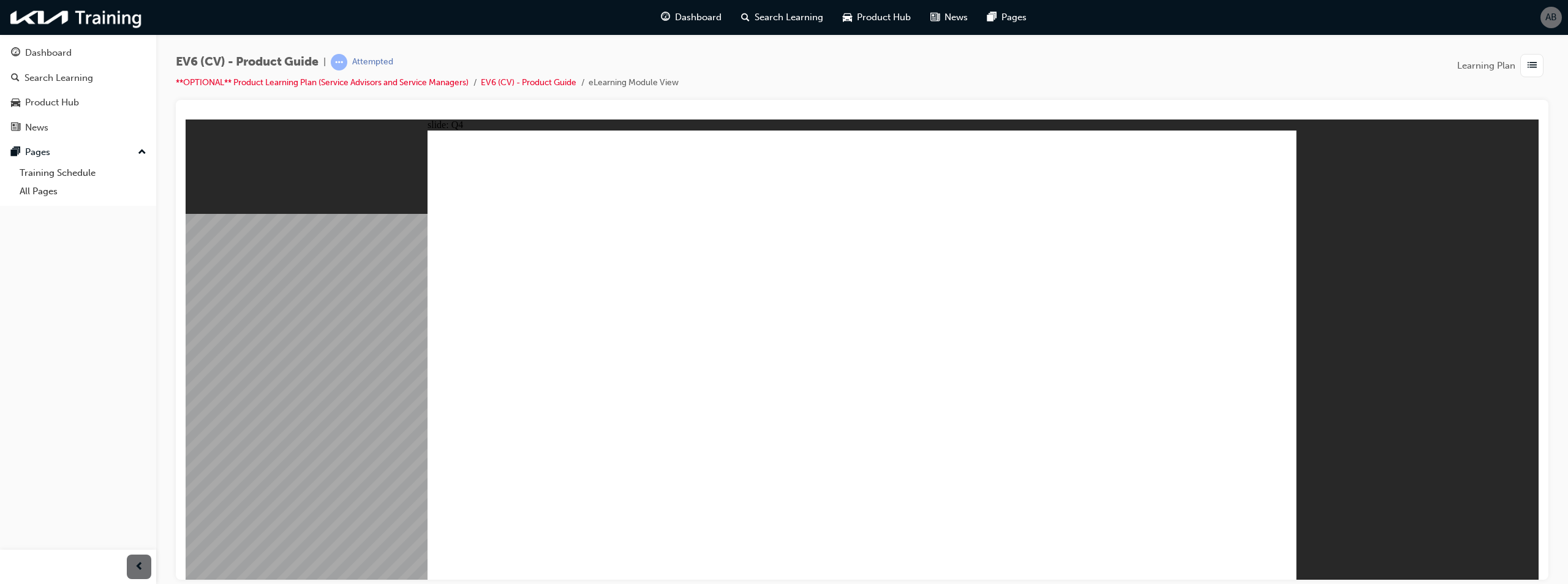
radio input "true"
drag, startPoint x: 712, startPoint y: 291, endPoint x: 429, endPoint y: 298, distance: 283.1
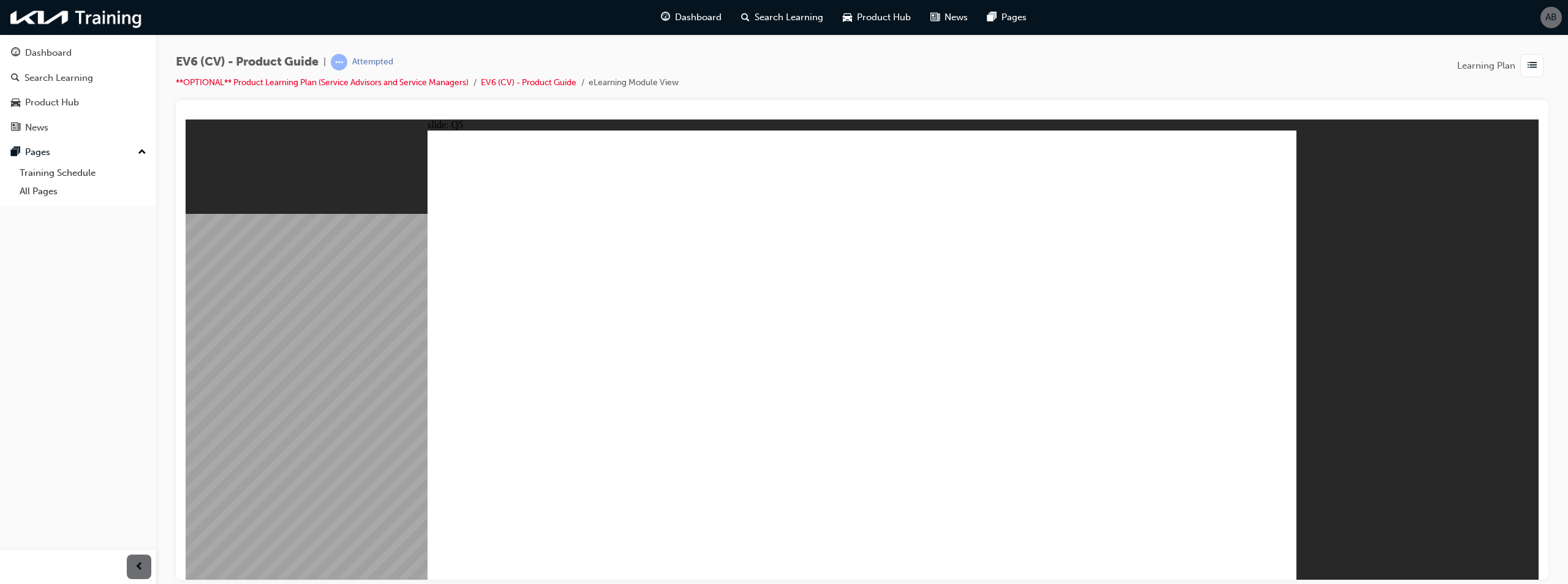
radio input "true"
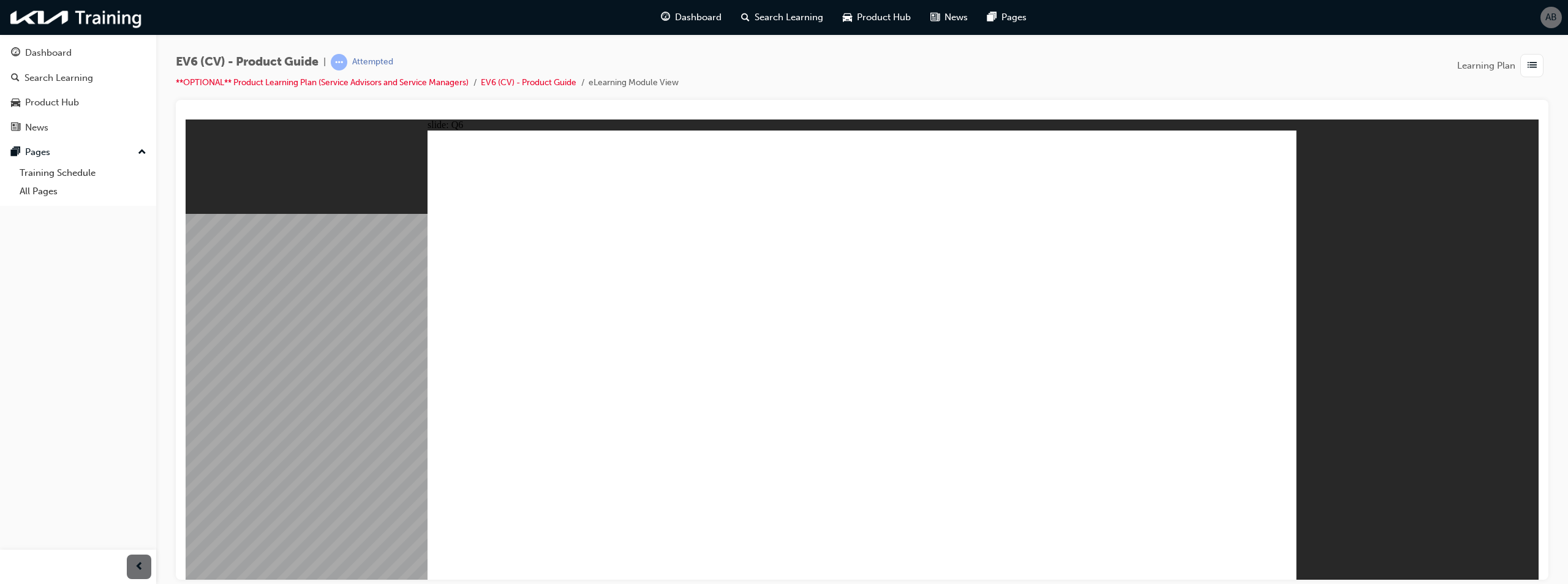
radio input "true"
